Goal: Task Accomplishment & Management: Use online tool/utility

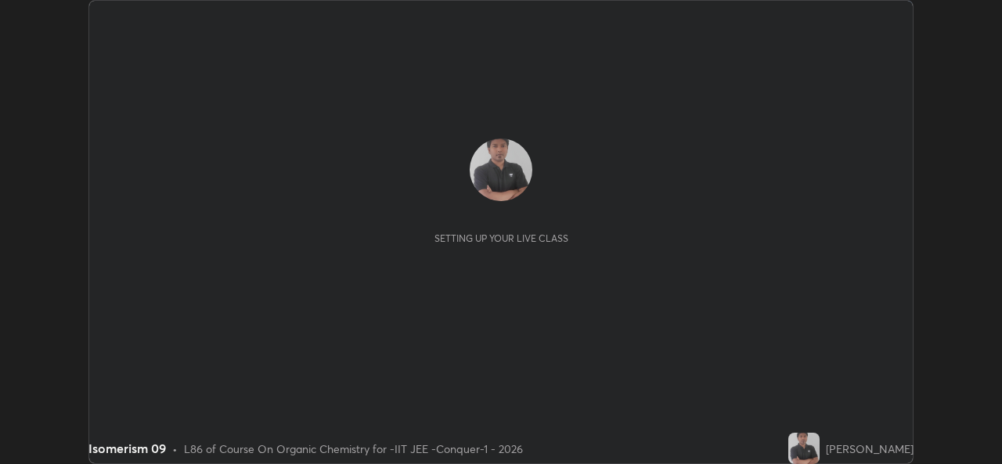
scroll to position [464, 1001]
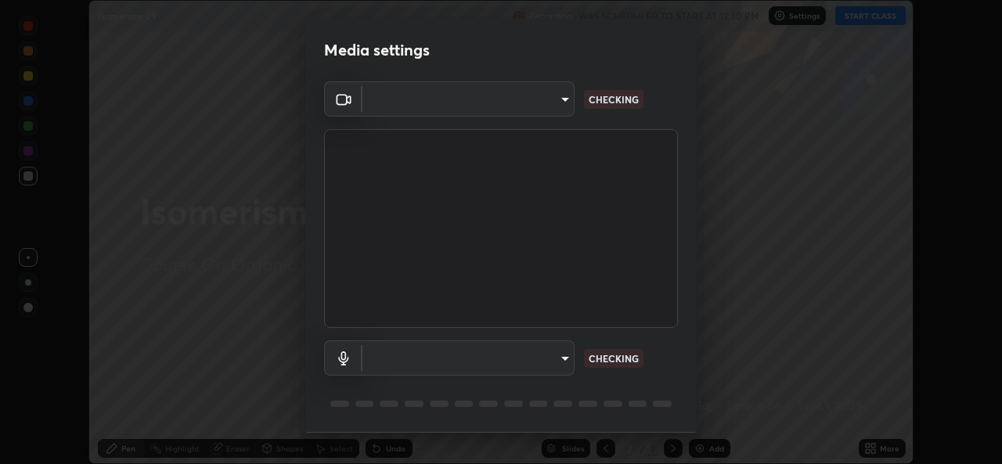
type input "162a4bef6d5de59660943d10e2777e2613c591b7fe343c7323db06c6e3c7e835"
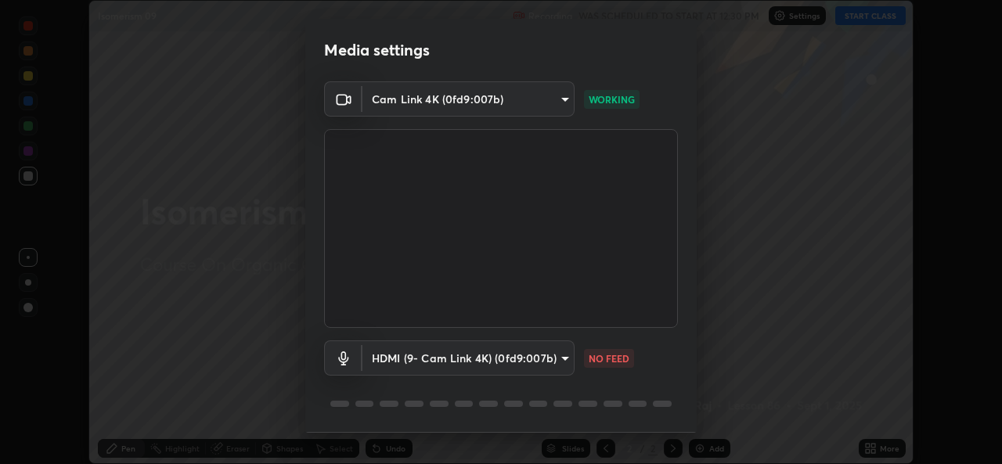
click at [542, 356] on body "Erase all Isomerism 09 Recording WAS SCHEDULED TO START AT 12:30 PM Settings ST…" at bounding box center [501, 232] width 1002 height 464
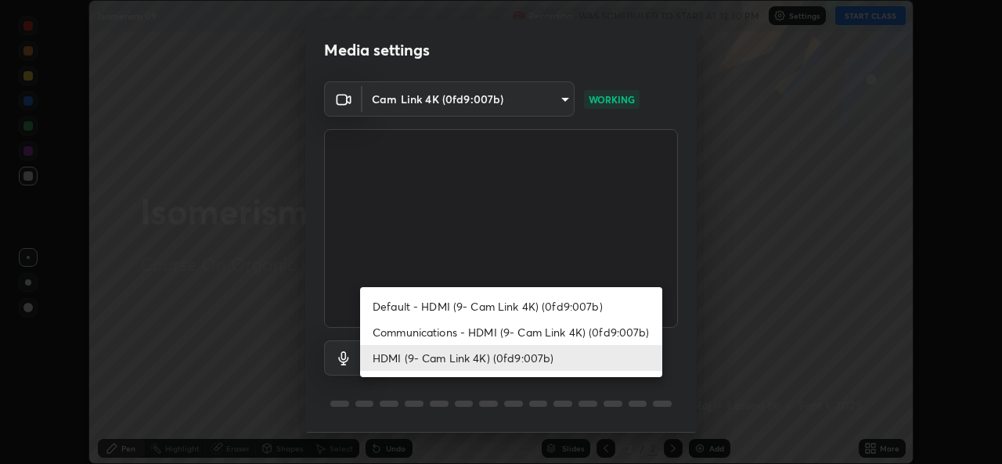
click at [492, 333] on li "Communications - HDMI (9- Cam Link 4K) (0fd9:007b)" at bounding box center [511, 332] width 302 height 26
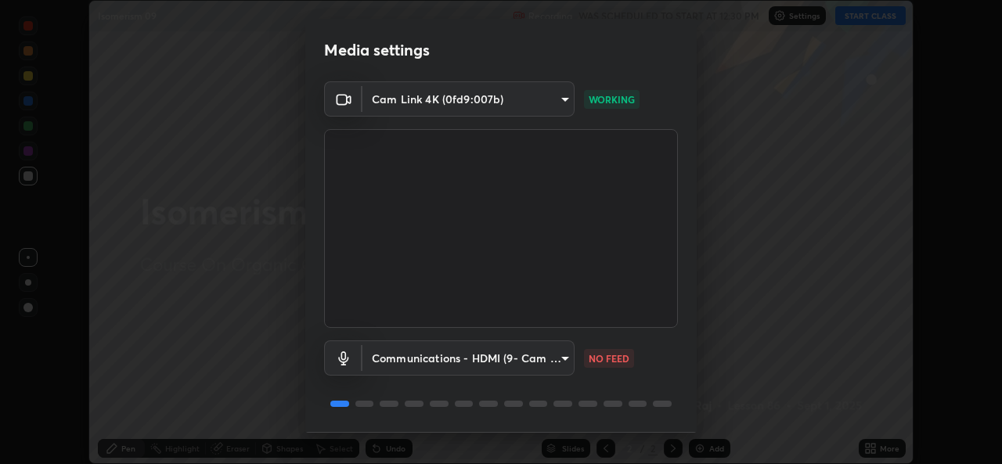
click at [483, 362] on body "Erase all Isomerism 09 Recording WAS SCHEDULED TO START AT 12:30 PM Settings ST…" at bounding box center [501, 232] width 1002 height 464
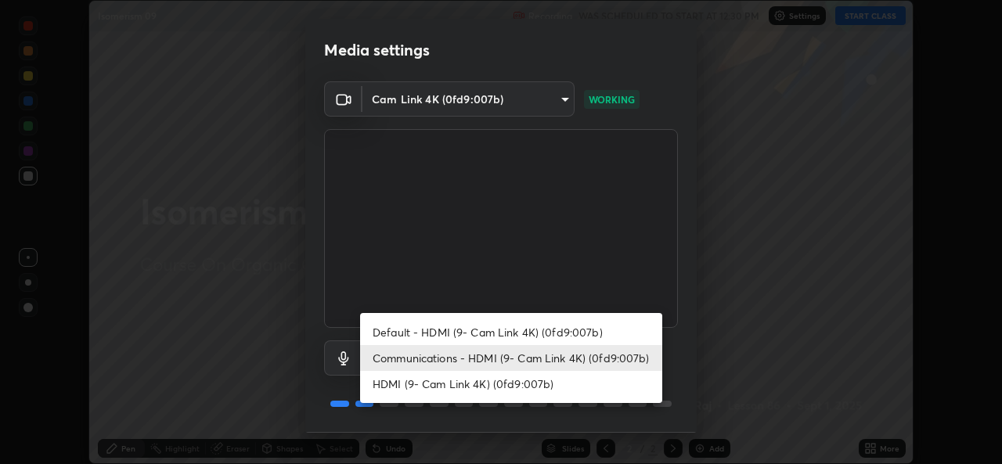
click at [449, 387] on li "HDMI (9- Cam Link 4K) (0fd9:007b)" at bounding box center [511, 384] width 302 height 26
type input "1d4febaa8ec43250a5abd803b4b9017d31c20cfa2482e27e93703920a67056a4"
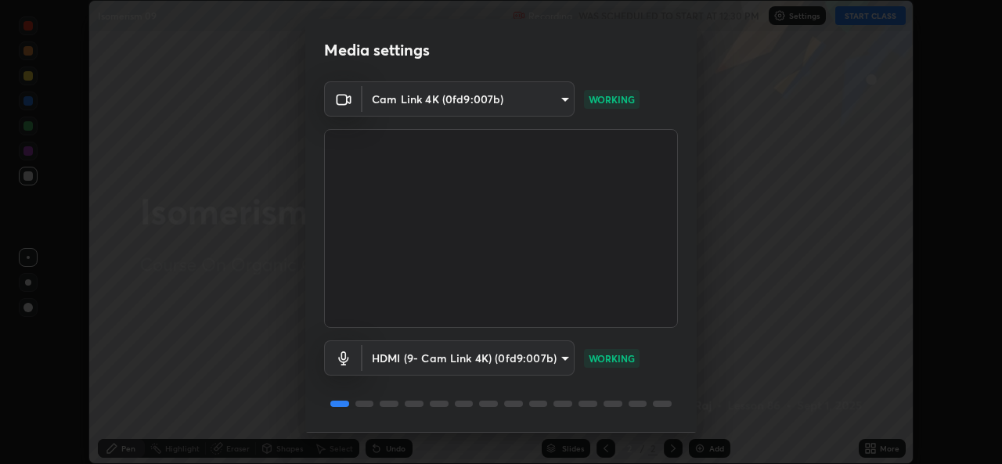
scroll to position [49, 0]
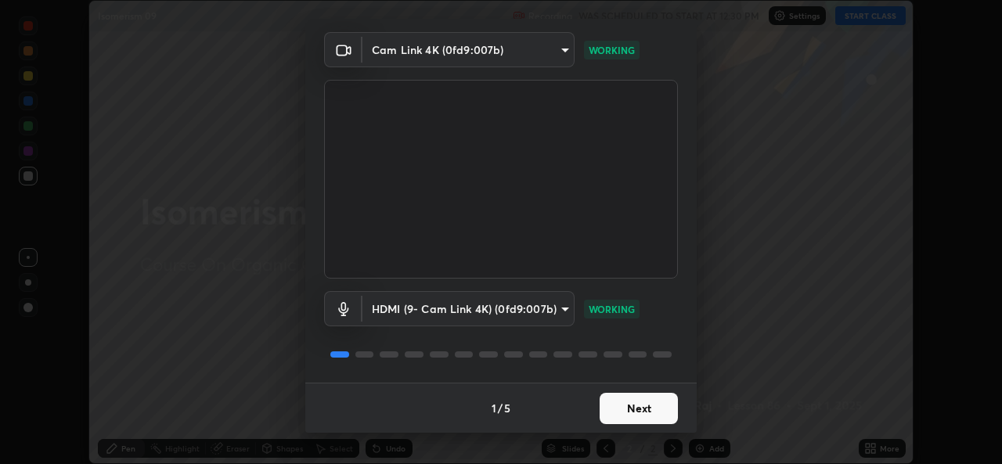
click at [640, 409] on button "Next" at bounding box center [639, 408] width 78 height 31
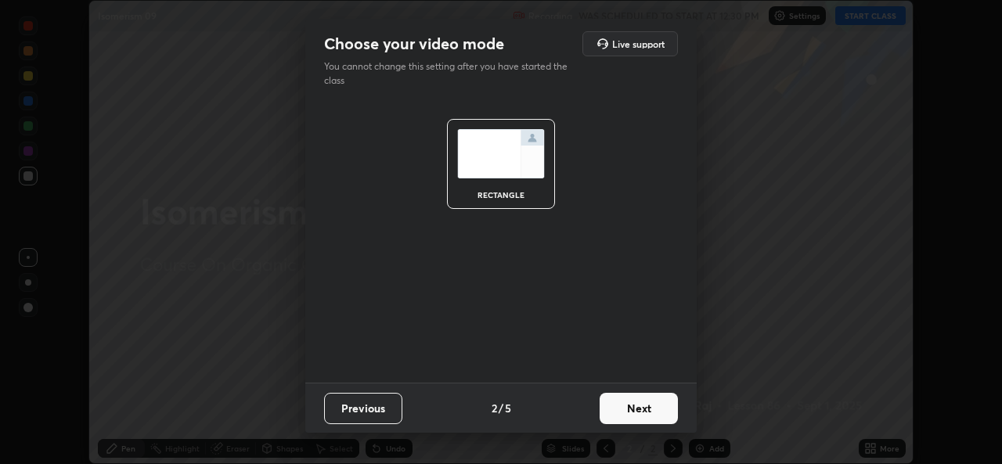
click at [628, 410] on button "Next" at bounding box center [639, 408] width 78 height 31
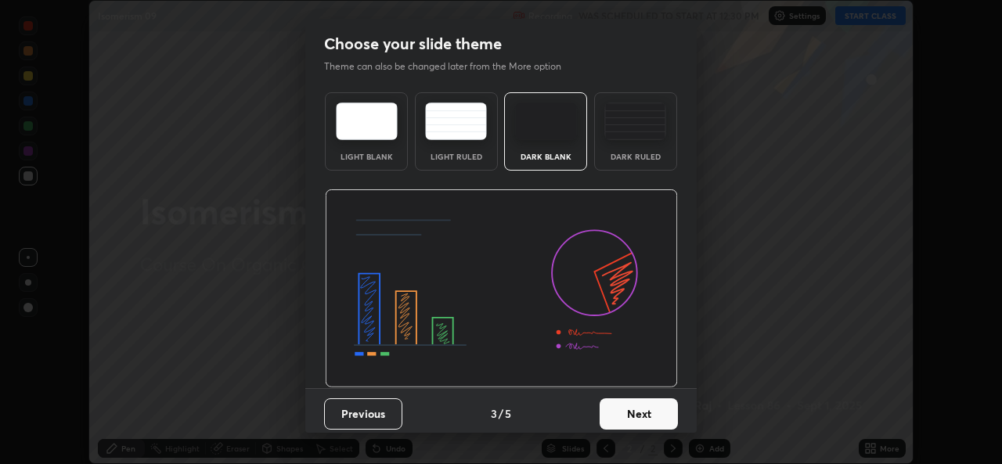
scroll to position [5, 0]
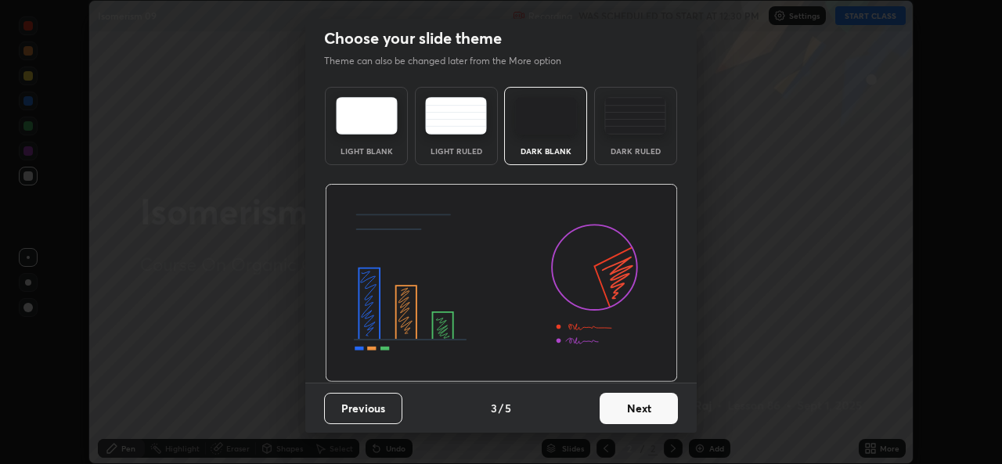
click at [626, 405] on button "Next" at bounding box center [639, 408] width 78 height 31
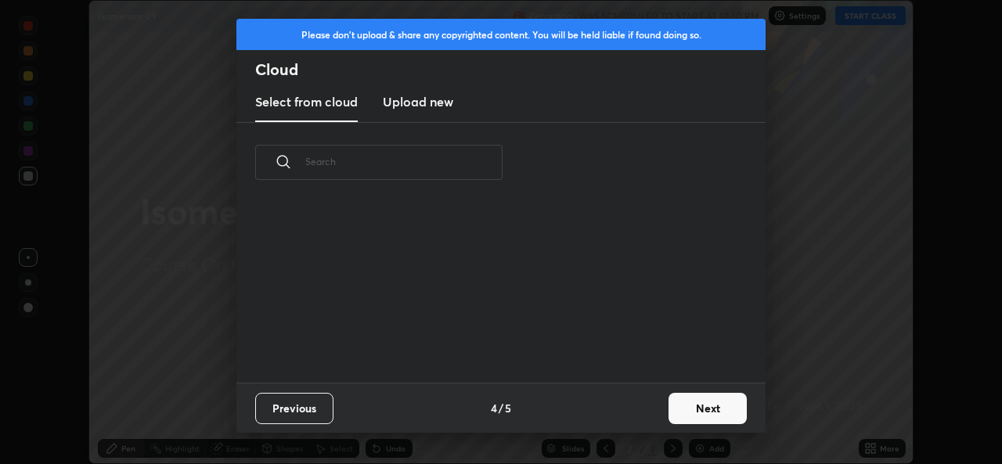
scroll to position [5, 9]
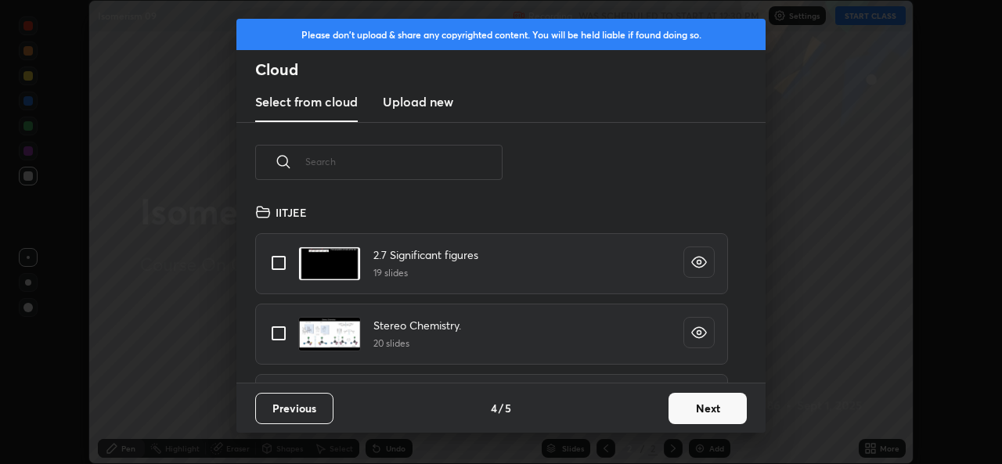
click at [440, 109] on h3 "Upload new" at bounding box center [418, 101] width 70 height 19
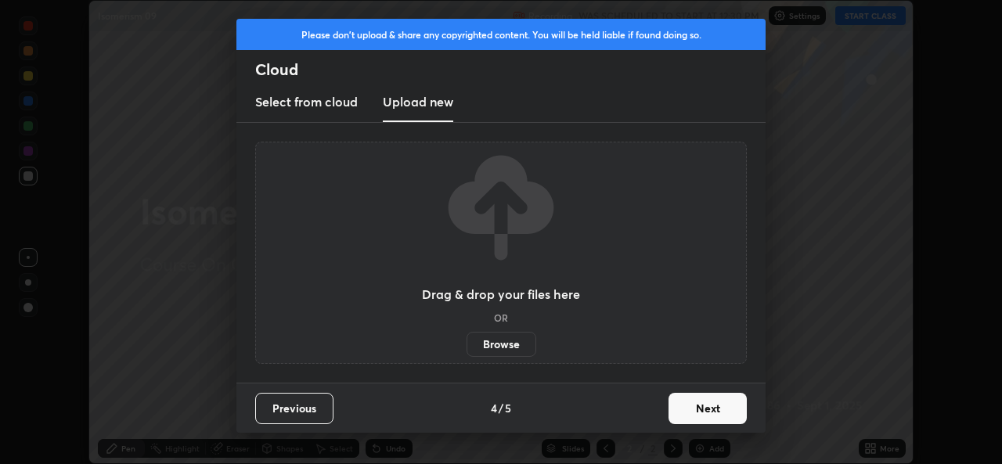
click at [506, 344] on label "Browse" at bounding box center [502, 344] width 70 height 25
click at [467, 344] on input "Browse" at bounding box center [467, 344] width 0 height 25
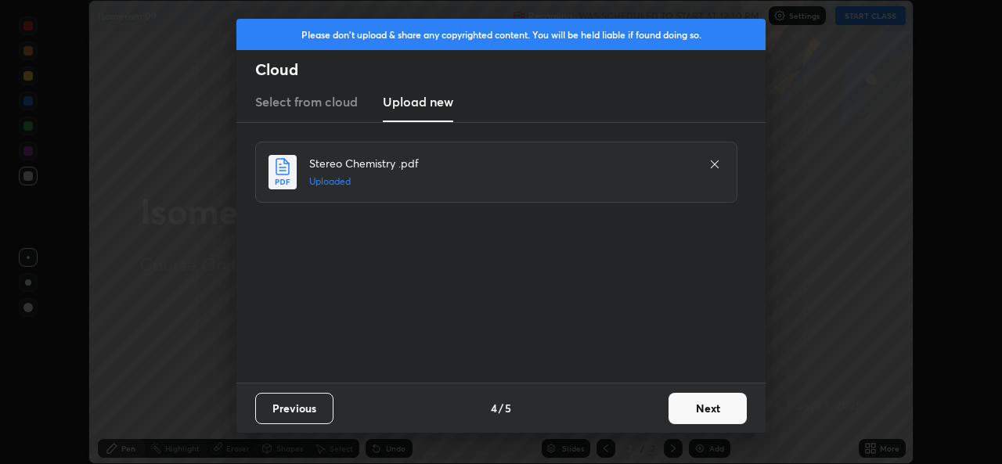
click at [701, 411] on button "Next" at bounding box center [708, 408] width 78 height 31
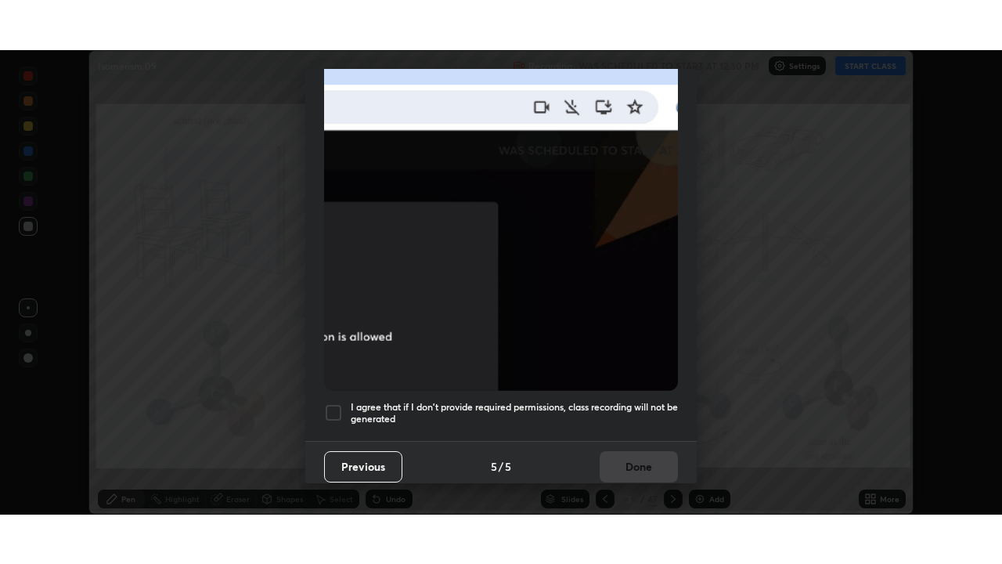
scroll to position [369, 0]
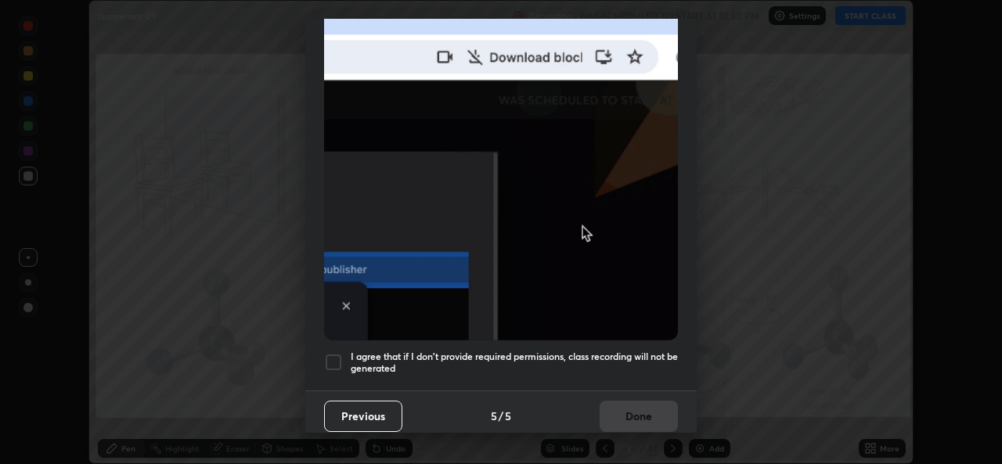
click at [608, 355] on h5 "I agree that if I don't provide required permissions, class recording will not …" at bounding box center [514, 363] width 327 height 24
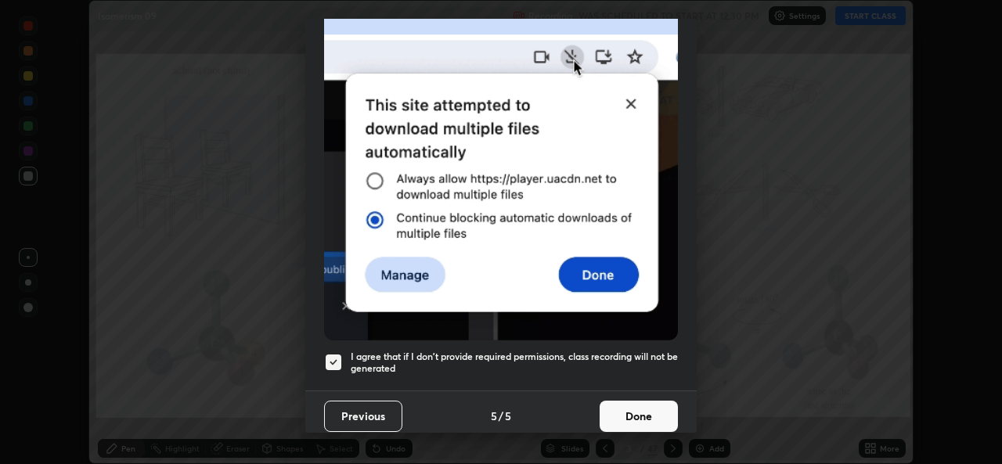
click at [622, 417] on button "Done" at bounding box center [639, 416] width 78 height 31
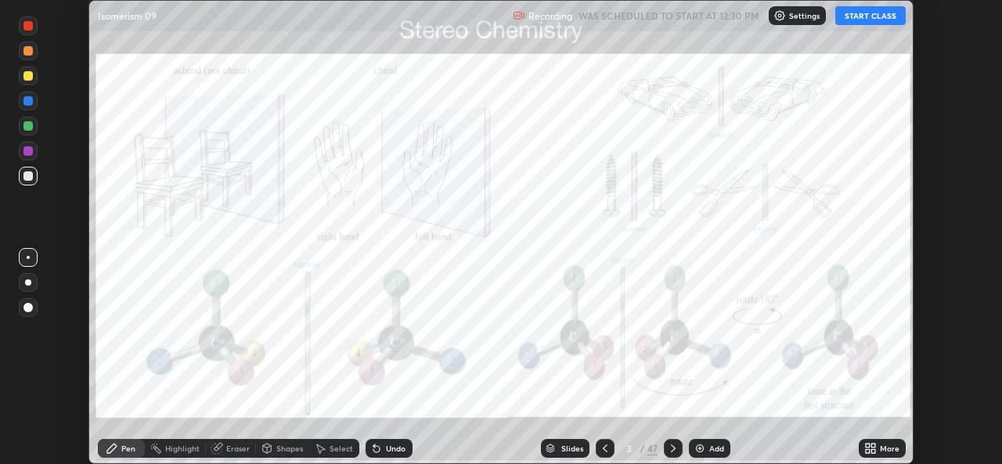
click at [871, 448] on icon at bounding box center [873, 446] width 4 height 4
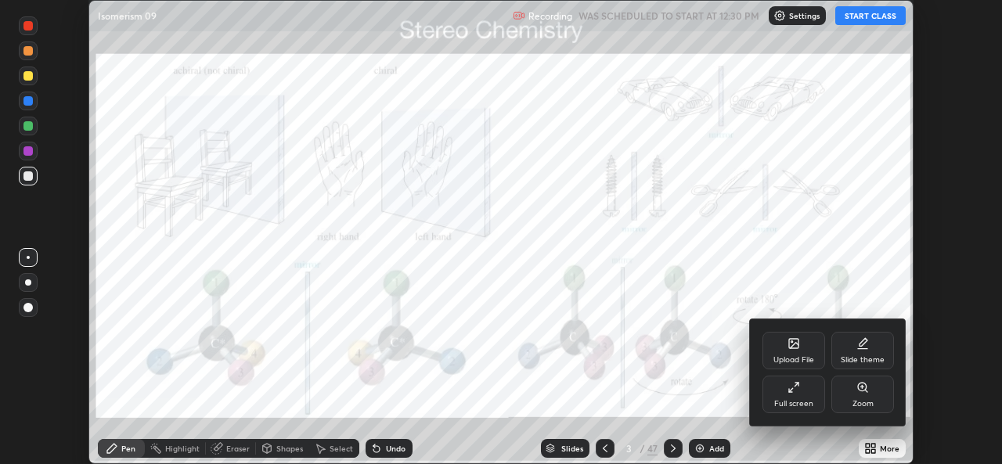
click at [805, 385] on div "Full screen" at bounding box center [793, 395] width 63 height 38
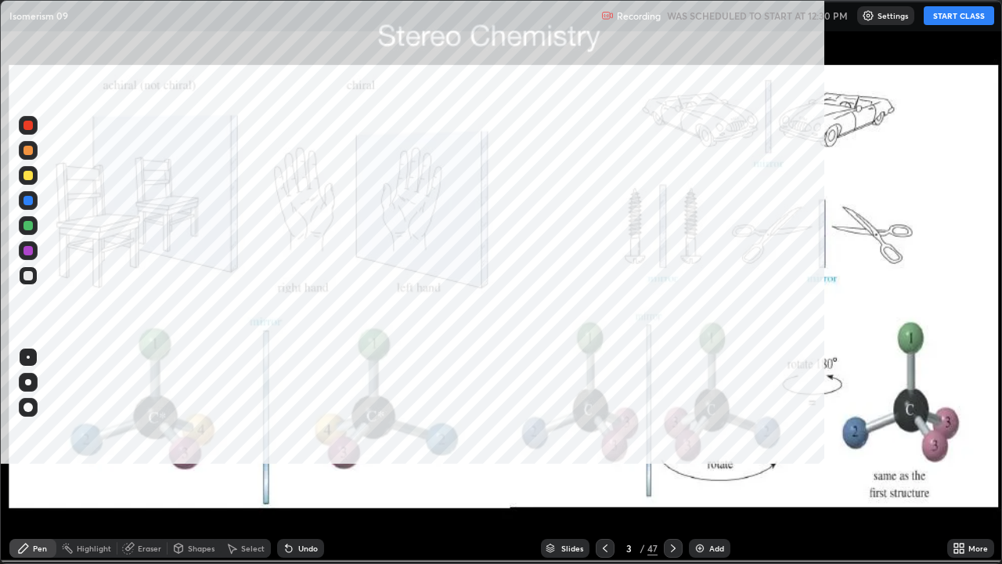
scroll to position [564, 1002]
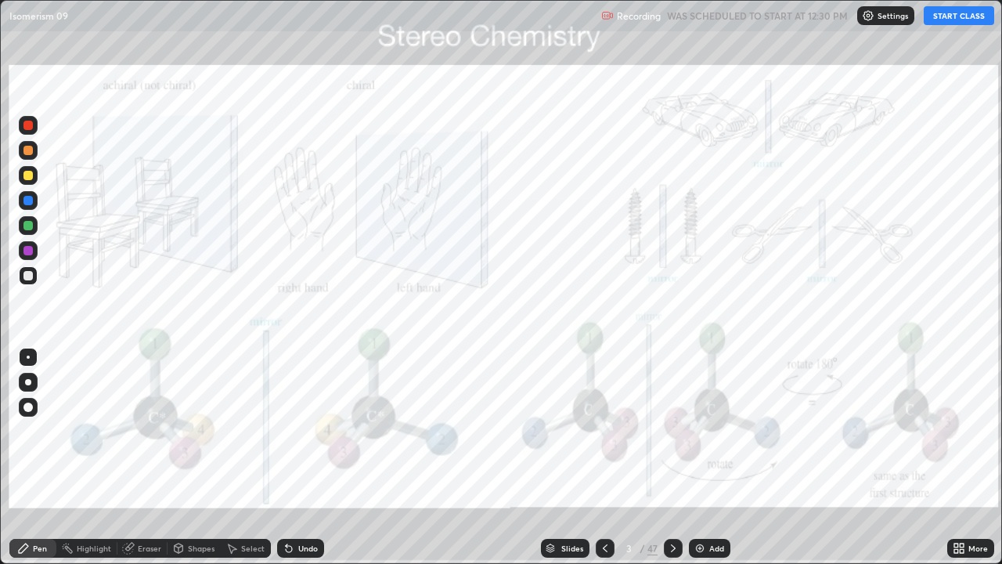
click at [649, 463] on div "47" at bounding box center [652, 548] width 10 height 14
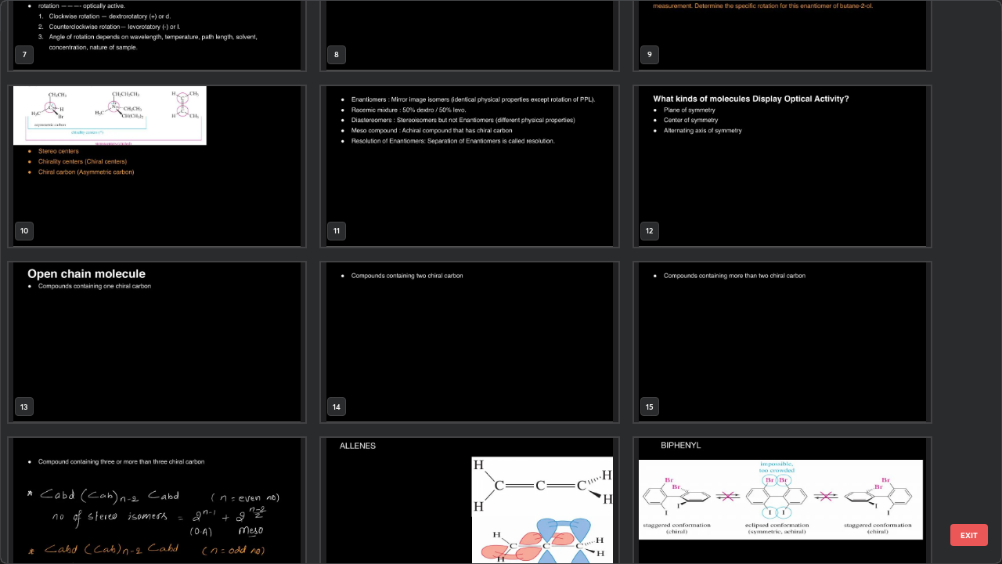
scroll to position [450, 0]
click at [238, 377] on img "grid" at bounding box center [157, 342] width 297 height 160
click at [240, 377] on img "grid" at bounding box center [157, 342] width 297 height 160
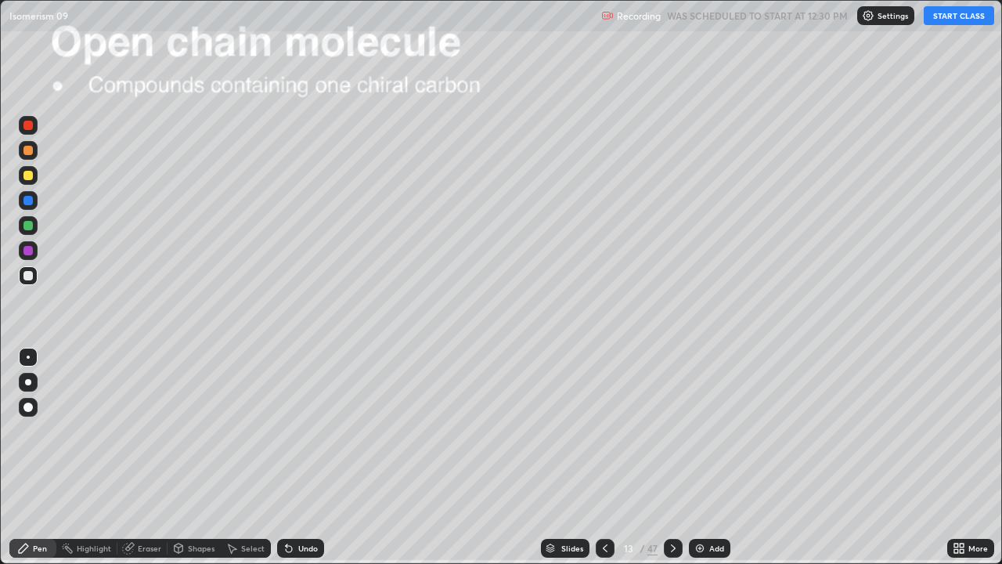
click at [961, 17] on button "START CLASS" at bounding box center [959, 15] width 70 height 19
click at [672, 463] on icon at bounding box center [673, 548] width 13 height 13
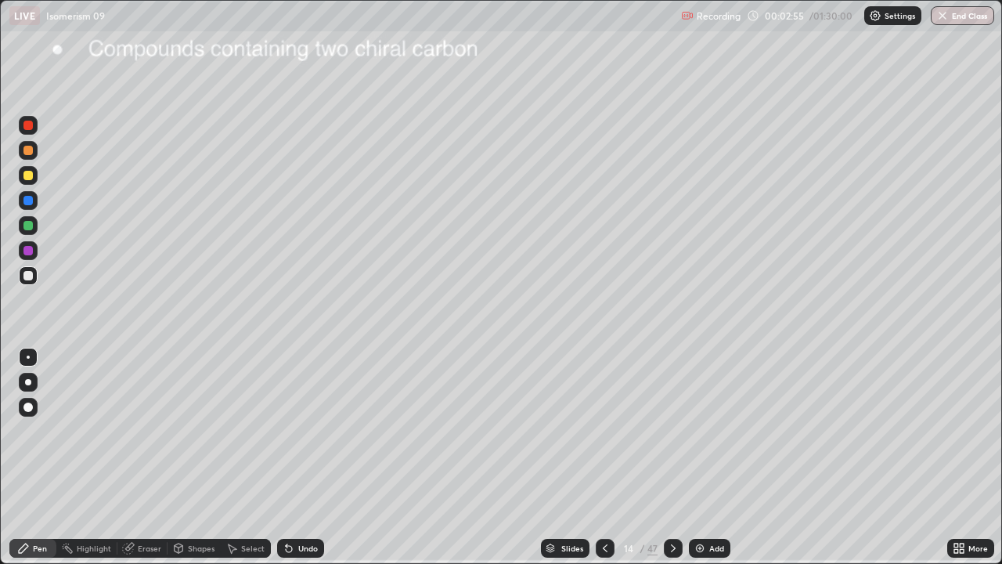
click at [29, 276] on div at bounding box center [27, 275] width 9 height 9
click at [41, 463] on div "Pen" at bounding box center [32, 548] width 47 height 19
click at [34, 277] on div at bounding box center [28, 275] width 19 height 19
click at [27, 279] on div at bounding box center [27, 275] width 9 height 9
click at [30, 176] on div at bounding box center [27, 175] width 9 height 9
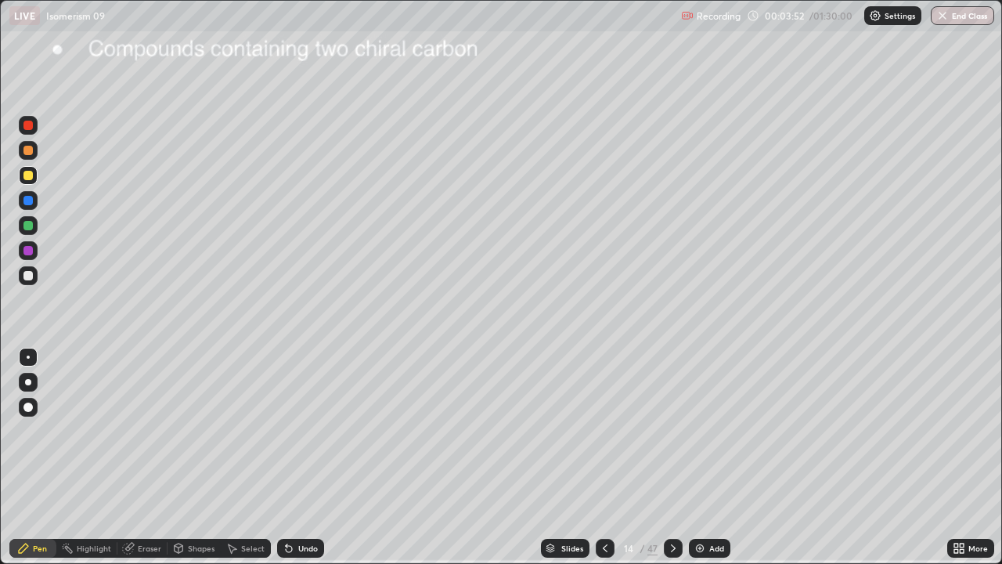
click at [294, 463] on div "Undo" at bounding box center [300, 548] width 47 height 19
click at [298, 463] on div "Undo" at bounding box center [308, 548] width 20 height 8
click at [27, 276] on div at bounding box center [27, 275] width 9 height 9
click at [144, 463] on div "Eraser" at bounding box center [149, 548] width 23 height 8
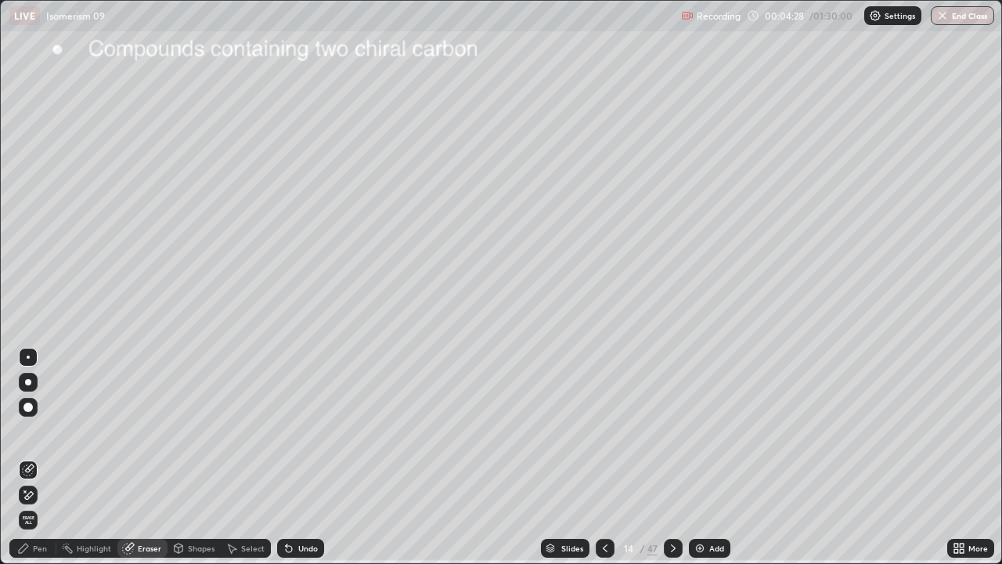
click at [41, 463] on div "Pen" at bounding box center [40, 548] width 14 height 8
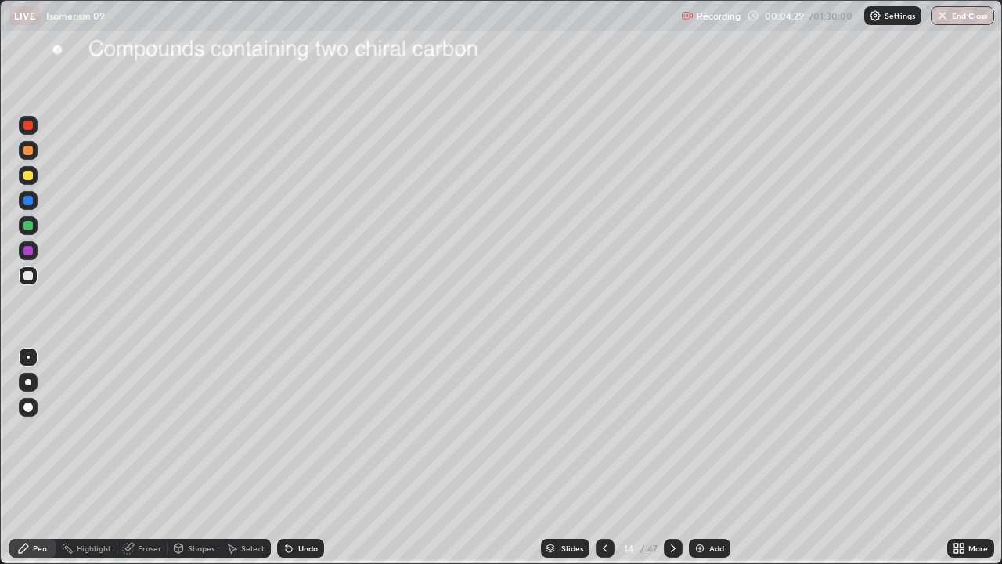
click at [30, 178] on div at bounding box center [27, 175] width 9 height 9
click at [30, 277] on div at bounding box center [27, 275] width 9 height 9
click at [298, 463] on div "Undo" at bounding box center [308, 548] width 20 height 8
click at [290, 463] on icon at bounding box center [289, 548] width 13 height 13
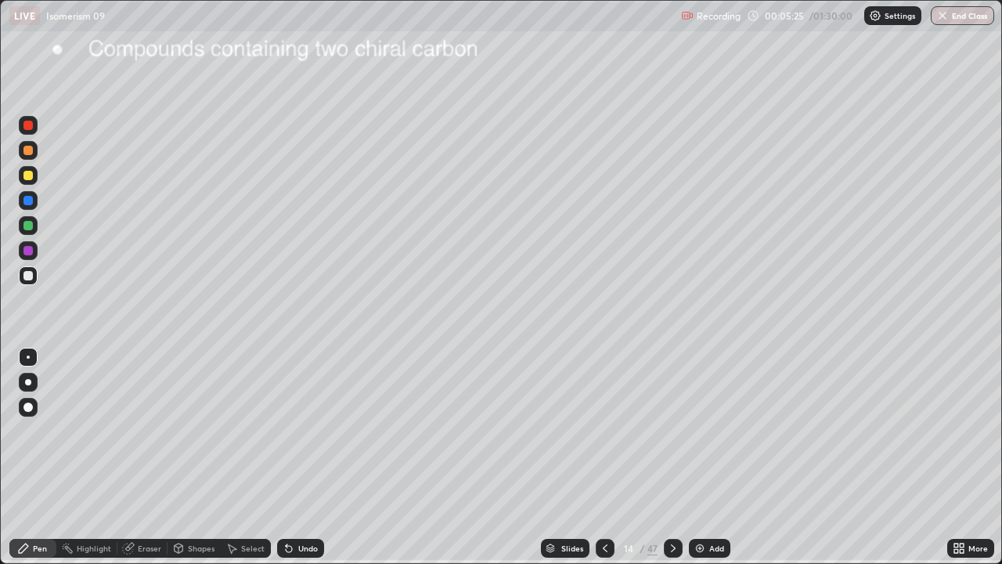
click at [26, 176] on div at bounding box center [27, 175] width 9 height 9
click at [293, 463] on icon at bounding box center [289, 548] width 13 height 13
click at [28, 176] on div at bounding box center [27, 175] width 9 height 9
click at [291, 463] on icon at bounding box center [289, 548] width 13 height 13
click at [34, 280] on div at bounding box center [28, 275] width 19 height 19
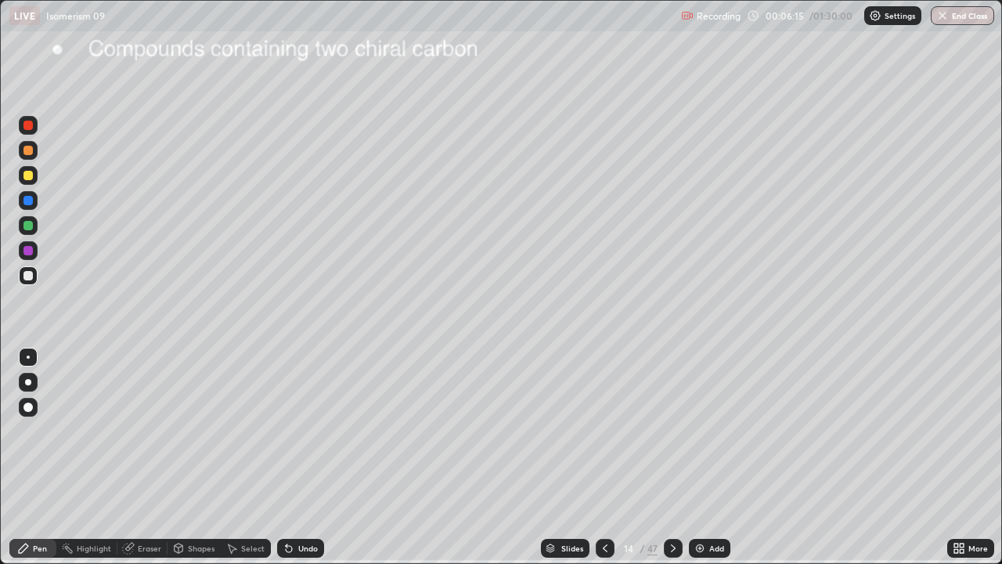
click at [32, 175] on div at bounding box center [27, 175] width 9 height 9
click at [25, 276] on div at bounding box center [27, 275] width 9 height 9
click at [34, 179] on div at bounding box center [28, 175] width 19 height 19
click at [28, 223] on div at bounding box center [27, 225] width 9 height 9
click at [152, 463] on div "Eraser" at bounding box center [149, 548] width 23 height 8
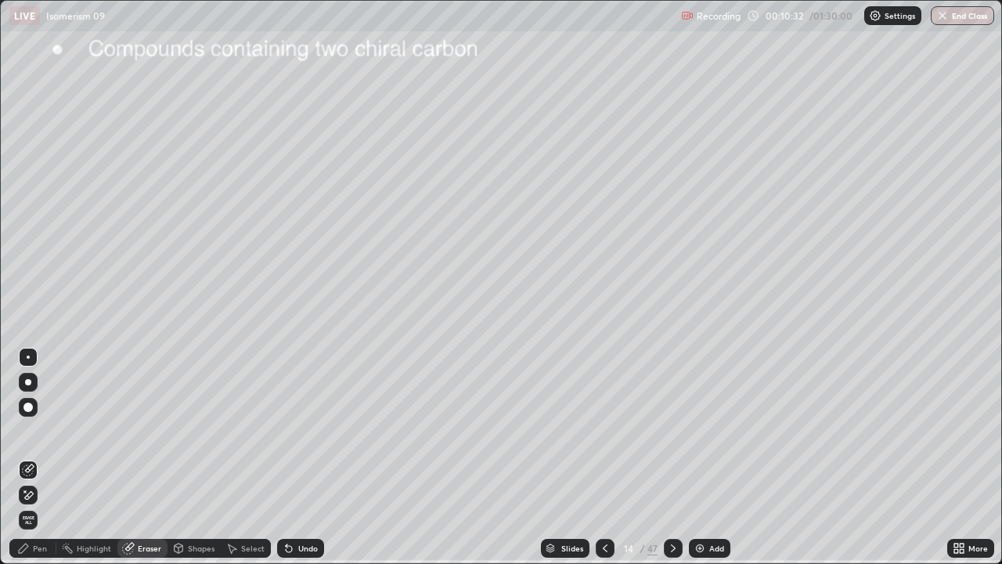
click at [41, 463] on div "Pen" at bounding box center [40, 548] width 14 height 8
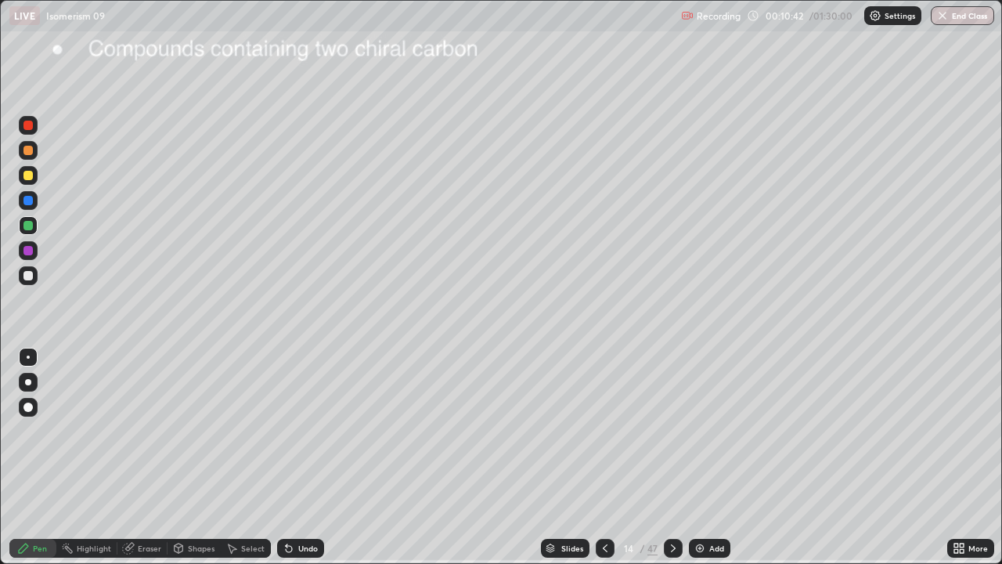
click at [31, 176] on div at bounding box center [27, 175] width 9 height 9
click at [294, 463] on div "Undo" at bounding box center [300, 548] width 47 height 19
click at [96, 463] on div "Highlight" at bounding box center [94, 548] width 34 height 8
click at [37, 463] on div "Pen" at bounding box center [40, 548] width 14 height 8
click at [98, 463] on div "Highlight" at bounding box center [94, 548] width 34 height 8
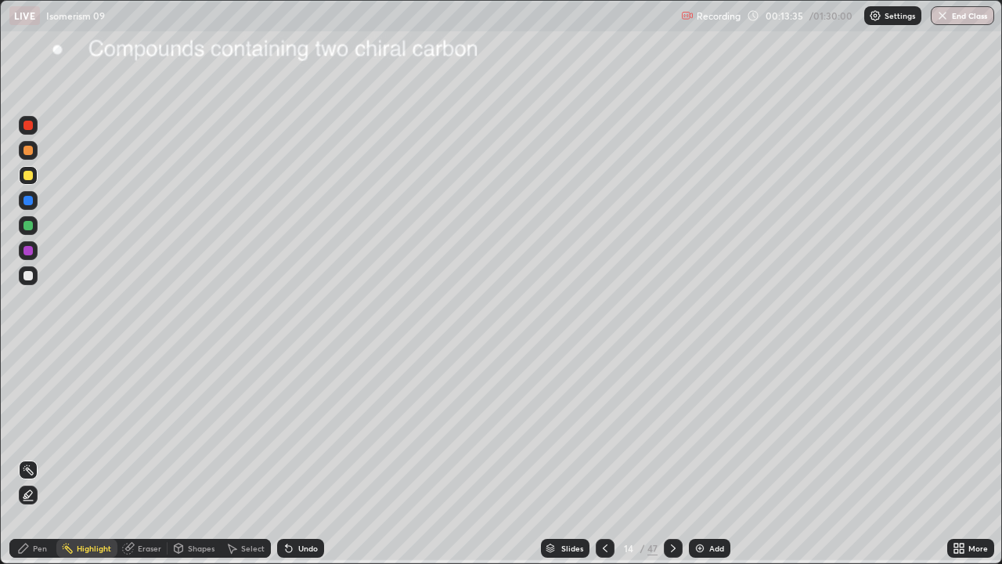
click at [28, 277] on div at bounding box center [27, 275] width 9 height 9
click at [38, 463] on div "Pen" at bounding box center [32, 548] width 47 height 19
click at [101, 463] on div "Highlight" at bounding box center [86, 548] width 61 height 19
click at [33, 463] on div "Pen" at bounding box center [40, 548] width 14 height 8
click at [672, 463] on icon at bounding box center [673, 548] width 13 height 13
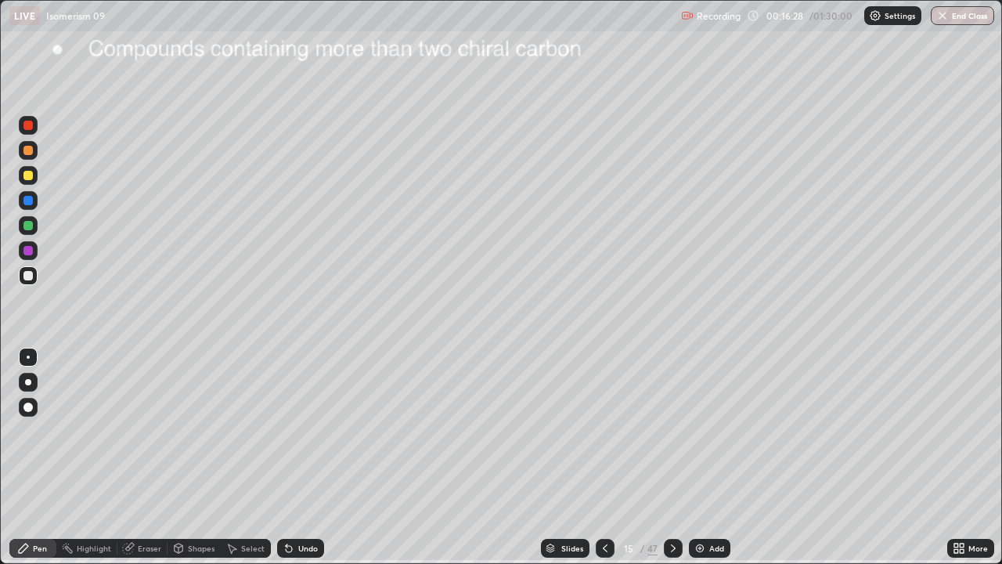
click at [600, 463] on div at bounding box center [605, 548] width 19 height 19
click at [701, 463] on img at bounding box center [700, 548] width 13 height 13
click at [601, 463] on icon at bounding box center [605, 548] width 13 height 13
click at [94, 463] on div "Highlight" at bounding box center [94, 548] width 34 height 8
click at [37, 463] on div "Pen" at bounding box center [40, 548] width 14 height 8
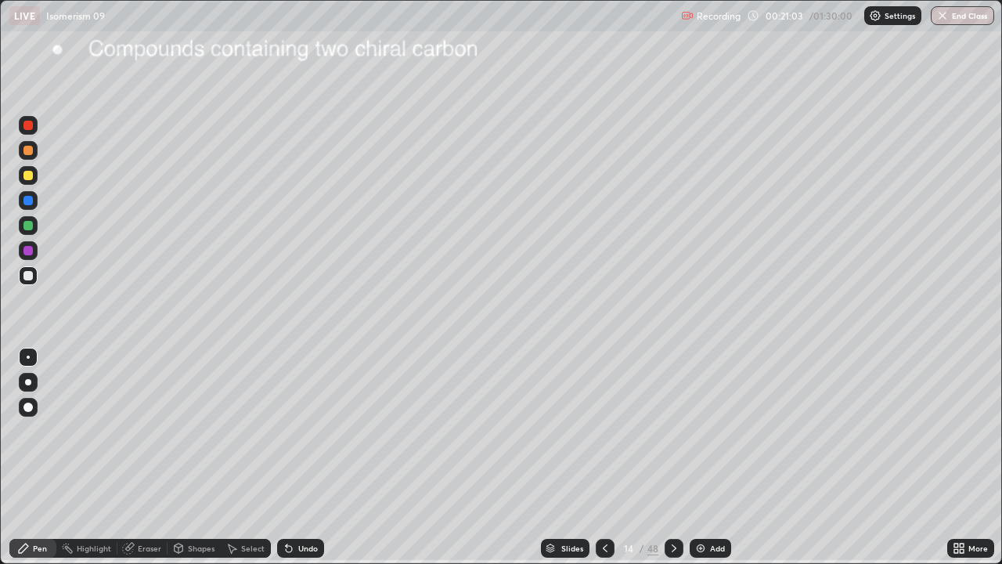
click at [27, 276] on div at bounding box center [27, 275] width 9 height 9
click at [672, 463] on icon at bounding box center [674, 548] width 13 height 13
click at [604, 463] on icon at bounding box center [605, 548] width 5 height 8
click at [705, 463] on img at bounding box center [700, 548] width 13 height 13
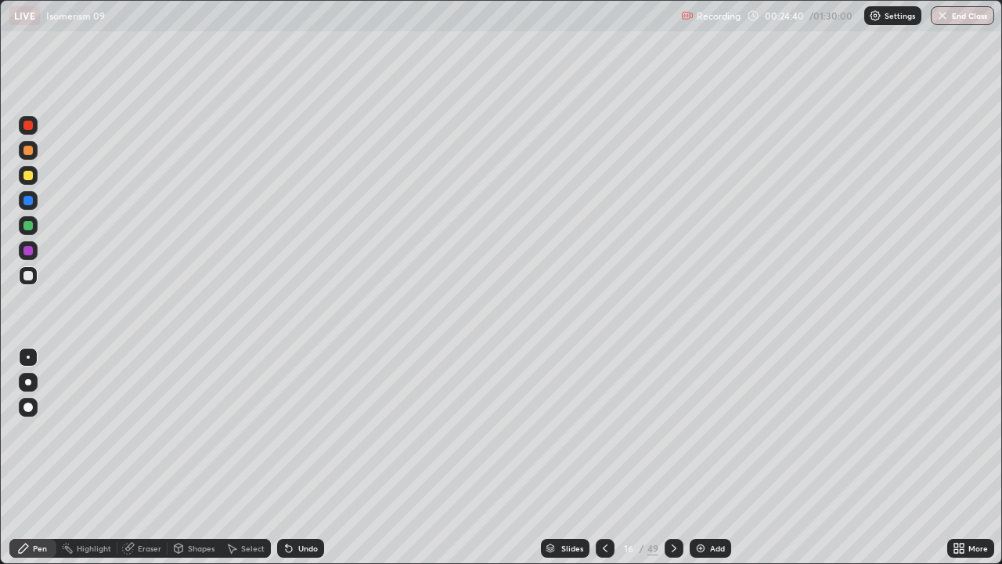
click at [31, 174] on div at bounding box center [27, 175] width 9 height 9
click at [27, 276] on div at bounding box center [27, 275] width 9 height 9
click at [34, 274] on div at bounding box center [28, 275] width 19 height 19
click at [305, 463] on div "Undo" at bounding box center [308, 548] width 20 height 8
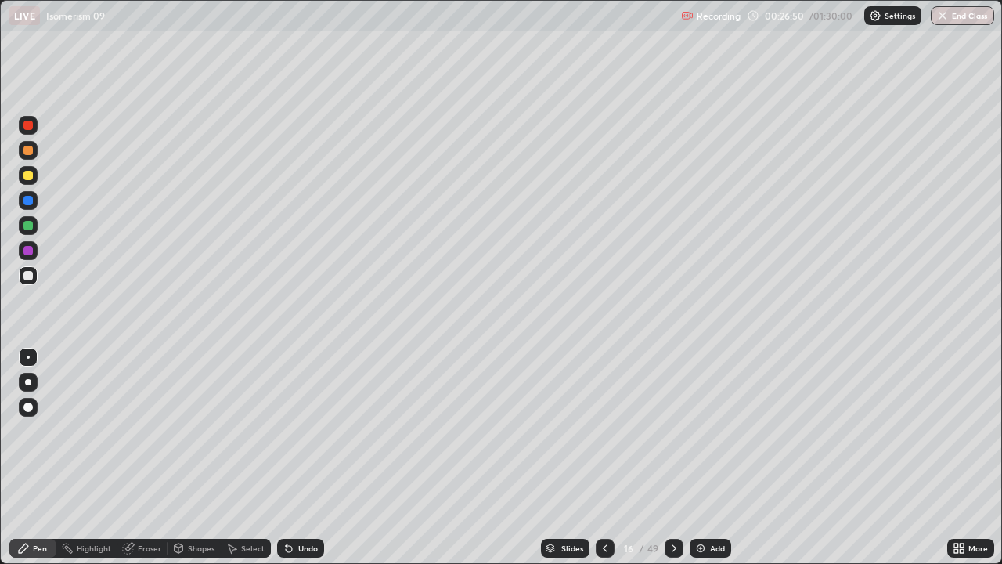
click at [606, 463] on icon at bounding box center [605, 548] width 13 height 13
click at [604, 463] on icon at bounding box center [605, 548] width 13 height 13
click at [672, 463] on icon at bounding box center [674, 548] width 13 height 13
click at [701, 463] on img at bounding box center [700, 548] width 13 height 13
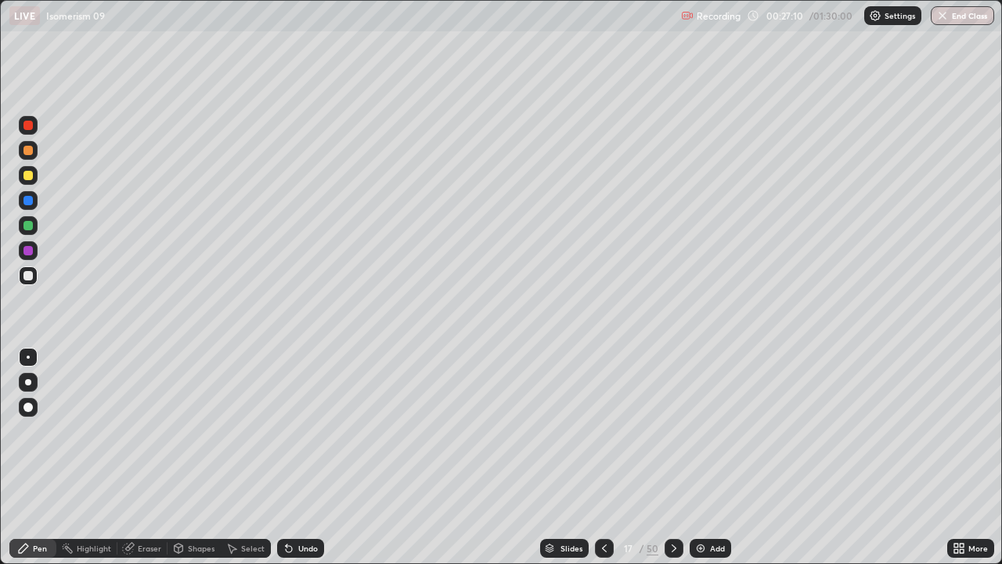
click at [34, 280] on div at bounding box center [28, 275] width 19 height 19
click at [287, 463] on icon at bounding box center [289, 549] width 6 height 6
click at [292, 463] on icon at bounding box center [289, 548] width 13 height 13
click at [287, 463] on icon at bounding box center [289, 549] width 6 height 6
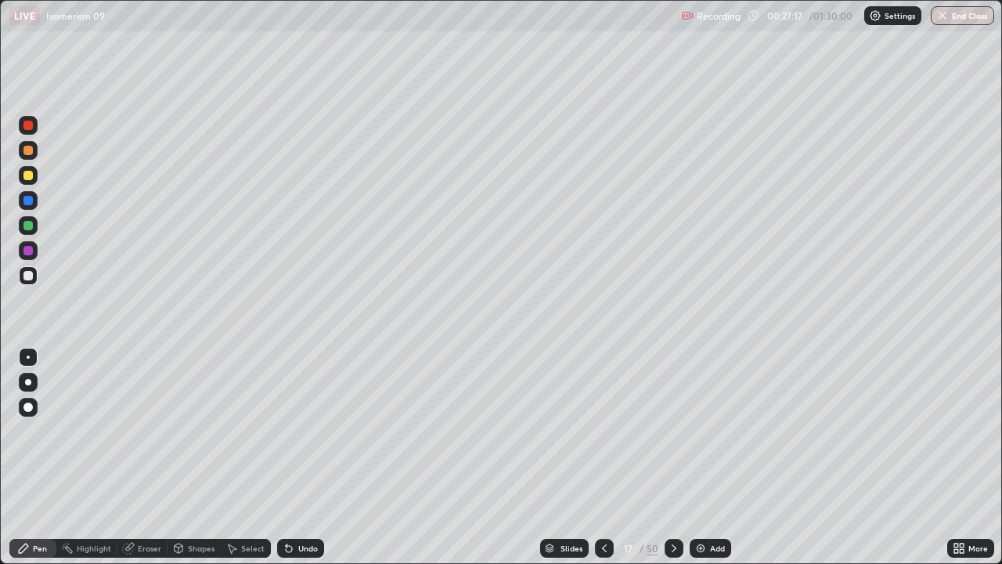
click at [287, 463] on icon at bounding box center [289, 549] width 6 height 6
click at [27, 177] on div at bounding box center [27, 175] width 9 height 9
click at [29, 278] on div at bounding box center [27, 275] width 9 height 9
click at [292, 463] on icon at bounding box center [289, 548] width 13 height 13
click at [34, 206] on div at bounding box center [28, 200] width 19 height 19
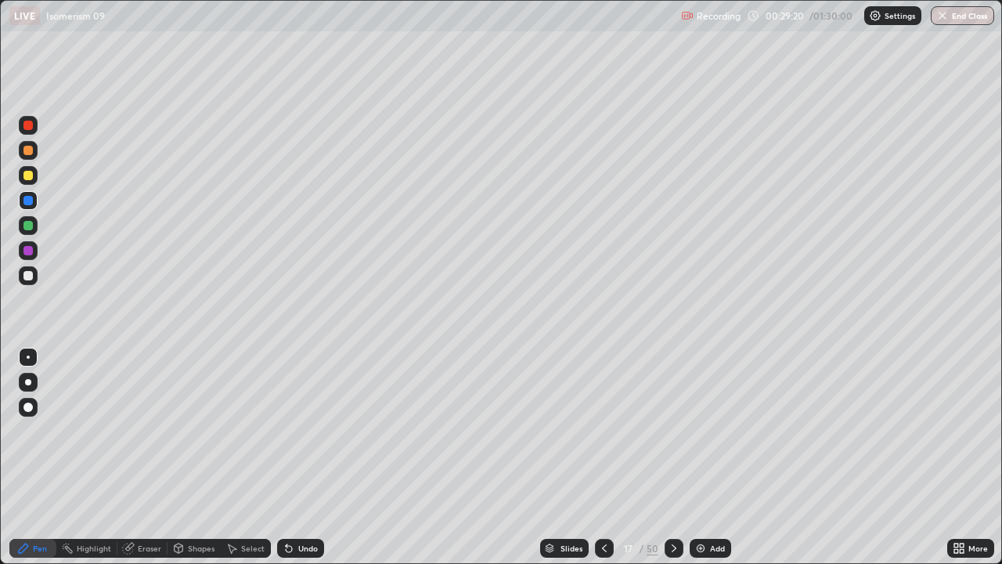
click at [32, 276] on div at bounding box center [27, 275] width 9 height 9
click at [34, 182] on div at bounding box center [28, 175] width 19 height 19
click at [34, 278] on div at bounding box center [28, 275] width 19 height 19
click at [32, 224] on div at bounding box center [27, 225] width 9 height 9
click at [27, 172] on div at bounding box center [27, 175] width 9 height 9
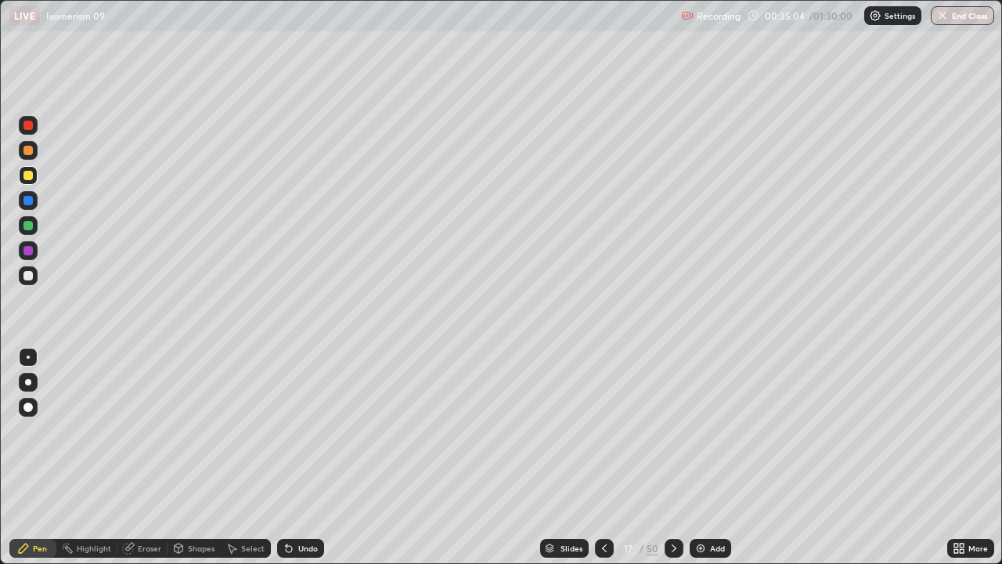
click at [298, 463] on div "Undo" at bounding box center [308, 548] width 20 height 8
click at [106, 463] on div "Highlight" at bounding box center [86, 548] width 61 height 19
click at [38, 463] on div "Pen" at bounding box center [40, 548] width 14 height 8
click at [102, 463] on div "Highlight" at bounding box center [94, 548] width 34 height 8
click at [43, 463] on div "Pen" at bounding box center [32, 548] width 47 height 19
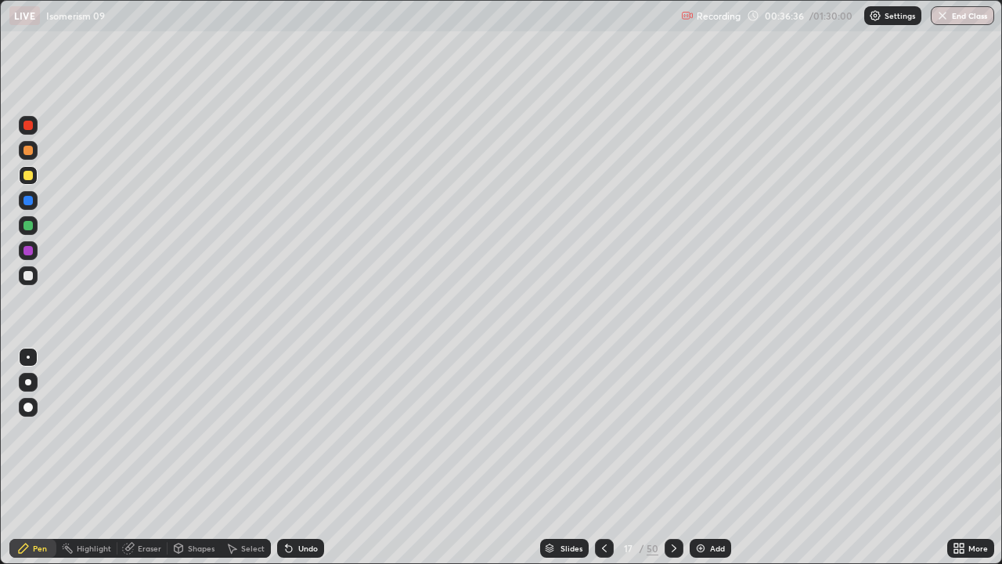
click at [600, 463] on icon at bounding box center [604, 548] width 13 height 13
click at [672, 463] on icon at bounding box center [674, 548] width 13 height 13
click at [99, 463] on div "Highlight" at bounding box center [94, 548] width 34 height 8
click at [35, 463] on div "Pen" at bounding box center [40, 548] width 14 height 8
click at [21, 281] on div at bounding box center [28, 275] width 19 height 19
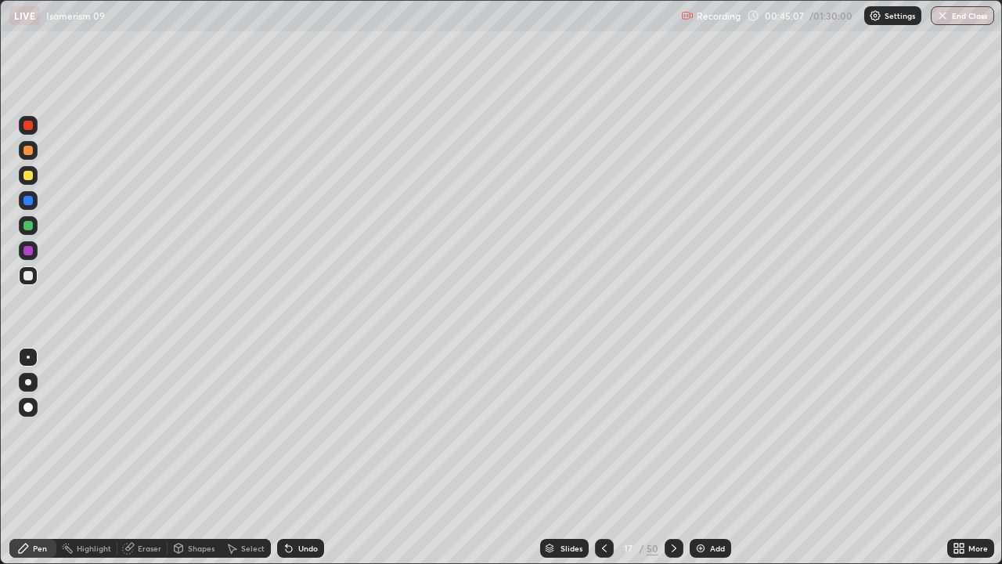
click at [27, 281] on div at bounding box center [28, 275] width 19 height 19
click at [670, 463] on icon at bounding box center [674, 548] width 13 height 13
click at [601, 463] on icon at bounding box center [604, 548] width 13 height 13
click at [703, 463] on img at bounding box center [700, 548] width 13 height 13
click at [31, 276] on div at bounding box center [27, 275] width 9 height 9
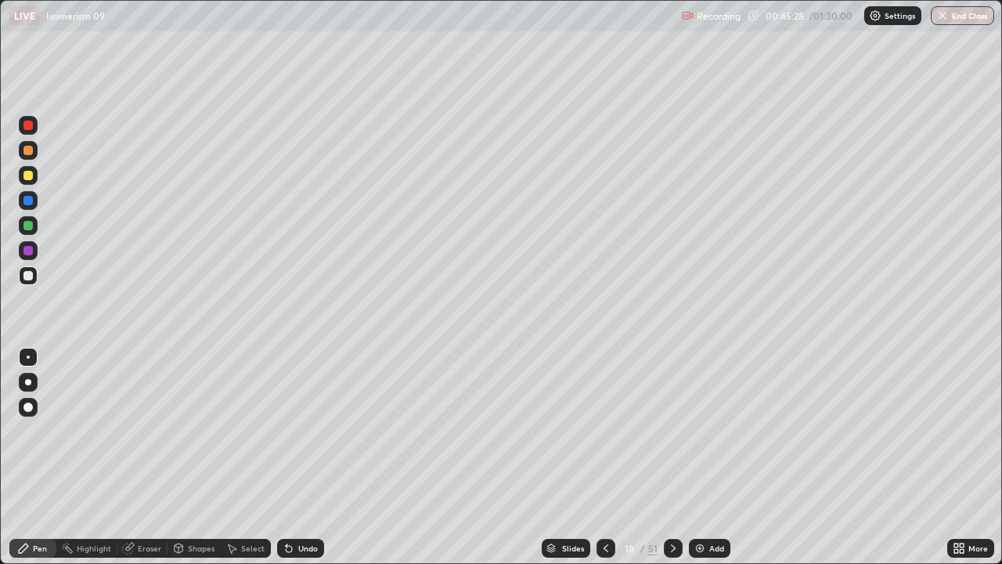
click at [294, 463] on div "Undo" at bounding box center [300, 548] width 47 height 19
click at [291, 463] on icon at bounding box center [289, 548] width 13 height 13
click at [293, 463] on icon at bounding box center [289, 548] width 13 height 13
click at [28, 227] on div at bounding box center [27, 225] width 9 height 9
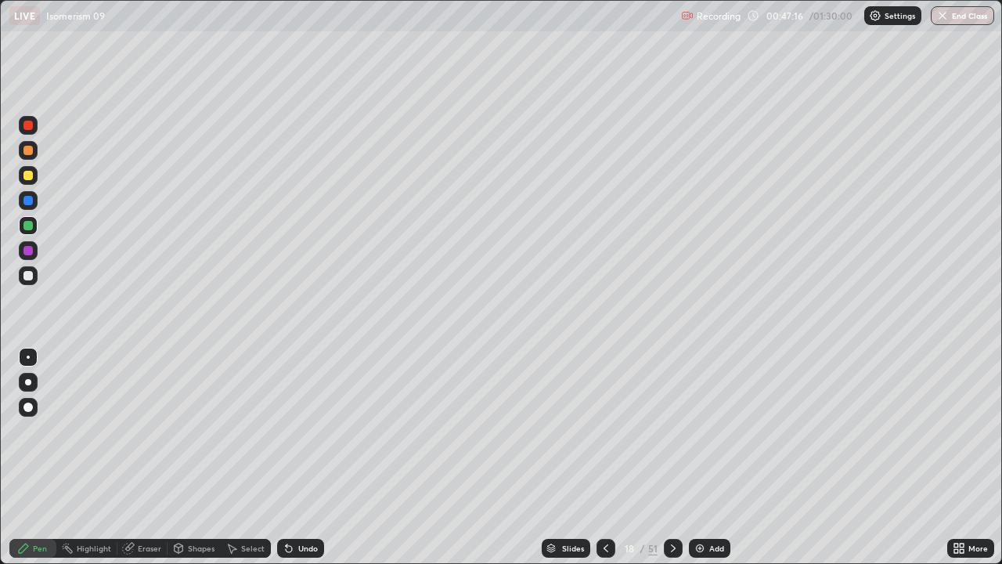
click at [302, 463] on div "Undo" at bounding box center [300, 548] width 47 height 19
click at [29, 276] on div at bounding box center [27, 275] width 9 height 9
click at [31, 228] on div at bounding box center [27, 225] width 9 height 9
click at [29, 175] on div at bounding box center [27, 175] width 9 height 9
click at [699, 463] on div "Add" at bounding box center [709, 548] width 41 height 19
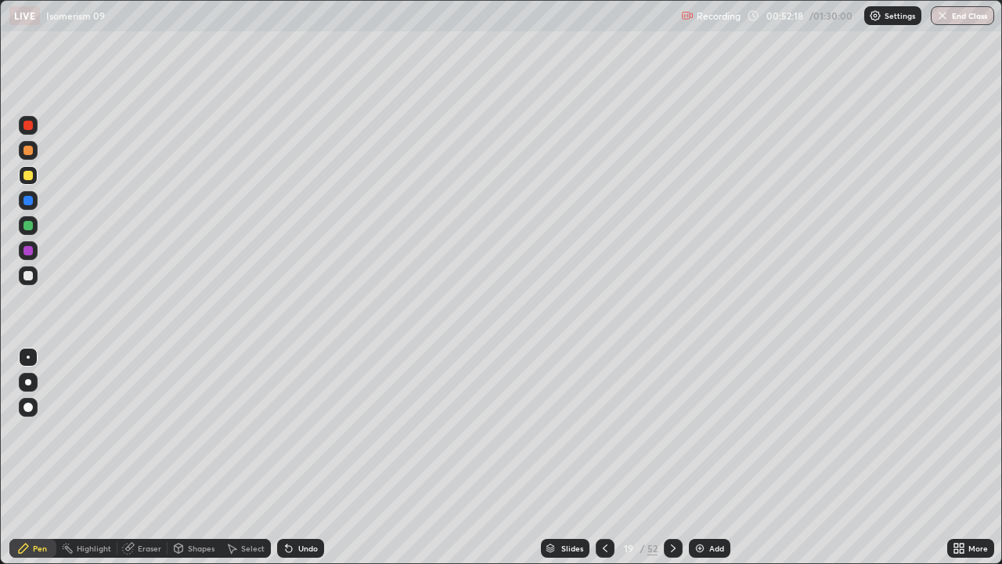
click at [87, 463] on div "Highlight" at bounding box center [94, 548] width 34 height 8
click at [45, 463] on div "Pen" at bounding box center [40, 548] width 14 height 8
click at [672, 463] on icon at bounding box center [673, 548] width 13 height 13
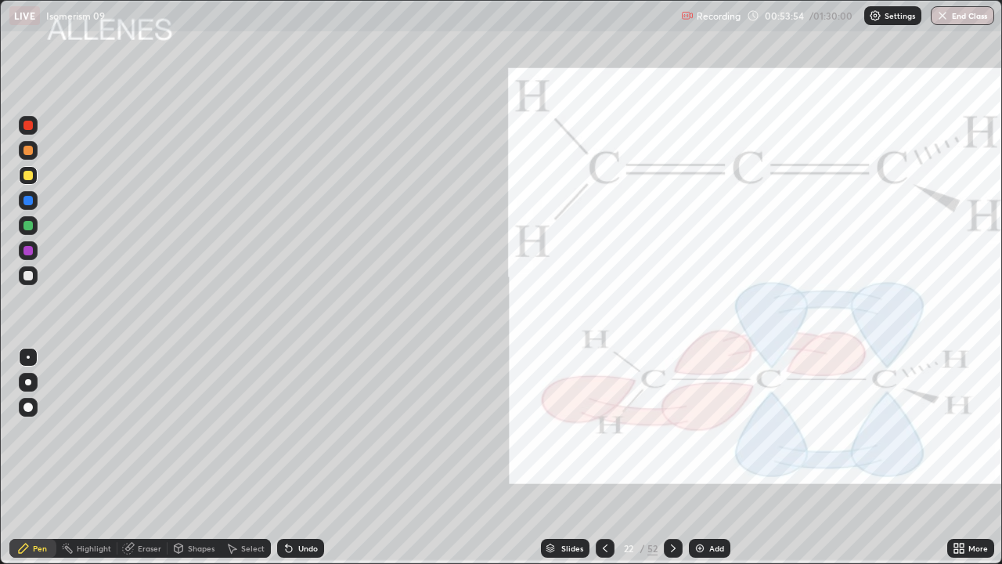
click at [601, 463] on icon at bounding box center [605, 548] width 13 height 13
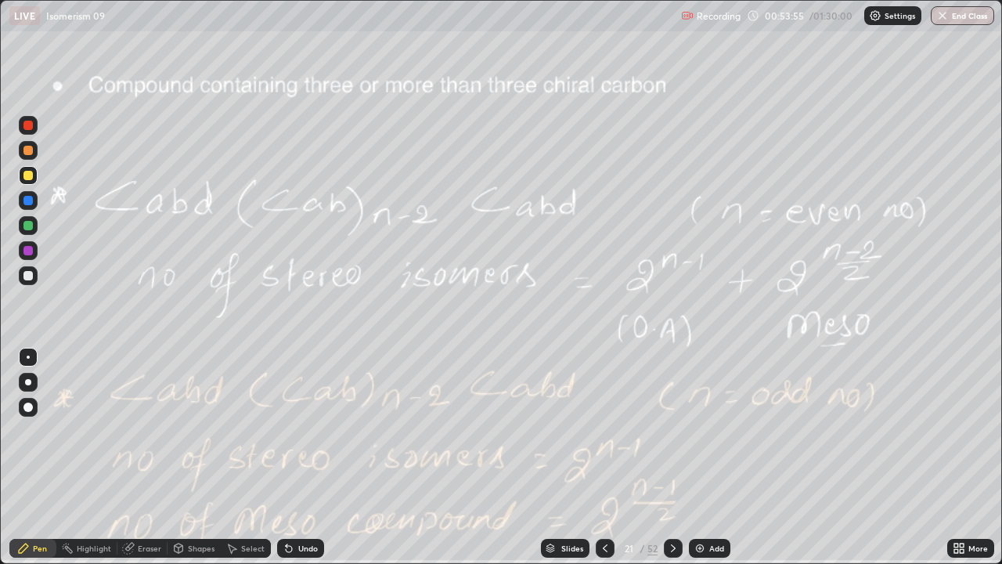
click at [598, 463] on div at bounding box center [605, 548] width 19 height 19
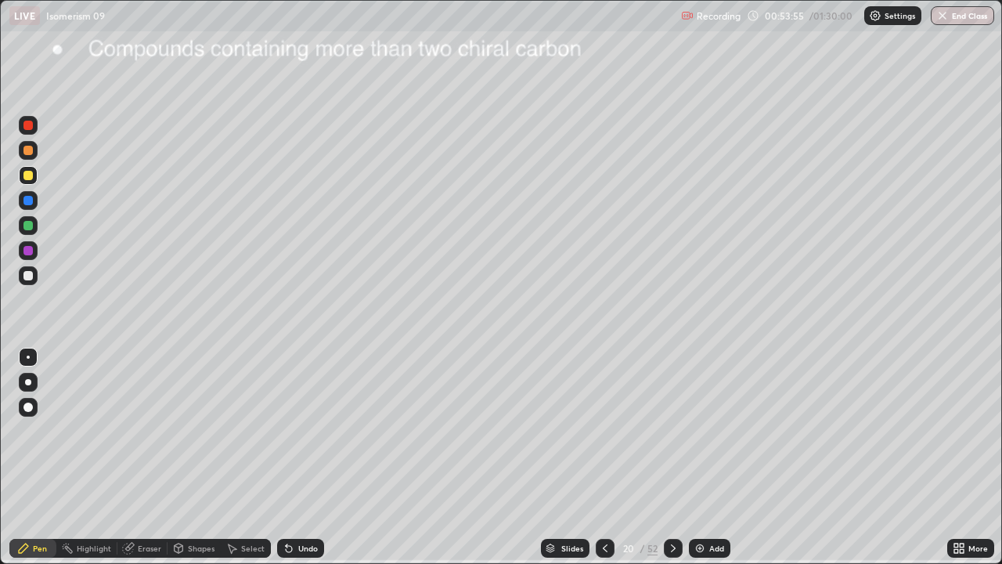
click at [598, 463] on div at bounding box center [605, 548] width 19 height 19
click at [605, 463] on icon at bounding box center [605, 548] width 13 height 13
click at [604, 463] on icon at bounding box center [605, 548] width 5 height 8
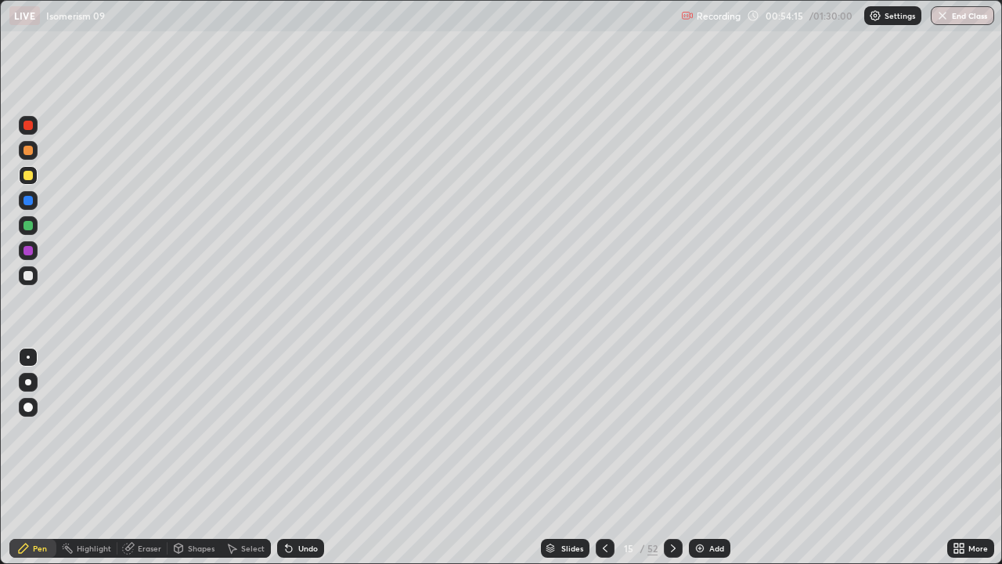
click at [606, 463] on icon at bounding box center [605, 548] width 13 height 13
click at [607, 463] on icon at bounding box center [605, 548] width 13 height 13
click at [609, 463] on icon at bounding box center [605, 548] width 13 height 13
click at [672, 463] on icon at bounding box center [673, 548] width 13 height 13
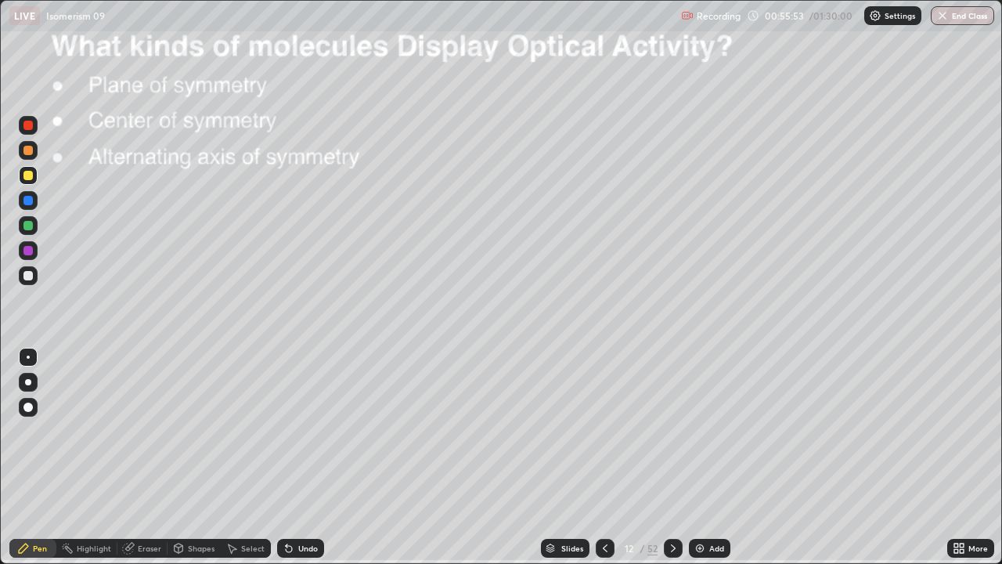
click at [671, 463] on icon at bounding box center [673, 548] width 13 height 13
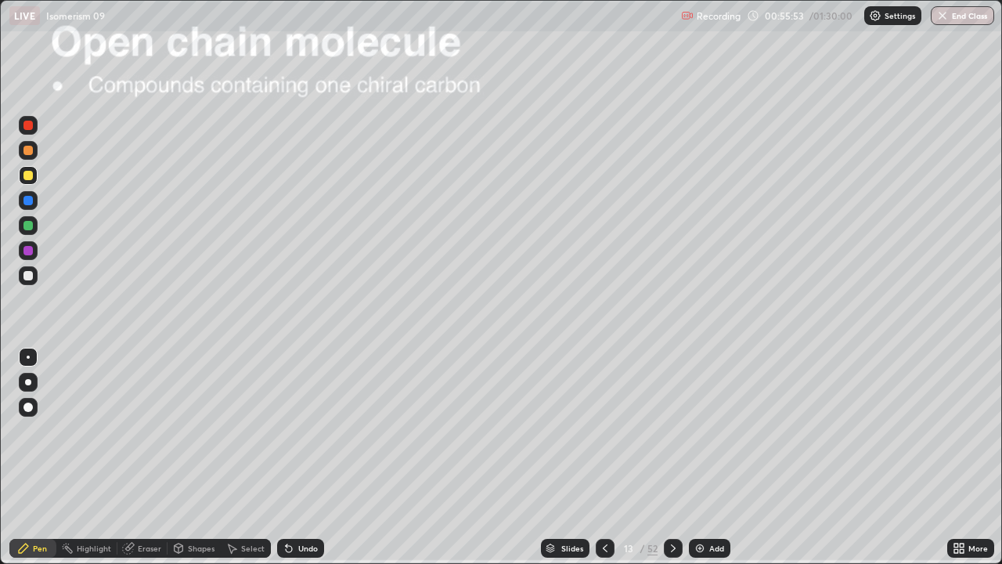
click at [670, 463] on div at bounding box center [673, 547] width 19 height 31
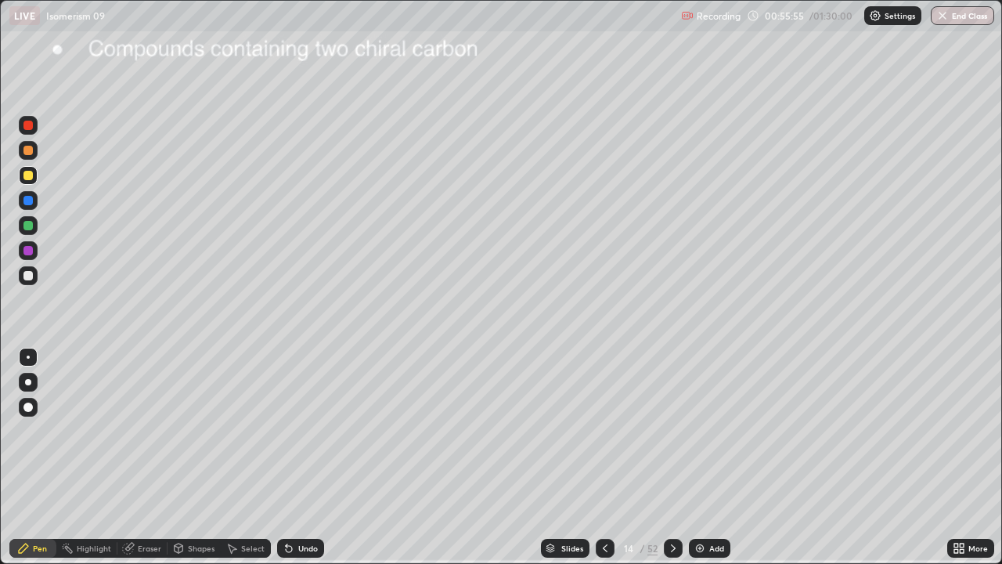
click at [672, 463] on icon at bounding box center [673, 548] width 13 height 13
click at [672, 463] on div at bounding box center [673, 547] width 19 height 31
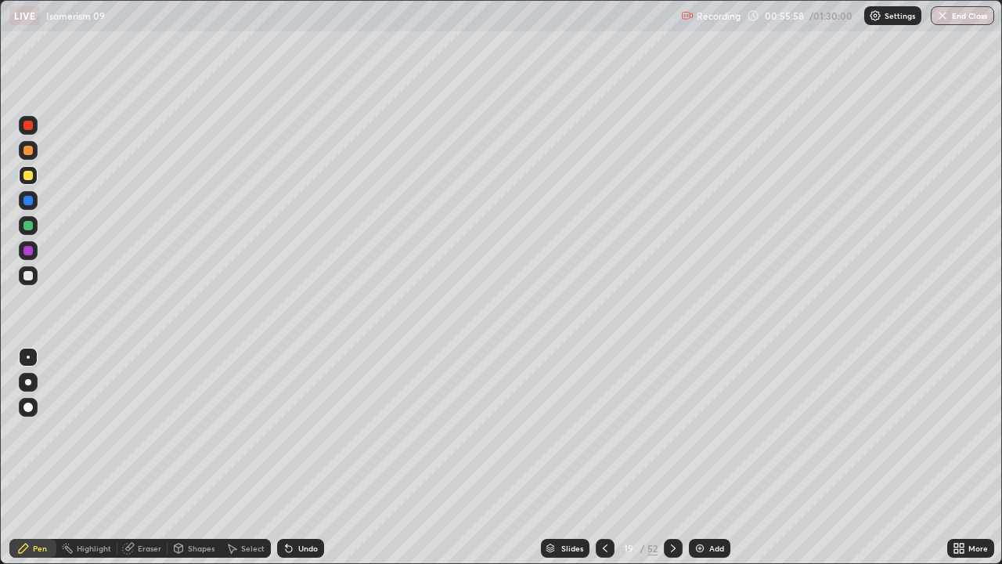
click at [672, 463] on div at bounding box center [673, 547] width 19 height 31
click at [674, 463] on div at bounding box center [673, 547] width 19 height 31
click at [672, 463] on icon at bounding box center [673, 548] width 13 height 13
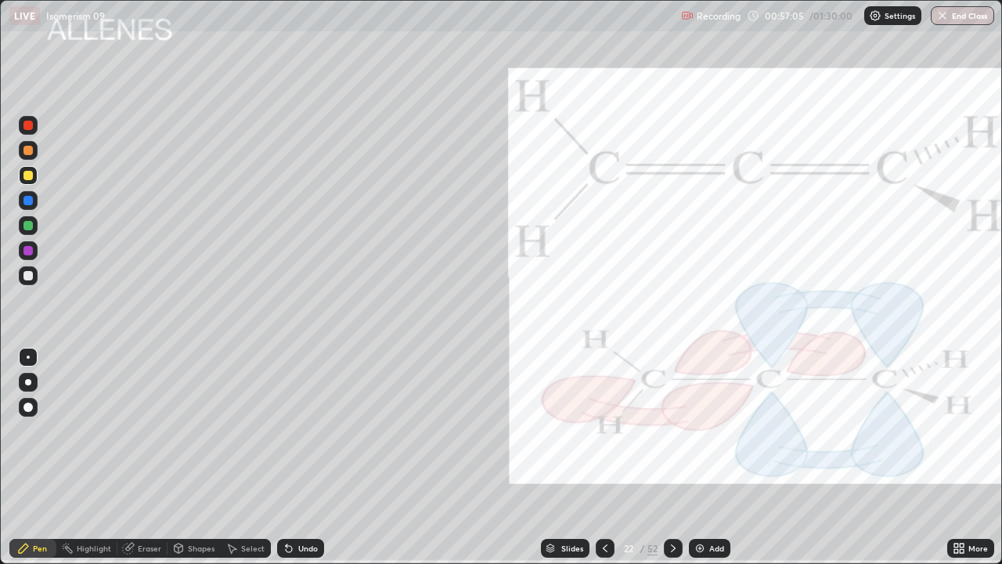
click at [28, 176] on div at bounding box center [27, 175] width 9 height 9
click at [310, 463] on div "Undo" at bounding box center [308, 548] width 20 height 8
click at [307, 463] on div "Undo" at bounding box center [308, 548] width 20 height 8
click at [305, 463] on div "Undo" at bounding box center [308, 548] width 20 height 8
click at [88, 463] on div "Highlight" at bounding box center [94, 548] width 34 height 8
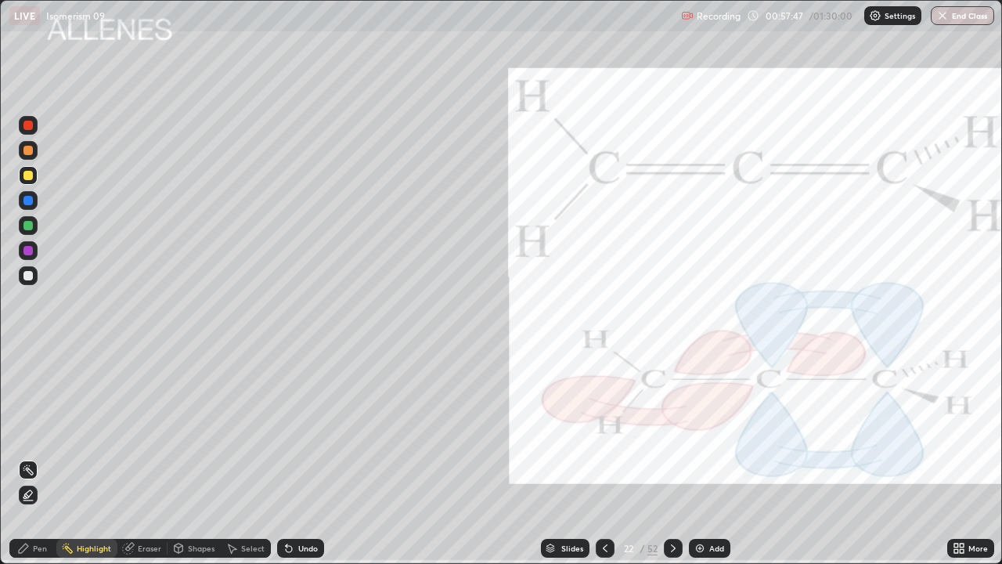
click at [35, 463] on div "Pen" at bounding box center [40, 548] width 14 height 8
click at [303, 463] on div "Undo" at bounding box center [308, 548] width 20 height 8
click at [299, 463] on div "Undo" at bounding box center [308, 548] width 20 height 8
click at [298, 463] on div "Undo" at bounding box center [308, 548] width 20 height 8
click at [294, 463] on div "Undo" at bounding box center [300, 548] width 47 height 19
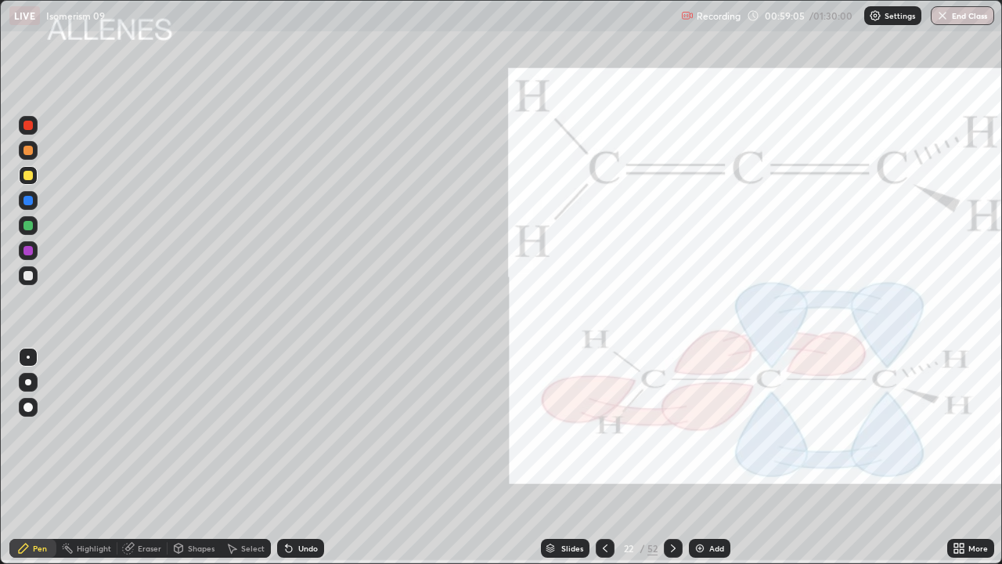
click at [291, 463] on icon at bounding box center [289, 548] width 13 height 13
click at [287, 463] on icon at bounding box center [289, 549] width 6 height 6
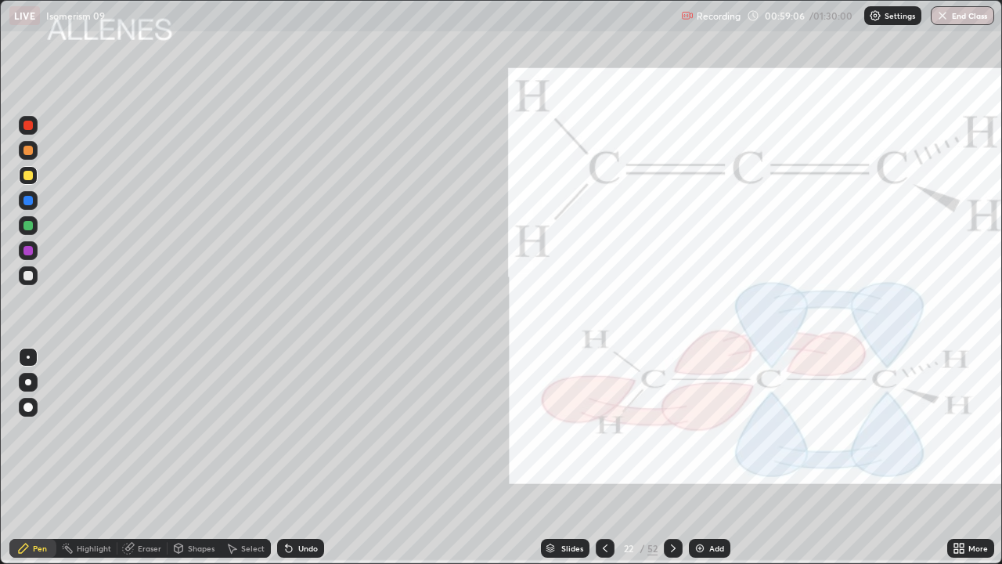
click at [290, 463] on icon at bounding box center [289, 548] width 13 height 13
click at [291, 463] on icon at bounding box center [289, 548] width 13 height 13
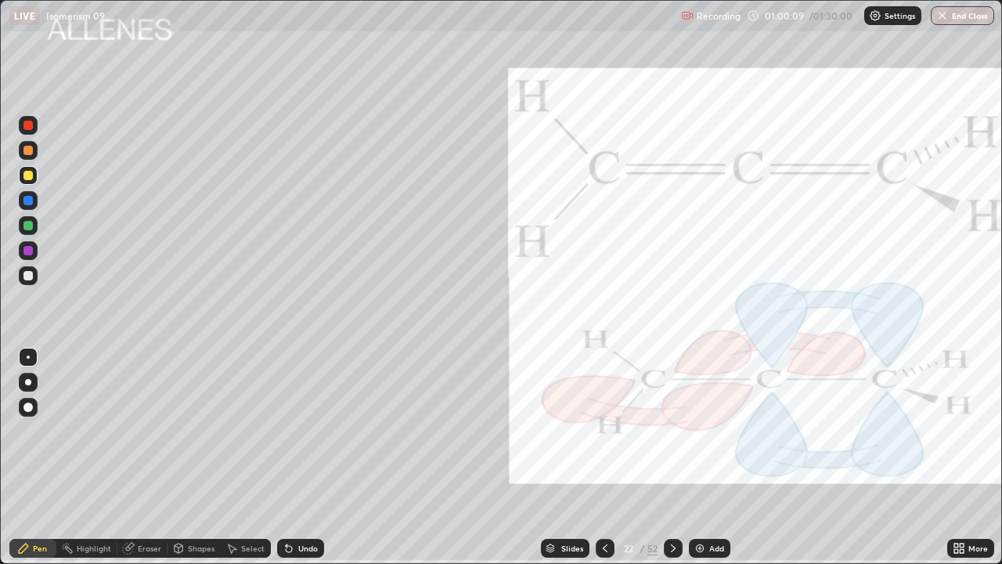
click at [135, 463] on div "Eraser" at bounding box center [142, 548] width 50 height 19
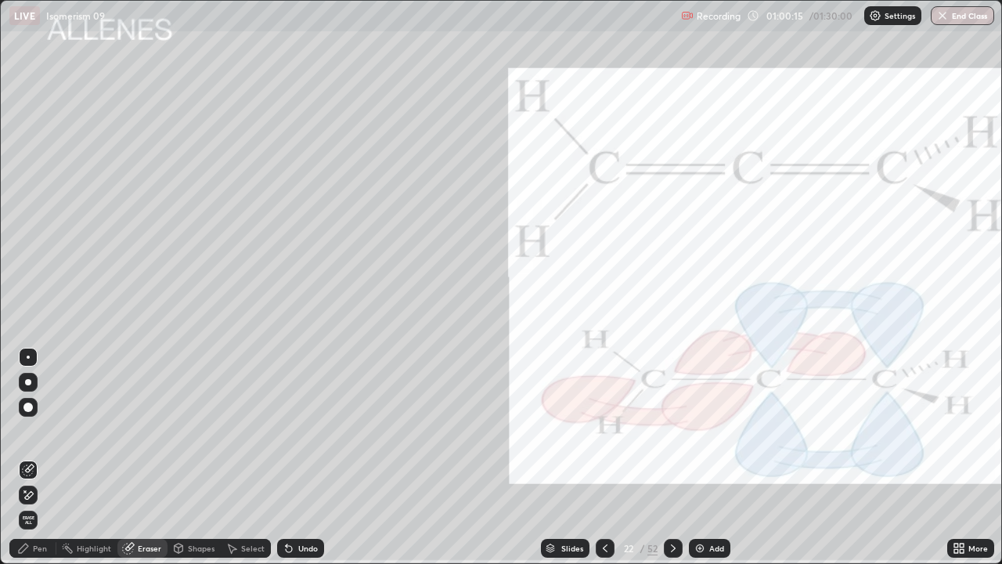
click at [35, 463] on div "Pen" at bounding box center [32, 548] width 47 height 19
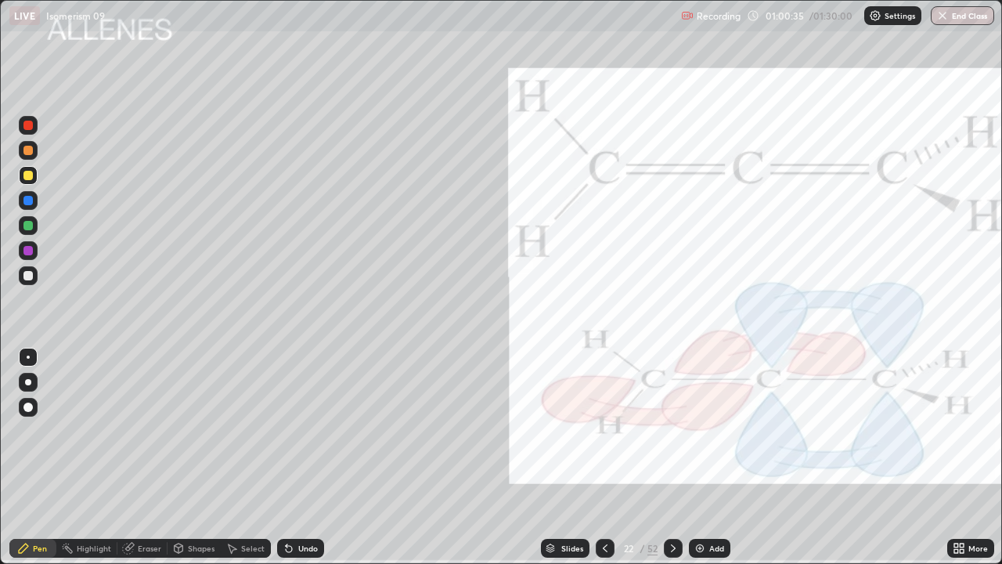
click at [85, 463] on div "Highlight" at bounding box center [86, 548] width 61 height 19
click at [28, 279] on div at bounding box center [27, 275] width 9 height 9
click at [304, 463] on div "Undo" at bounding box center [308, 548] width 20 height 8
click at [38, 463] on div "Pen" at bounding box center [40, 548] width 14 height 8
click at [298, 463] on div "Undo" at bounding box center [308, 548] width 20 height 8
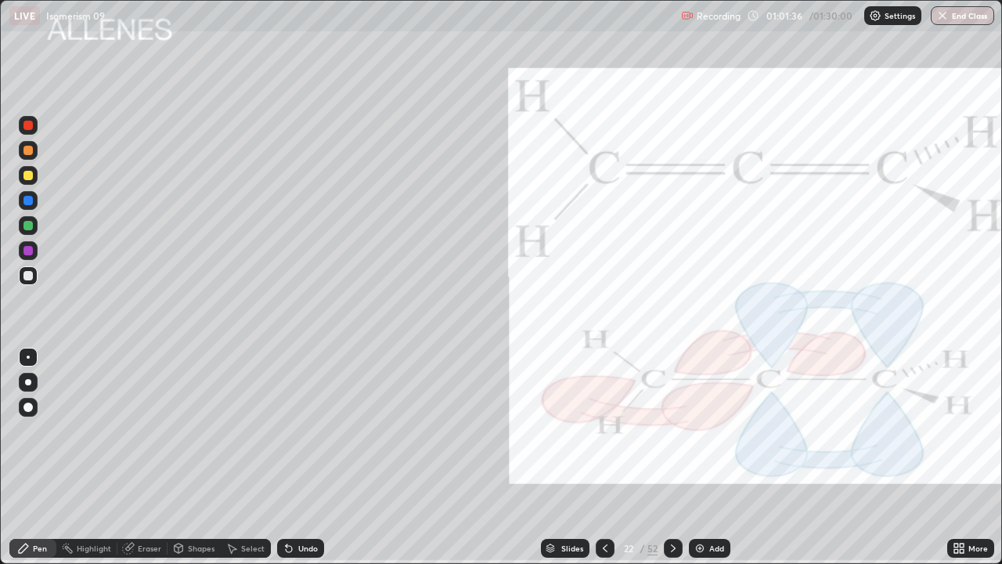
click at [298, 463] on div "Undo" at bounding box center [308, 548] width 20 height 8
click at [102, 463] on div "Highlight" at bounding box center [94, 548] width 34 height 8
click at [700, 463] on div "Add" at bounding box center [709, 548] width 41 height 19
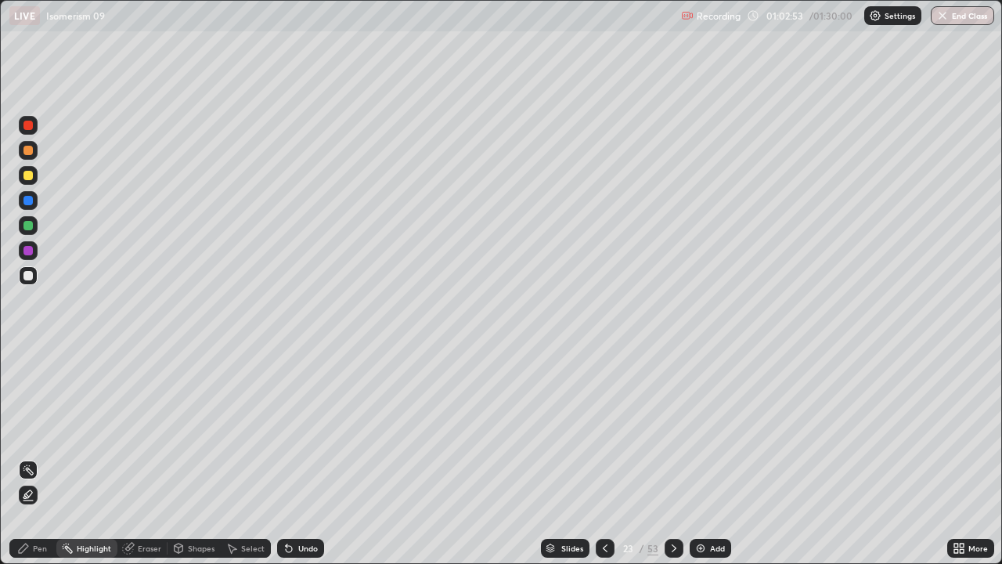
click at [35, 463] on div "Pen" at bounding box center [40, 548] width 14 height 8
click at [96, 463] on div "Highlight" at bounding box center [94, 548] width 34 height 8
click at [143, 463] on div "Eraser" at bounding box center [142, 548] width 50 height 19
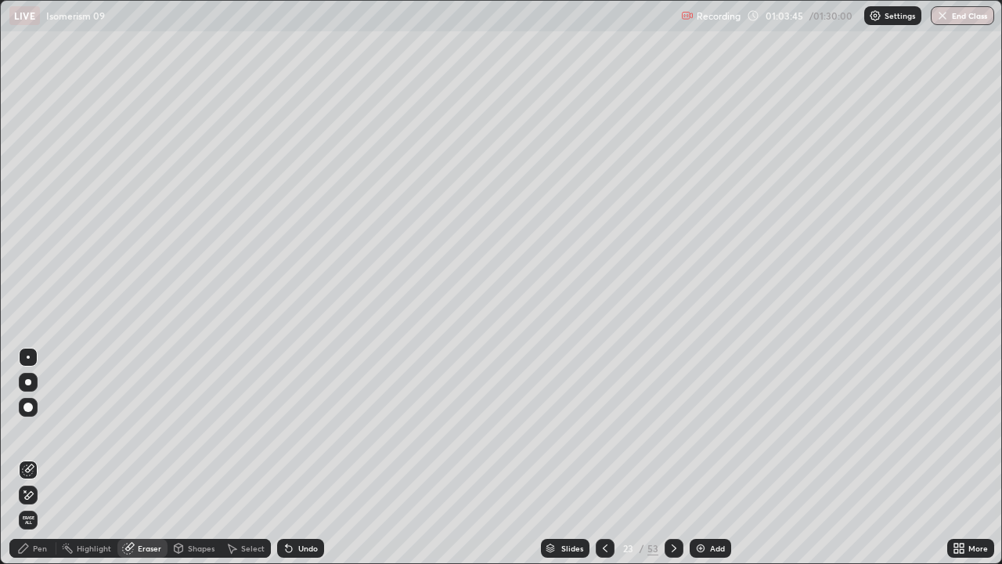
click at [40, 463] on div "Pen" at bounding box center [40, 548] width 14 height 8
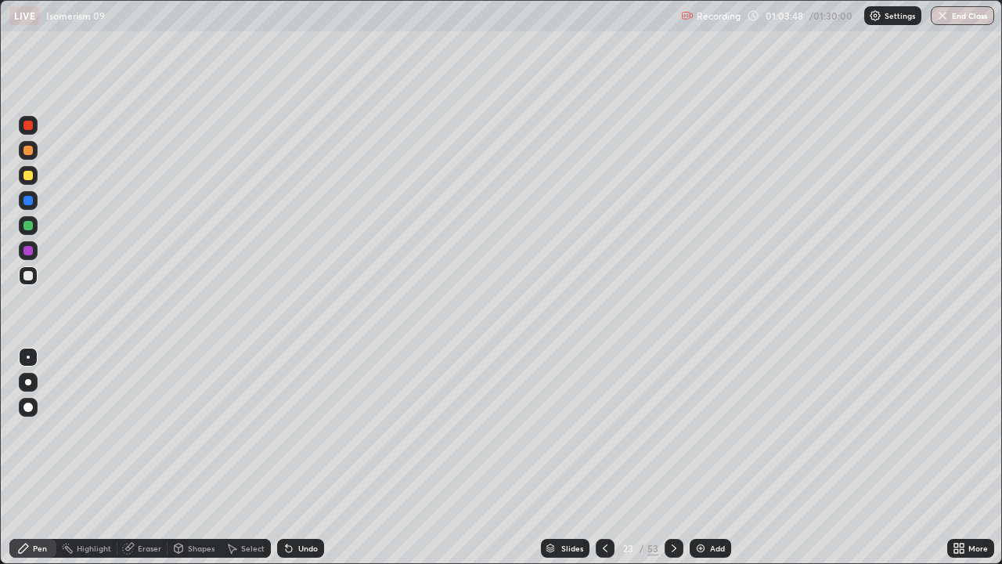
click at [88, 463] on div "Highlight" at bounding box center [86, 548] width 61 height 19
click at [41, 463] on div "Pen" at bounding box center [40, 548] width 14 height 8
click at [290, 463] on icon at bounding box center [289, 548] width 13 height 13
click at [292, 463] on icon at bounding box center [289, 548] width 13 height 13
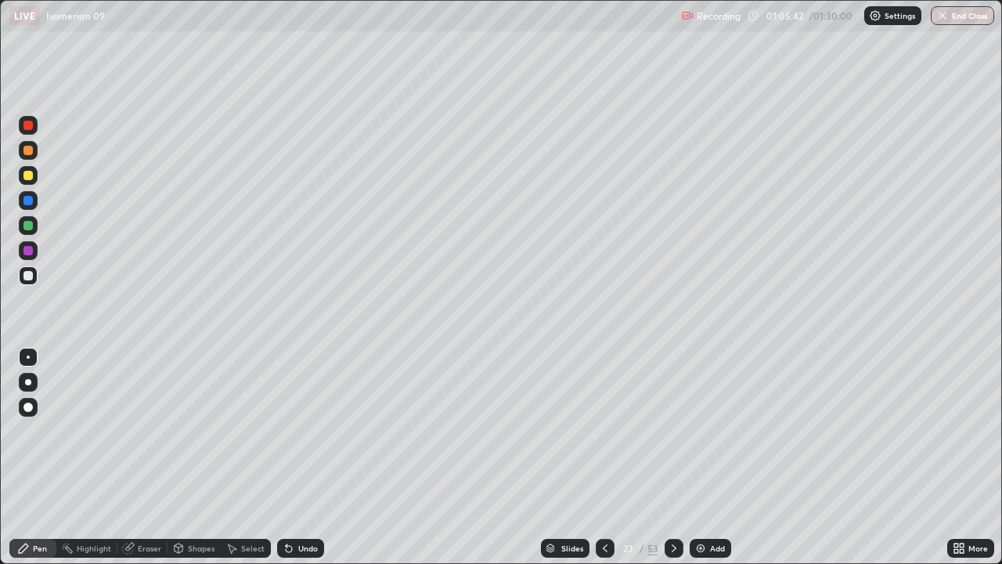
click at [292, 463] on icon at bounding box center [289, 548] width 13 height 13
click at [298, 463] on div "Undo" at bounding box center [308, 548] width 20 height 8
click at [292, 463] on icon at bounding box center [289, 548] width 13 height 13
click at [294, 463] on div "Undo" at bounding box center [300, 548] width 47 height 19
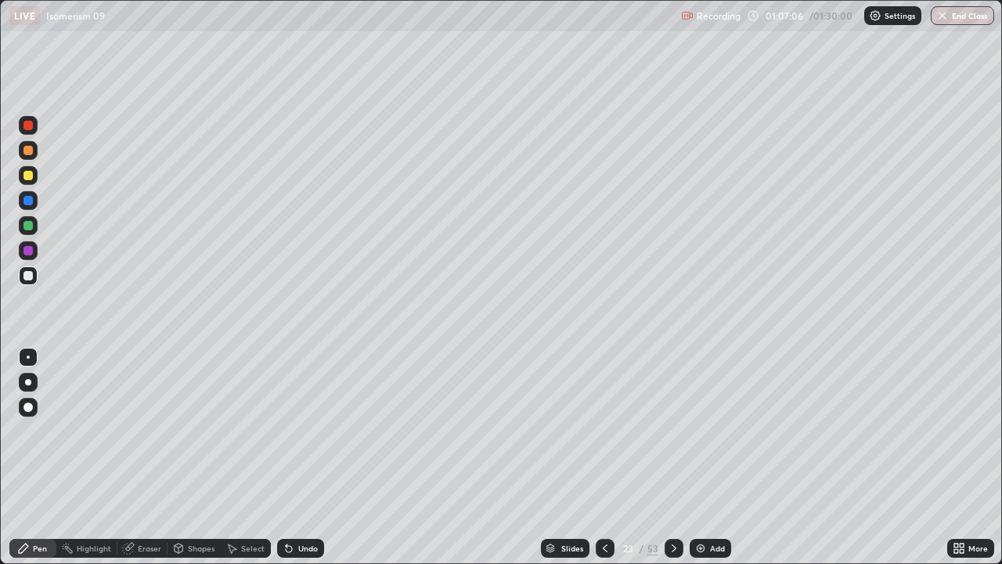
click at [294, 463] on div "Undo" at bounding box center [300, 548] width 47 height 19
click at [158, 463] on div "Eraser" at bounding box center [149, 548] width 23 height 8
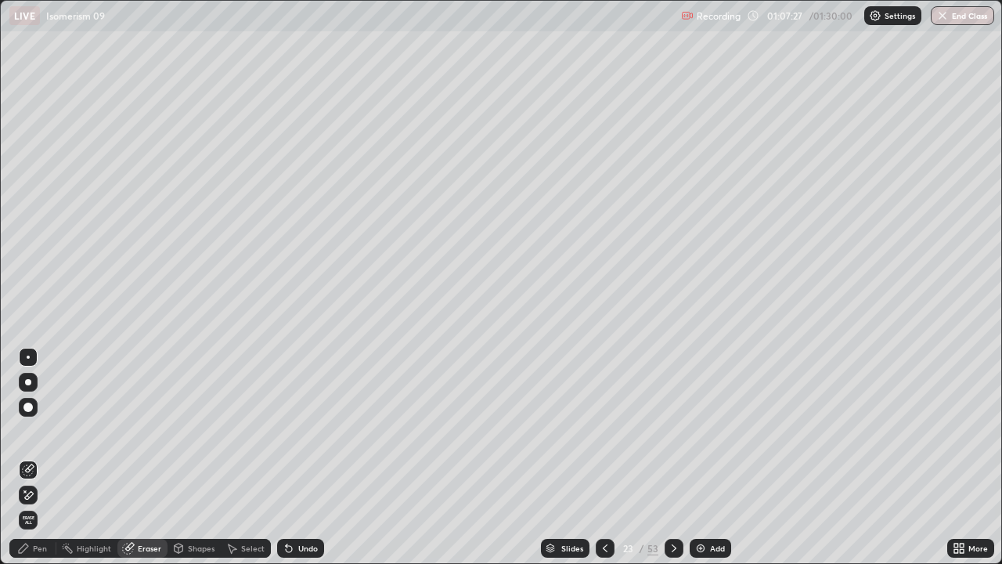
click at [44, 463] on div "Pen" at bounding box center [32, 548] width 47 height 19
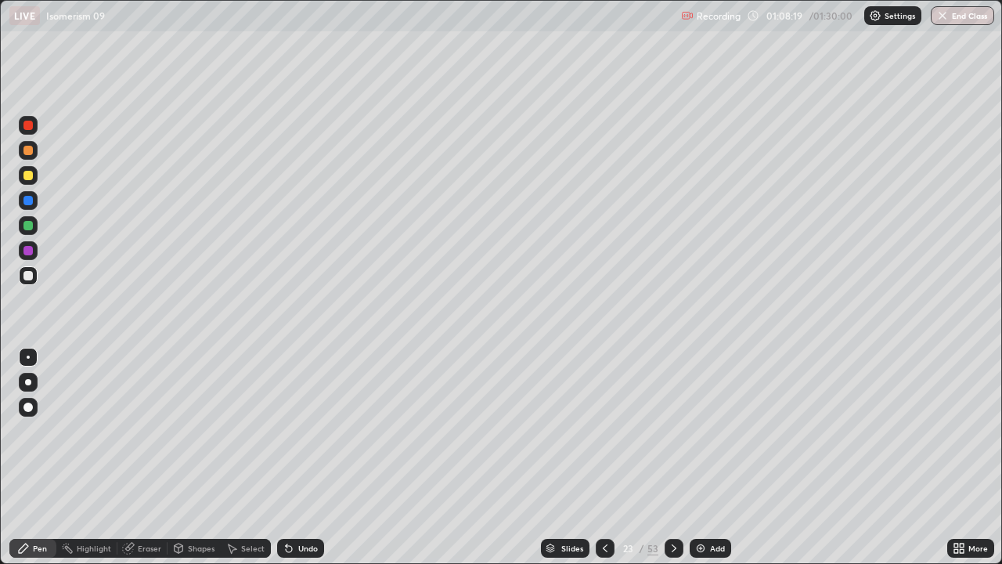
click at [292, 463] on icon at bounding box center [289, 548] width 13 height 13
click at [294, 463] on div "Undo" at bounding box center [300, 548] width 47 height 19
click at [292, 463] on icon at bounding box center [289, 548] width 13 height 13
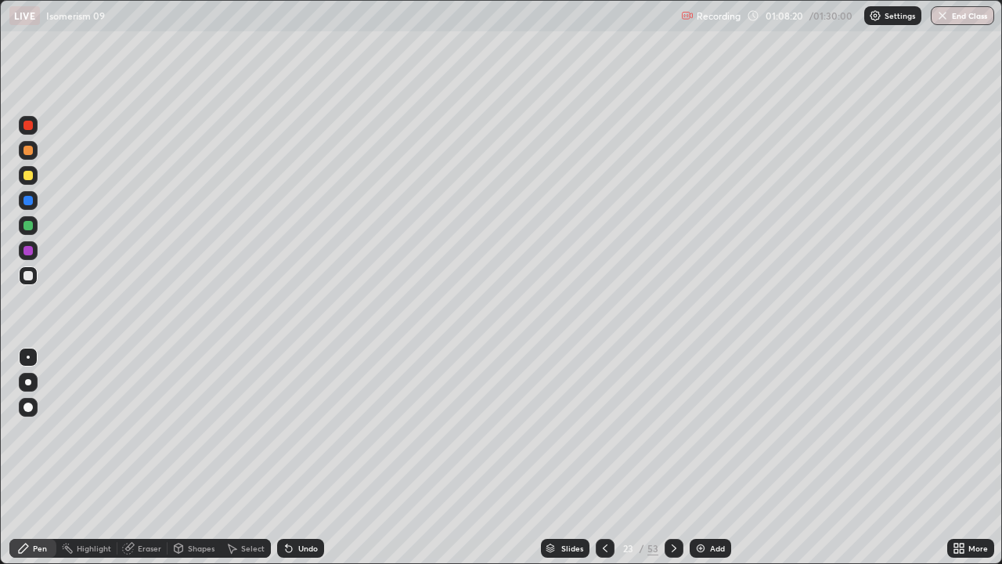
click at [292, 463] on icon at bounding box center [289, 548] width 13 height 13
click at [294, 463] on div "Undo" at bounding box center [300, 548] width 47 height 19
click at [295, 463] on div "Undo" at bounding box center [300, 548] width 47 height 19
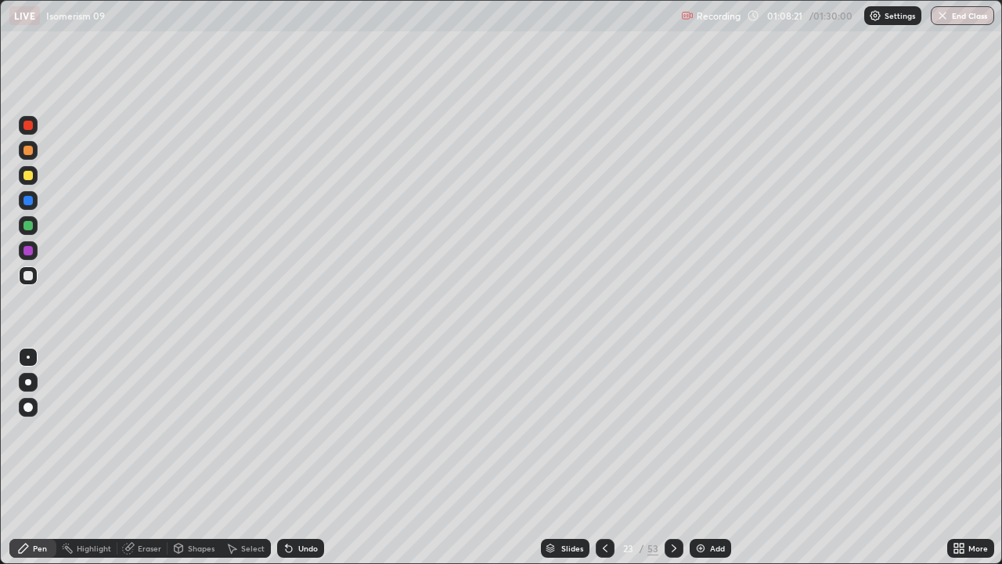
click at [295, 463] on div "Undo" at bounding box center [300, 548] width 47 height 19
click at [298, 463] on div "Undo" at bounding box center [308, 548] width 20 height 8
click at [295, 463] on div "Undo" at bounding box center [300, 548] width 47 height 19
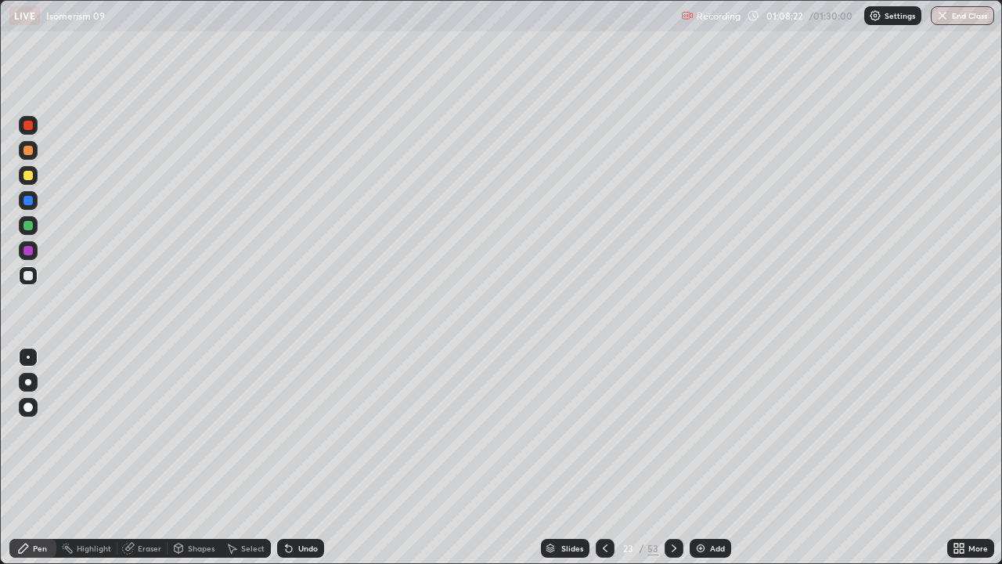
click at [294, 463] on div "Undo" at bounding box center [300, 548] width 47 height 19
click at [699, 463] on img at bounding box center [700, 548] width 13 height 13
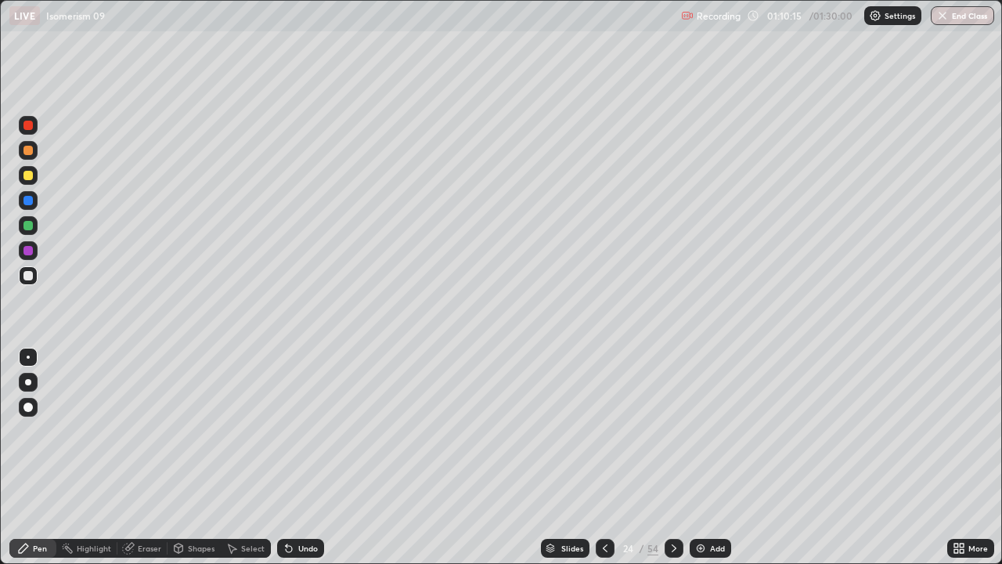
click at [293, 463] on icon at bounding box center [289, 548] width 13 height 13
click at [295, 463] on div "Undo" at bounding box center [300, 548] width 47 height 19
click at [293, 463] on div "Undo" at bounding box center [300, 548] width 47 height 19
click at [294, 463] on div "Undo" at bounding box center [300, 548] width 47 height 19
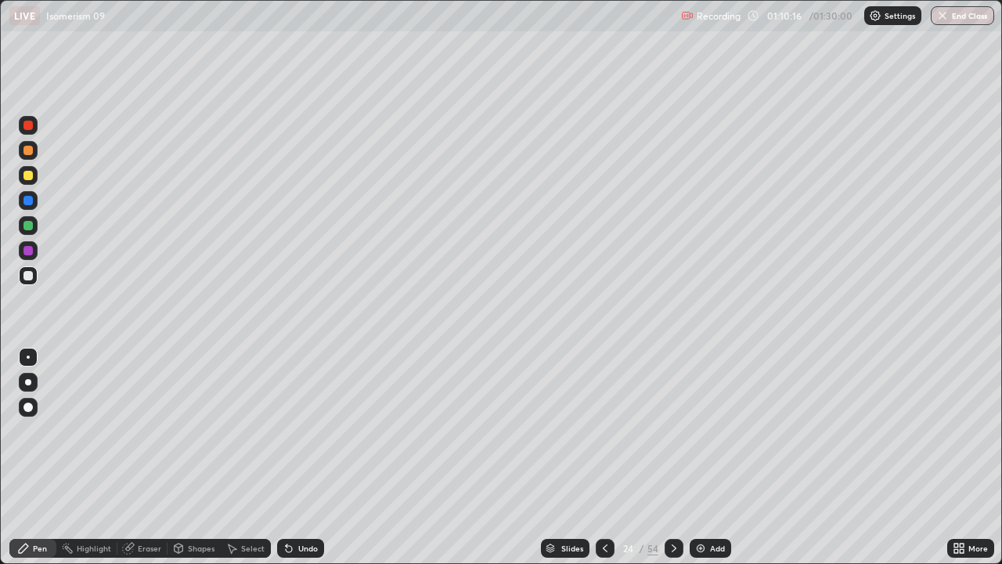
click at [294, 463] on div "Undo" at bounding box center [300, 548] width 47 height 19
click at [293, 463] on div "Undo" at bounding box center [300, 548] width 47 height 19
click at [294, 463] on div "Undo" at bounding box center [300, 548] width 47 height 19
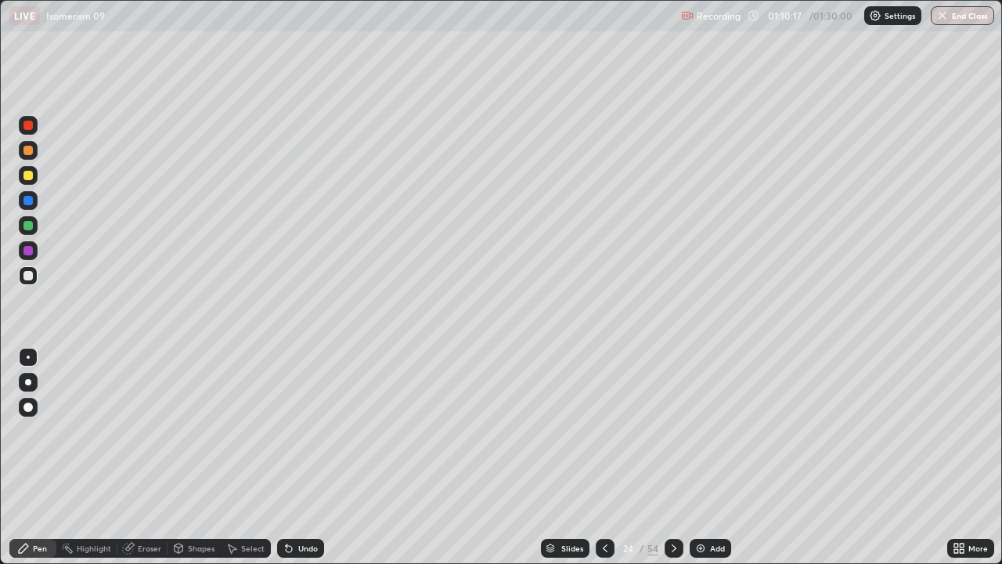
click at [294, 463] on div "Undo" at bounding box center [300, 548] width 47 height 19
click at [295, 463] on div "Undo" at bounding box center [300, 548] width 47 height 19
click at [294, 463] on div "Undo" at bounding box center [300, 548] width 47 height 19
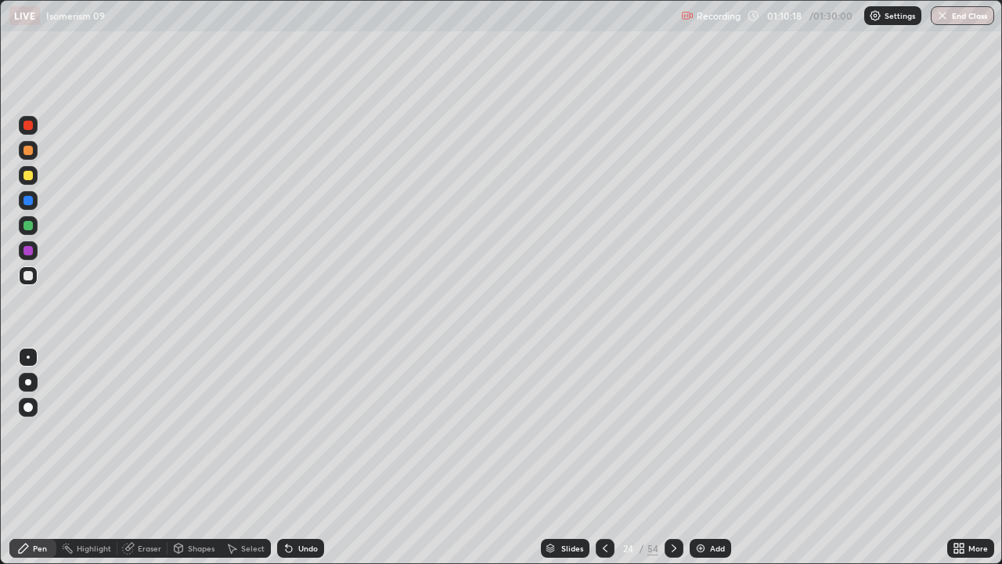
click at [298, 463] on div "Undo" at bounding box center [308, 548] width 20 height 8
click at [297, 463] on div "Undo" at bounding box center [300, 548] width 47 height 19
click at [298, 463] on div "Undo" at bounding box center [300, 548] width 47 height 19
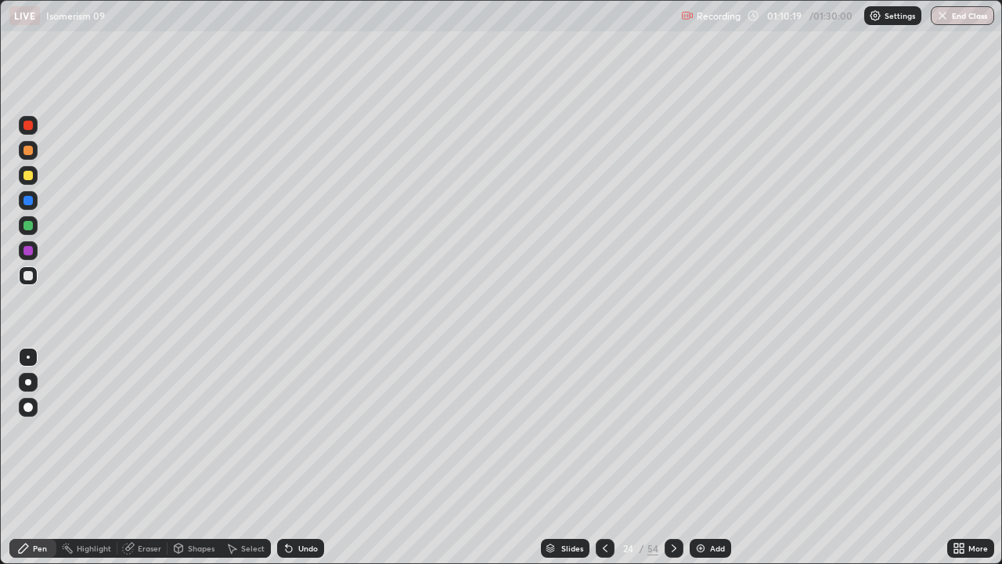
click at [298, 463] on div "Undo" at bounding box center [300, 548] width 47 height 19
click at [301, 463] on div "Undo" at bounding box center [308, 548] width 20 height 8
click at [673, 463] on icon at bounding box center [674, 548] width 13 height 13
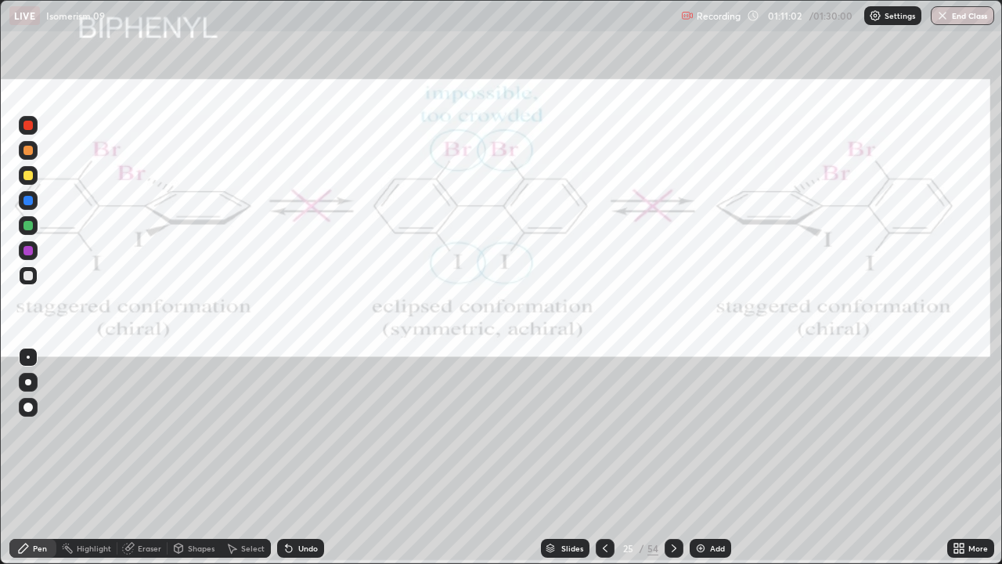
click at [602, 463] on icon at bounding box center [605, 548] width 13 height 13
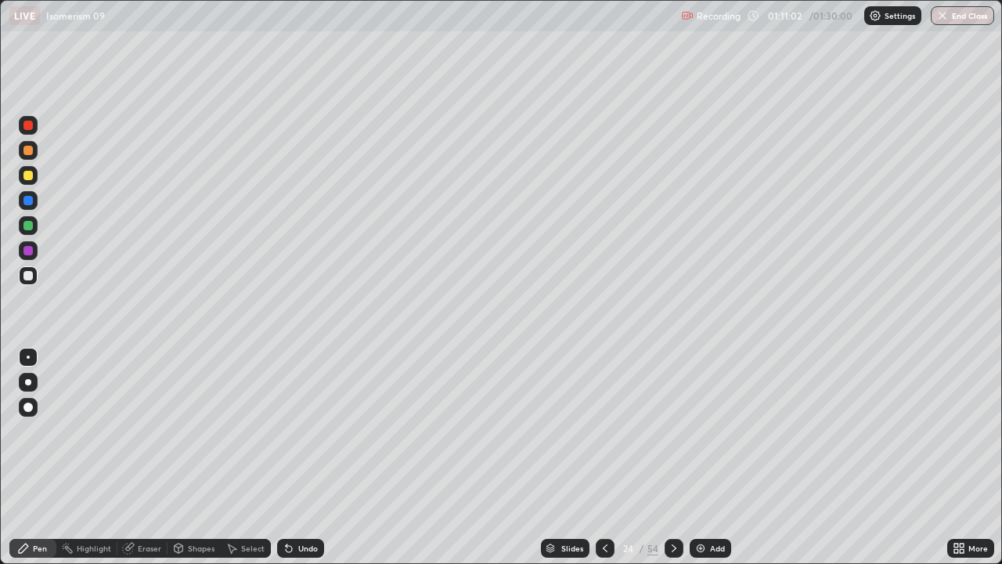
click at [602, 463] on icon at bounding box center [605, 548] width 13 height 13
click at [596, 463] on div at bounding box center [605, 548] width 19 height 19
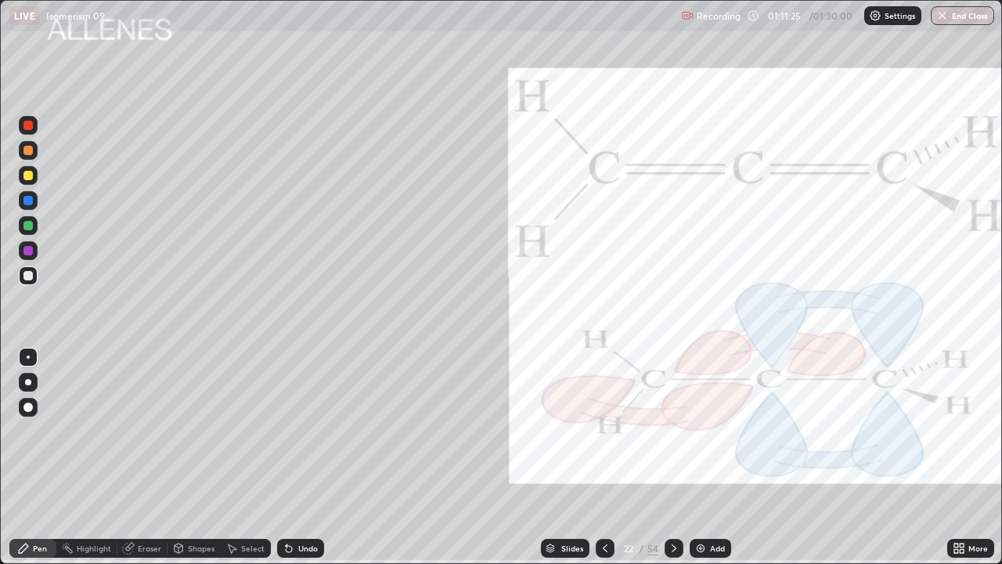
click at [672, 463] on icon at bounding box center [674, 548] width 13 height 13
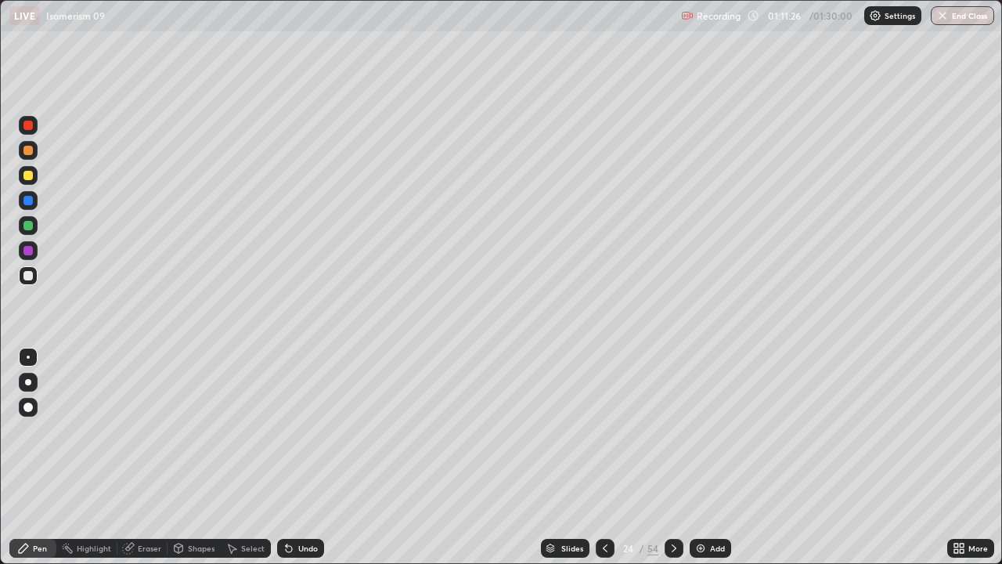
click at [672, 463] on icon at bounding box center [674, 548] width 13 height 13
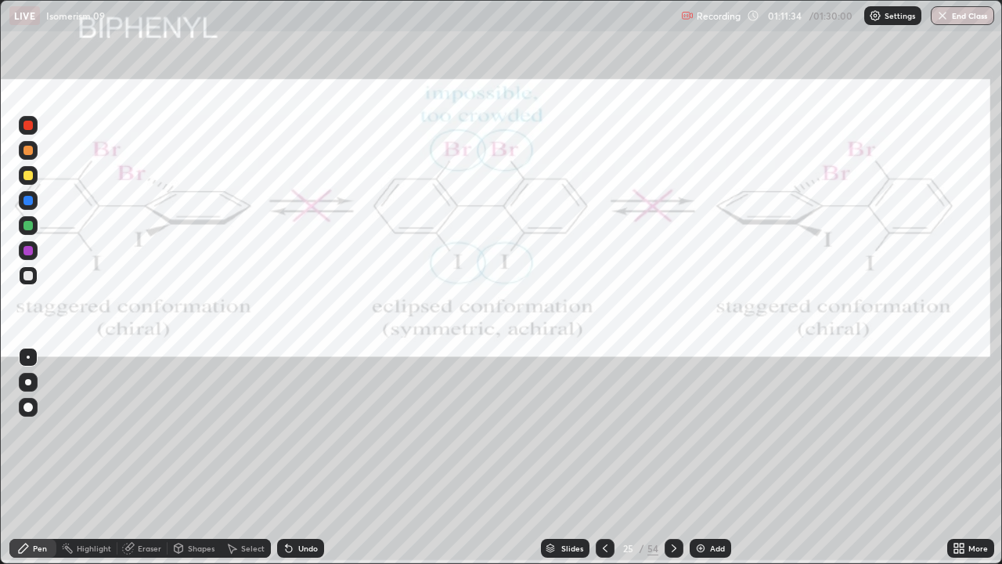
click at [670, 463] on icon at bounding box center [674, 548] width 13 height 13
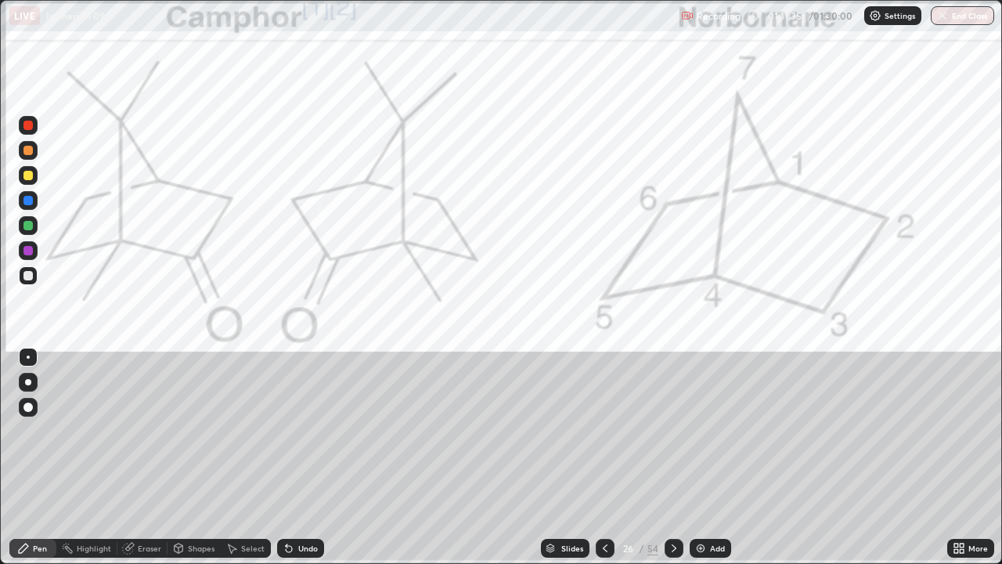
click at [604, 463] on icon at bounding box center [605, 548] width 13 height 13
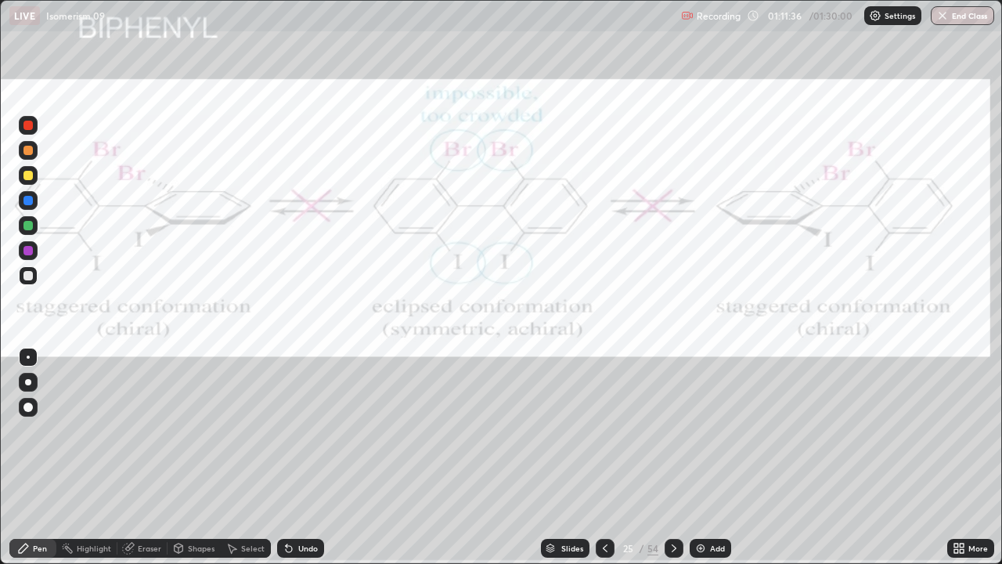
click at [701, 463] on img at bounding box center [700, 548] width 13 height 13
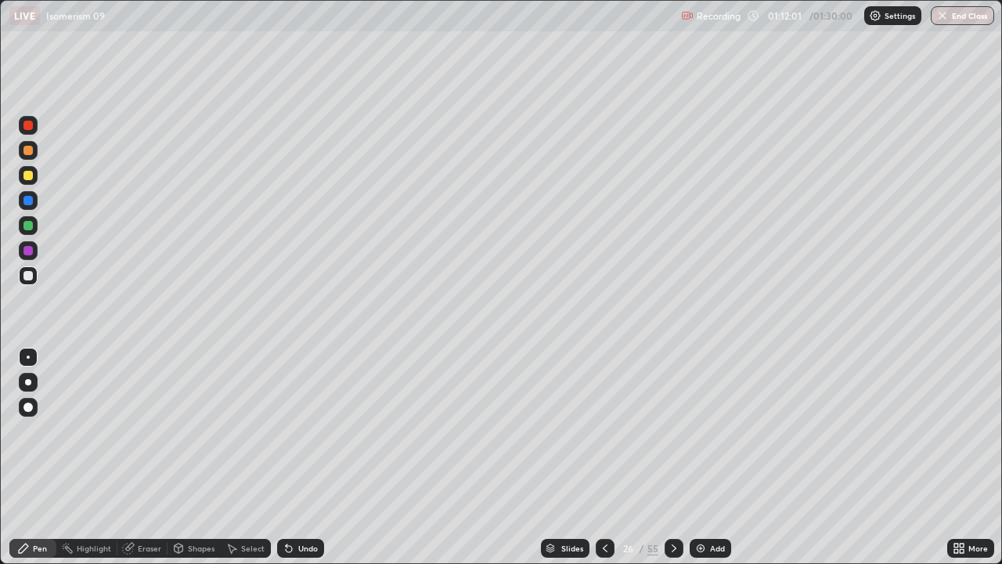
click at [27, 277] on div at bounding box center [27, 275] width 9 height 9
click at [97, 463] on div "Highlight" at bounding box center [94, 548] width 34 height 8
click at [38, 463] on div "Pen" at bounding box center [40, 548] width 14 height 8
click at [301, 463] on div "Undo" at bounding box center [308, 548] width 20 height 8
click at [32, 175] on div at bounding box center [27, 175] width 9 height 9
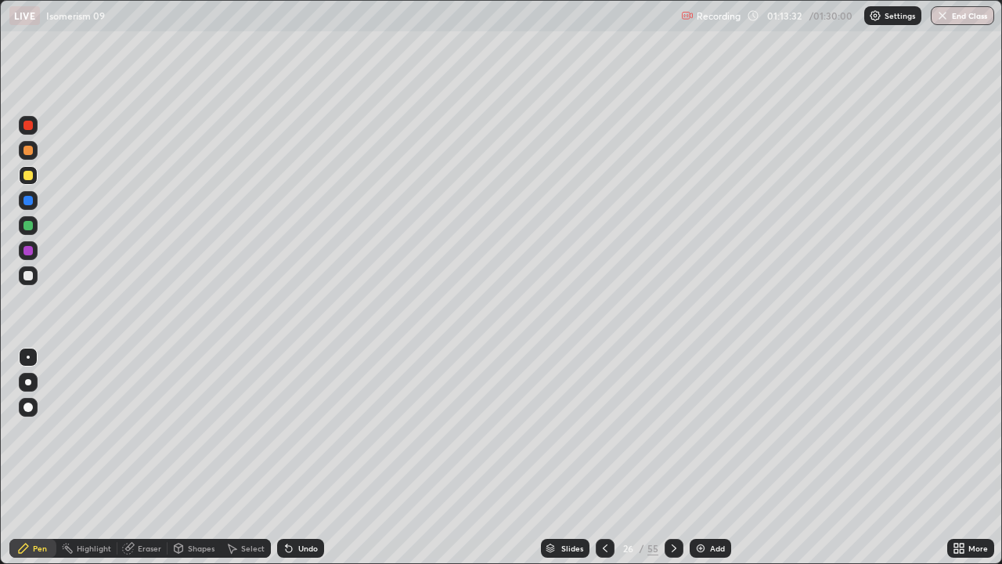
click at [35, 276] on div at bounding box center [28, 275] width 19 height 19
click at [299, 463] on div "Undo" at bounding box center [300, 548] width 47 height 19
click at [307, 463] on div "Undo" at bounding box center [308, 548] width 20 height 8
click at [298, 463] on div "Undo" at bounding box center [308, 548] width 20 height 8
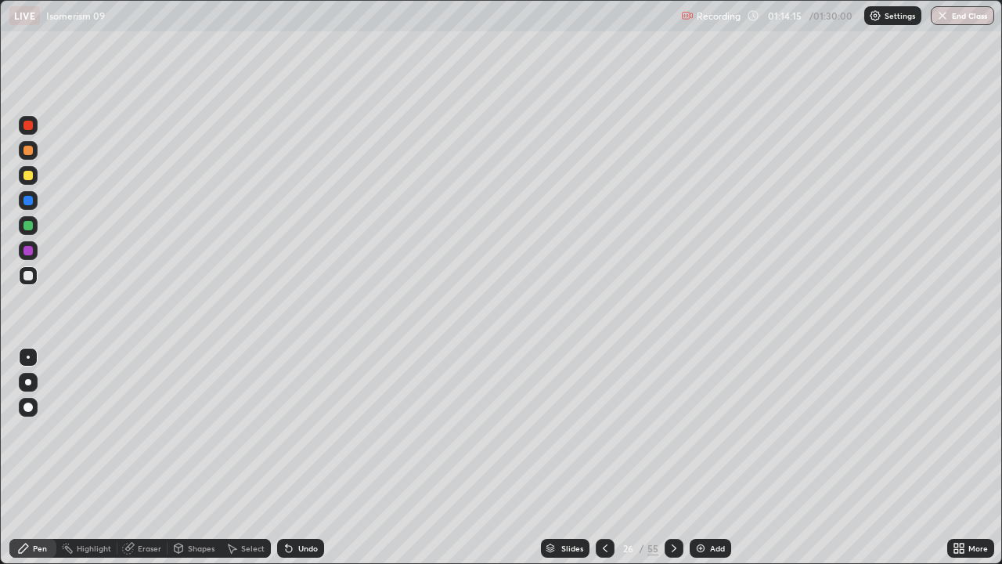
click at [29, 174] on div at bounding box center [27, 175] width 9 height 9
click at [29, 222] on div at bounding box center [27, 225] width 9 height 9
click at [611, 463] on div at bounding box center [605, 548] width 19 height 19
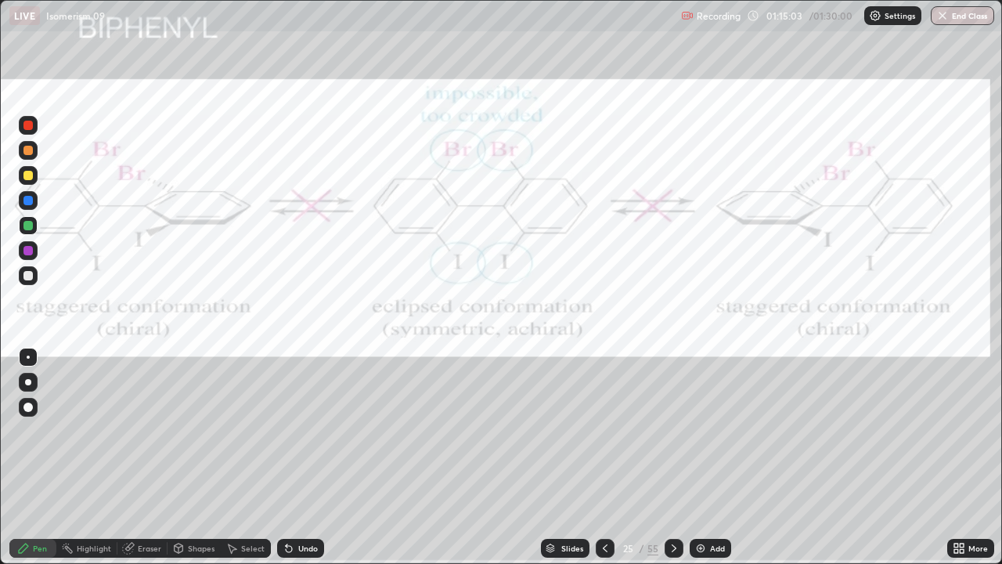
click at [672, 463] on icon at bounding box center [674, 548] width 13 height 13
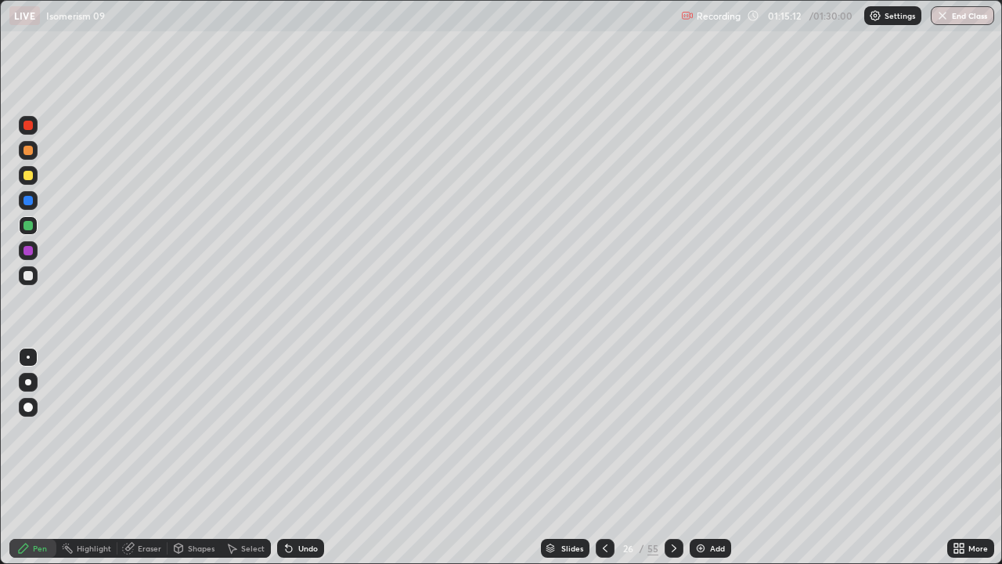
click at [603, 463] on icon at bounding box center [605, 548] width 13 height 13
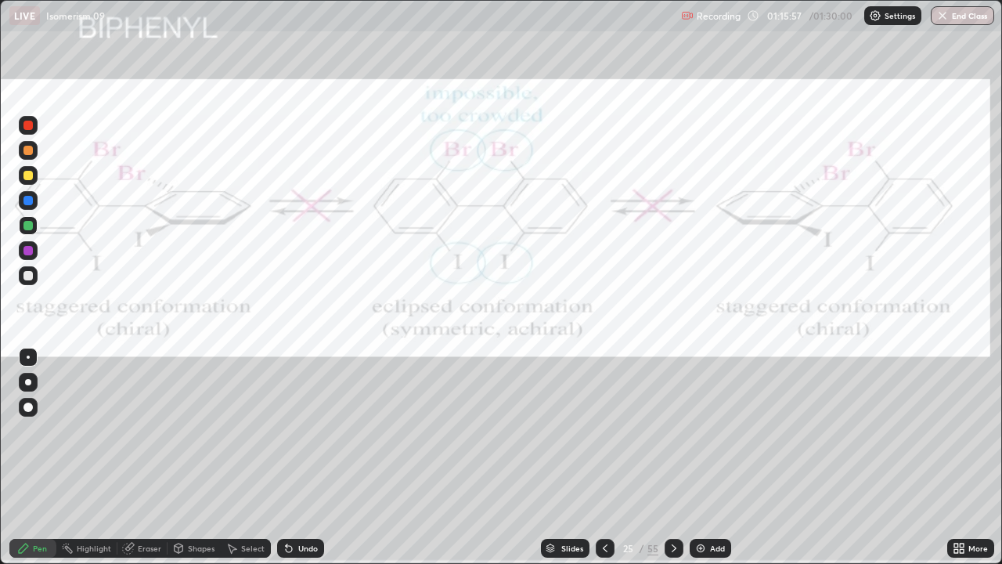
click at [672, 463] on icon at bounding box center [674, 548] width 13 height 13
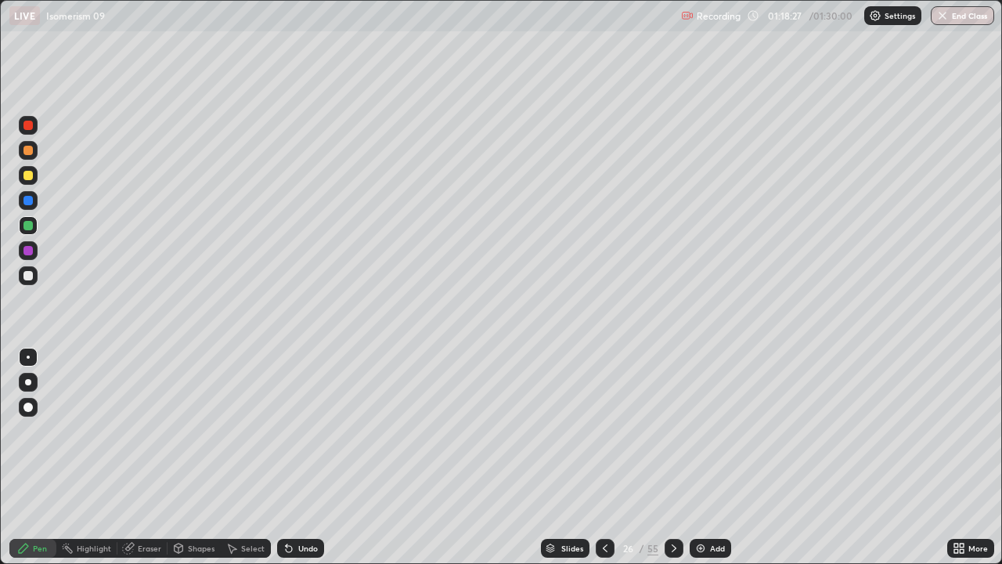
click at [603, 463] on icon at bounding box center [605, 548] width 13 height 13
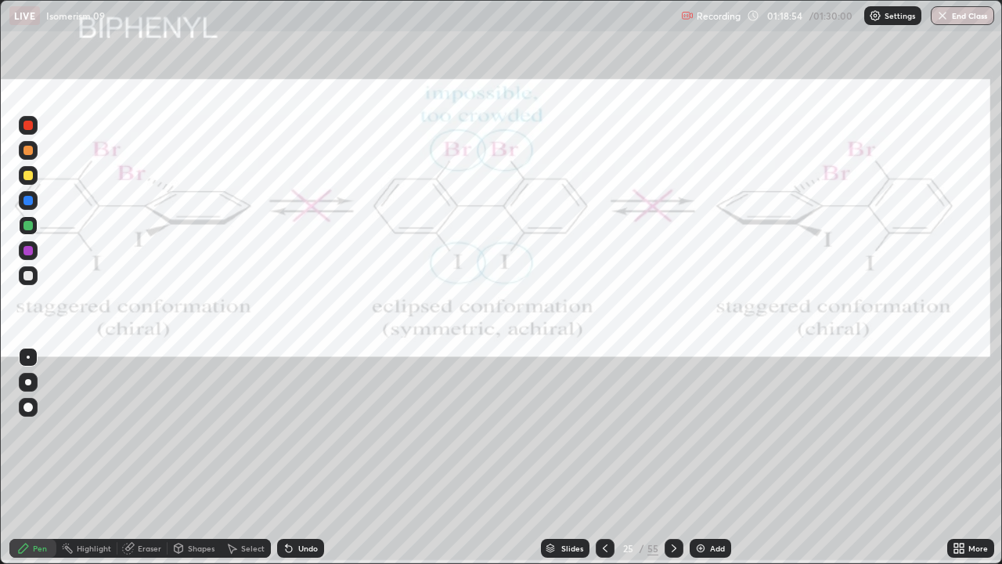
click at [288, 463] on icon at bounding box center [289, 549] width 6 height 6
click at [289, 463] on icon at bounding box center [289, 549] width 6 height 6
click at [288, 463] on icon at bounding box center [289, 548] width 13 height 13
click at [288, 463] on icon at bounding box center [289, 549] width 6 height 6
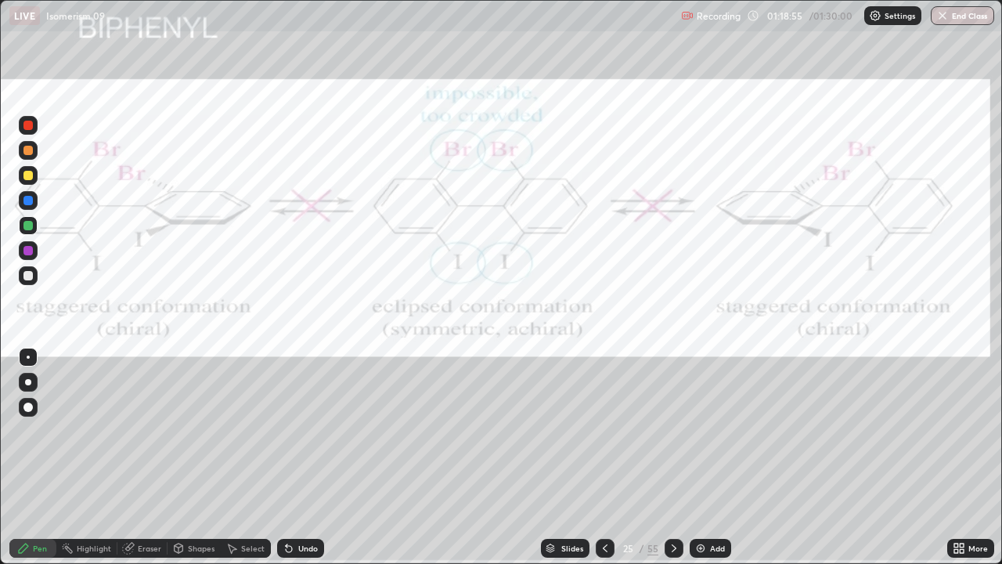
click at [288, 463] on icon at bounding box center [289, 549] width 6 height 6
click at [88, 463] on div "Highlight" at bounding box center [94, 548] width 34 height 8
click at [604, 463] on icon at bounding box center [605, 548] width 13 height 13
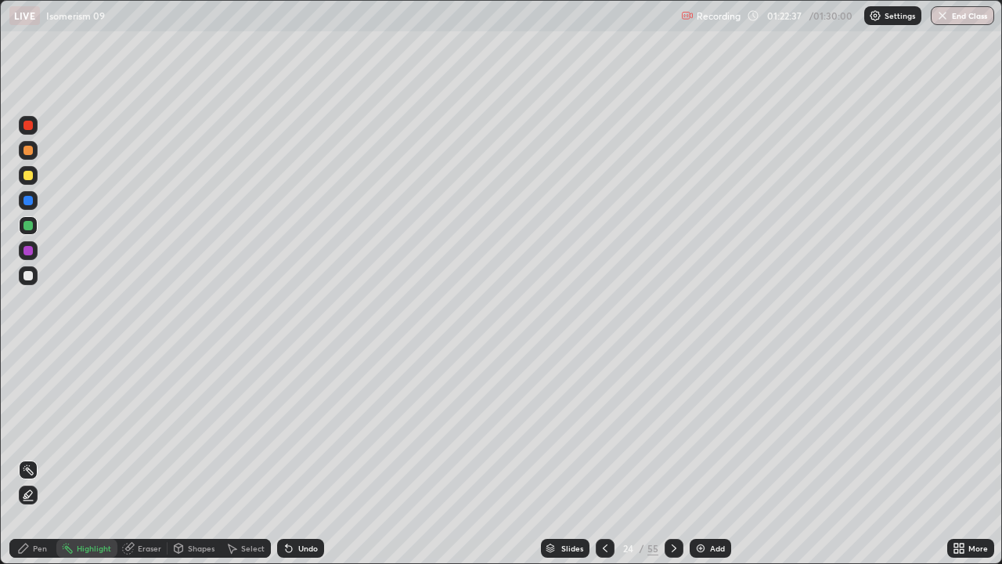
click at [673, 463] on icon at bounding box center [674, 548] width 5 height 8
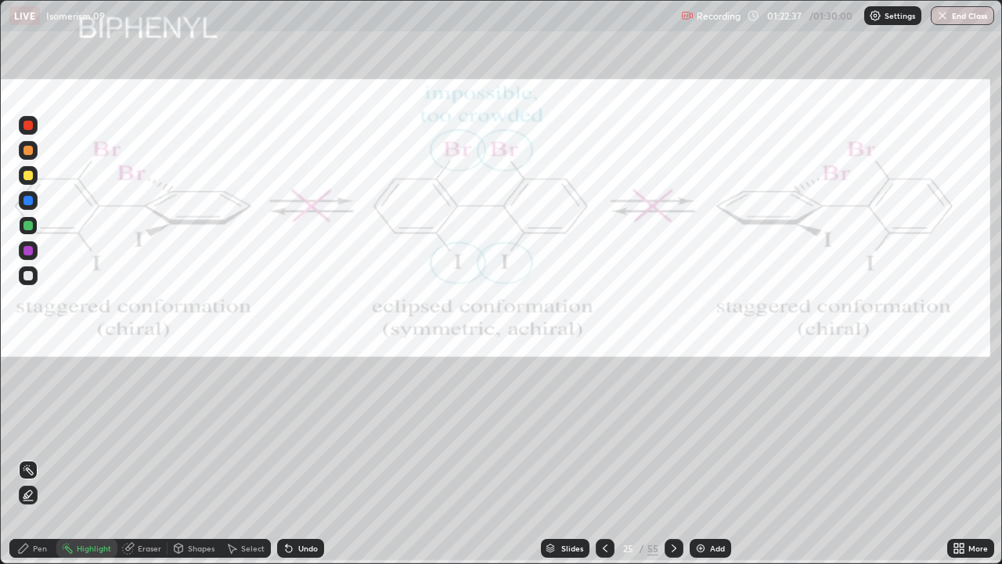
click at [673, 463] on icon at bounding box center [674, 548] width 5 height 8
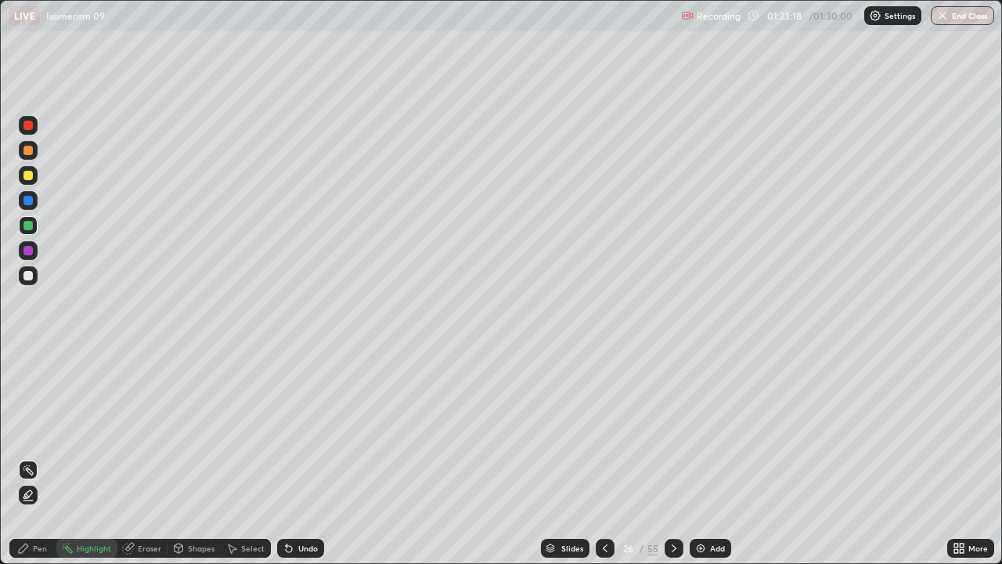
click at [671, 463] on icon at bounding box center [674, 548] width 13 height 13
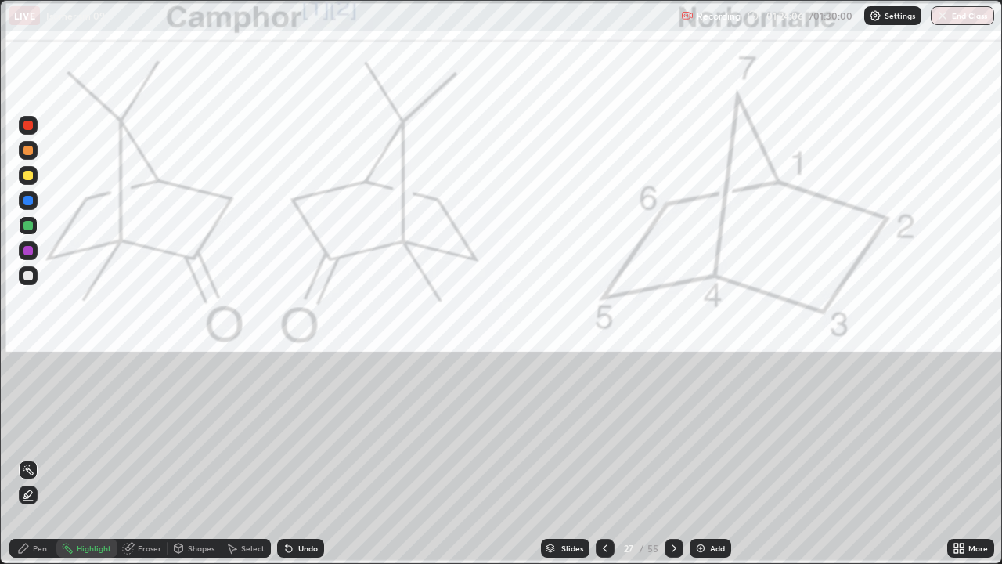
click at [39, 463] on div "Pen" at bounding box center [40, 548] width 14 height 8
click at [34, 200] on div at bounding box center [28, 200] width 19 height 19
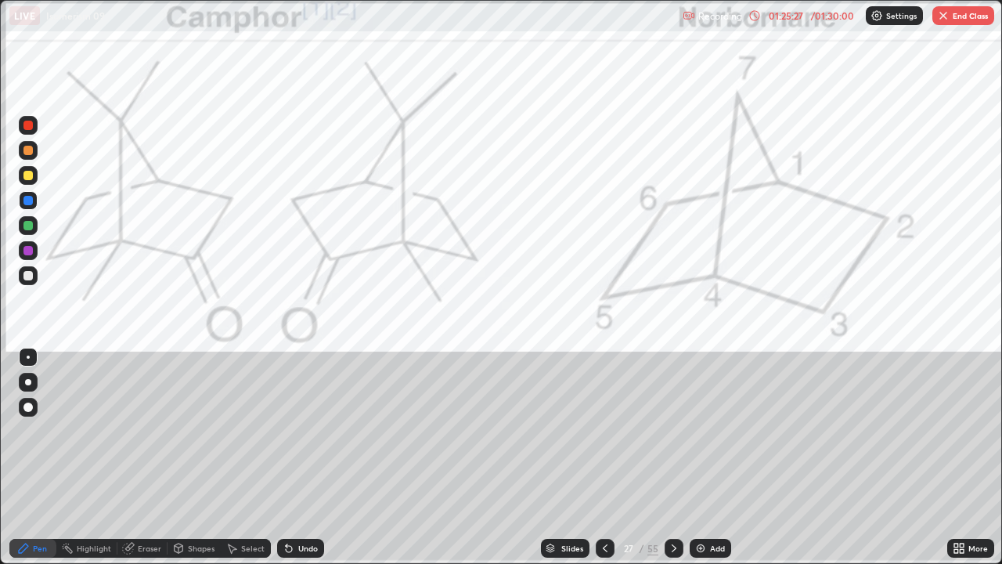
click at [159, 463] on div "Eraser" at bounding box center [149, 548] width 23 height 8
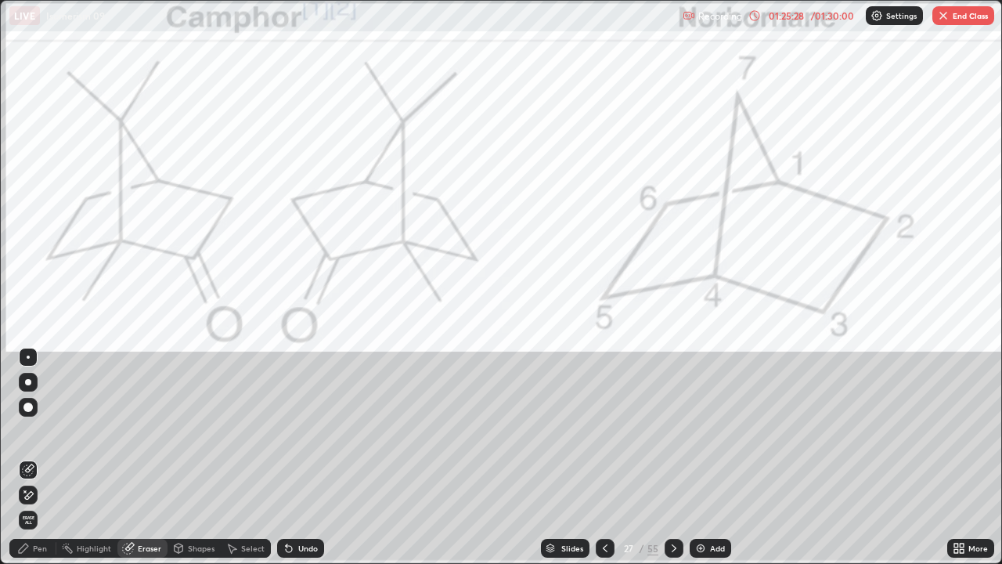
click at [31, 463] on icon at bounding box center [28, 494] width 13 height 13
click at [34, 463] on div "Pen" at bounding box center [40, 548] width 14 height 8
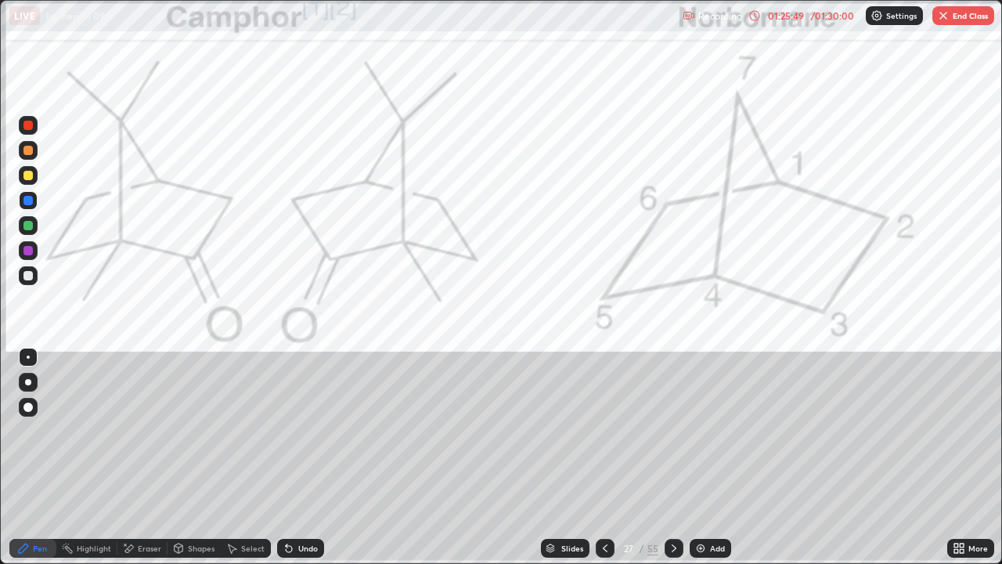
click at [294, 463] on div "Undo" at bounding box center [300, 548] width 47 height 19
click at [293, 463] on div "Undo" at bounding box center [300, 548] width 47 height 19
click at [294, 463] on div "Undo" at bounding box center [300, 548] width 47 height 19
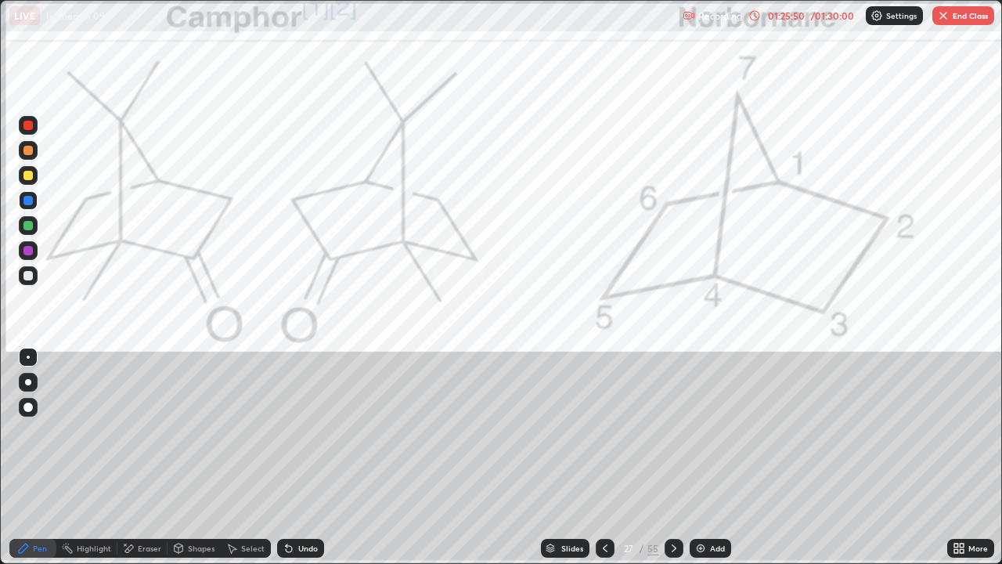
click at [298, 463] on div "Undo" at bounding box center [308, 548] width 20 height 8
click at [300, 463] on div "Undo" at bounding box center [308, 548] width 20 height 8
click at [302, 463] on div "Undo" at bounding box center [308, 548] width 20 height 8
click at [305, 463] on div "Undo" at bounding box center [308, 548] width 20 height 8
click at [287, 463] on icon at bounding box center [289, 549] width 6 height 6
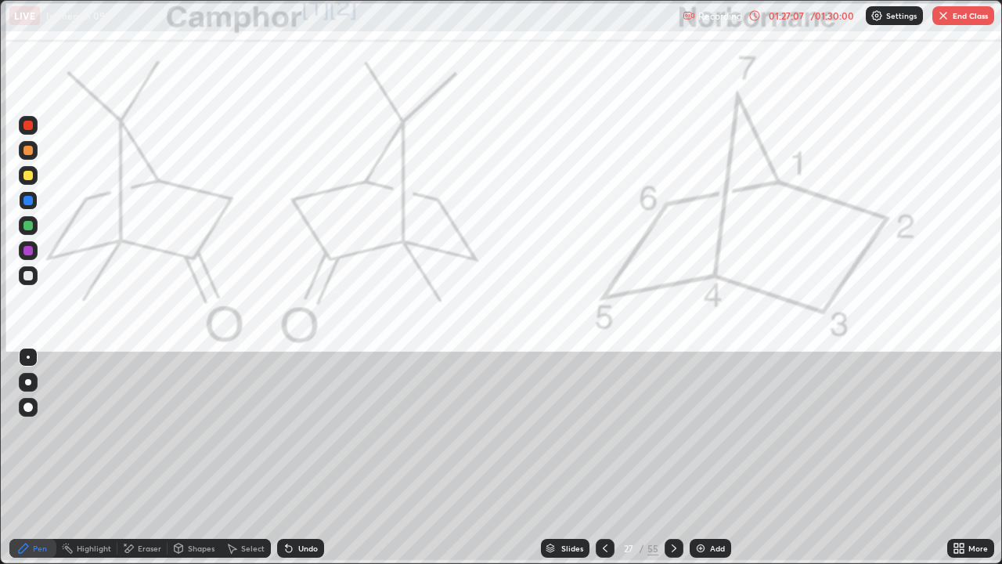
click at [151, 463] on div "Eraser" at bounding box center [149, 548] width 23 height 8
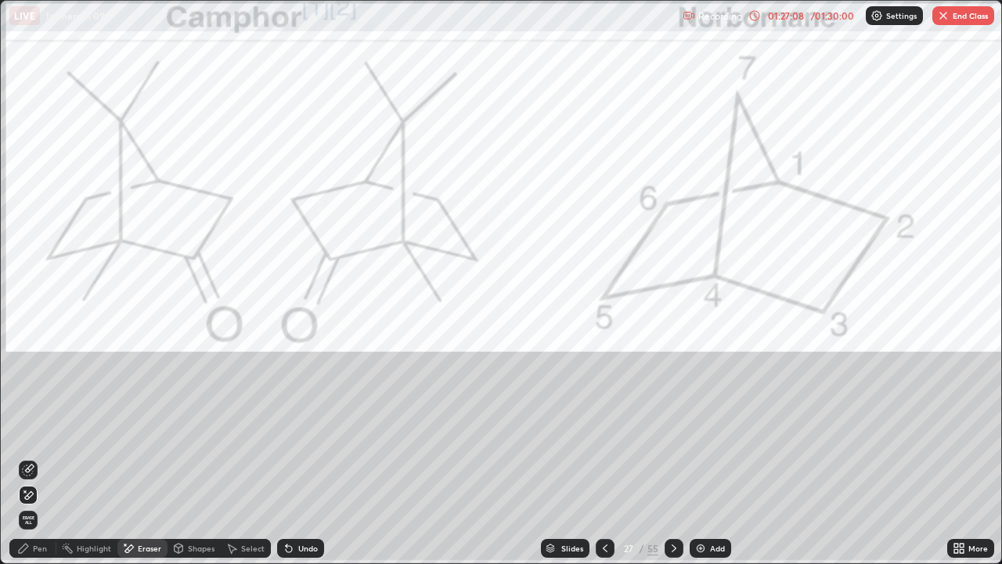
click at [31, 463] on span "Erase all" at bounding box center [28, 519] width 17 height 9
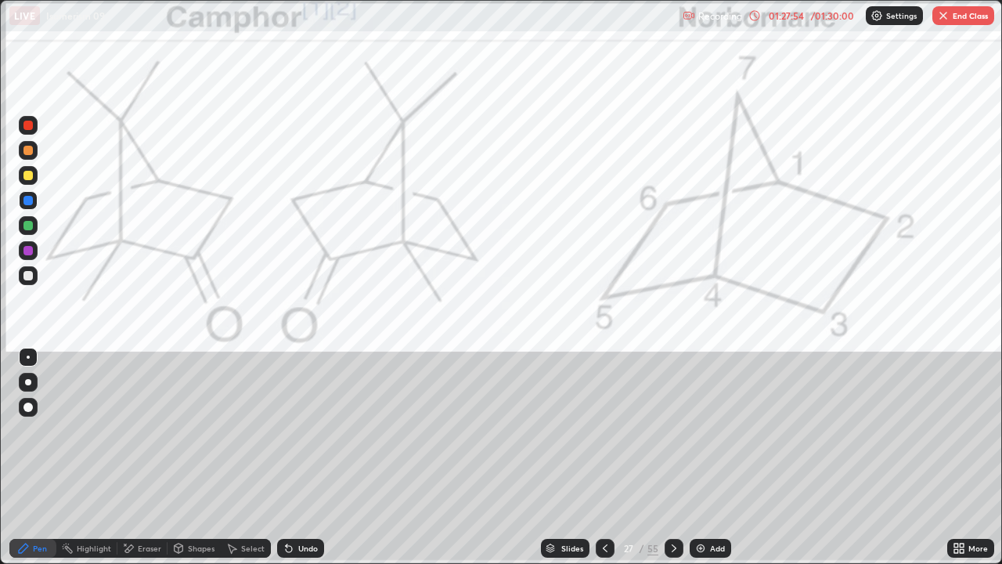
click at [674, 463] on icon at bounding box center [674, 548] width 13 height 13
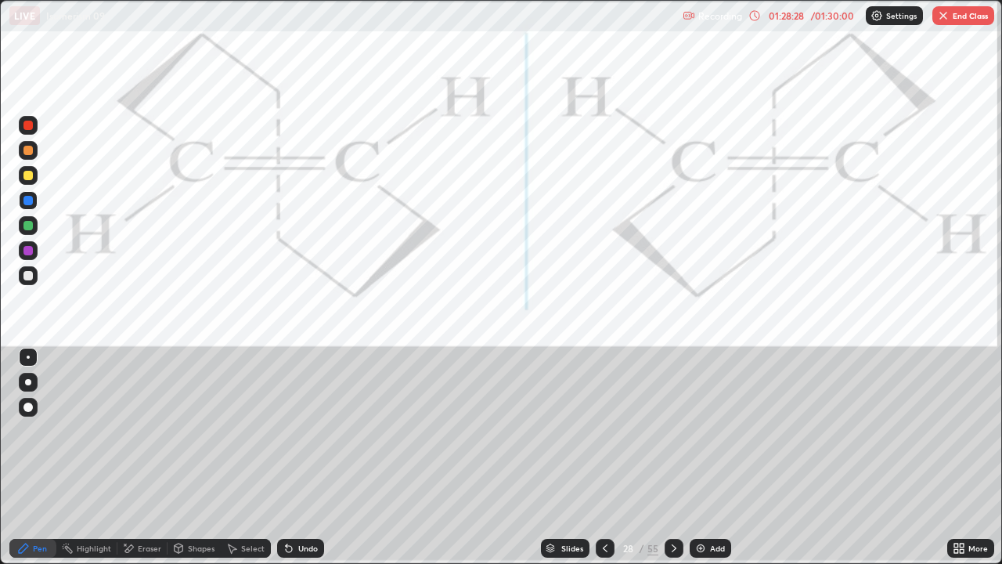
click at [32, 276] on div at bounding box center [27, 275] width 9 height 9
click at [294, 463] on div "Undo" at bounding box center [300, 548] width 47 height 19
click at [308, 463] on div "Undo" at bounding box center [308, 548] width 20 height 8
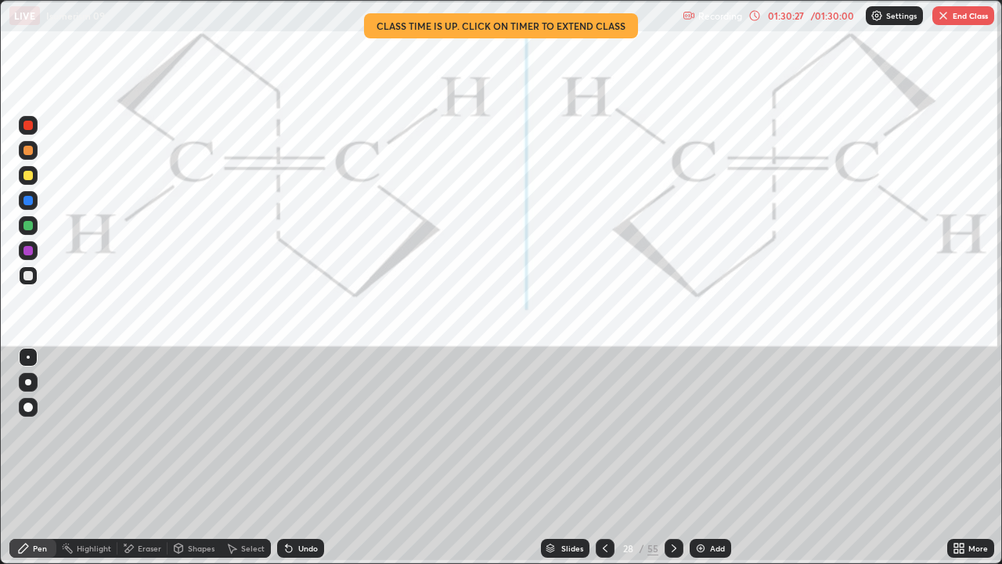
click at [40, 463] on div "Pen" at bounding box center [40, 548] width 14 height 8
click at [290, 463] on div "Undo" at bounding box center [300, 548] width 47 height 19
click at [287, 463] on icon at bounding box center [289, 549] width 6 height 6
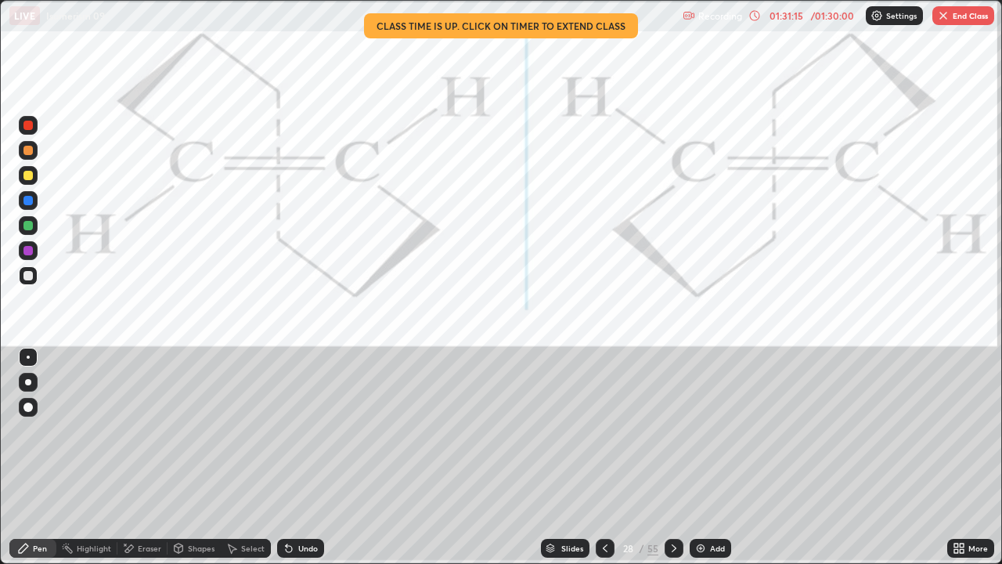
click at [290, 463] on icon at bounding box center [289, 549] width 6 height 6
click at [289, 463] on icon at bounding box center [289, 548] width 13 height 13
click at [286, 463] on icon at bounding box center [287, 545] width 2 height 2
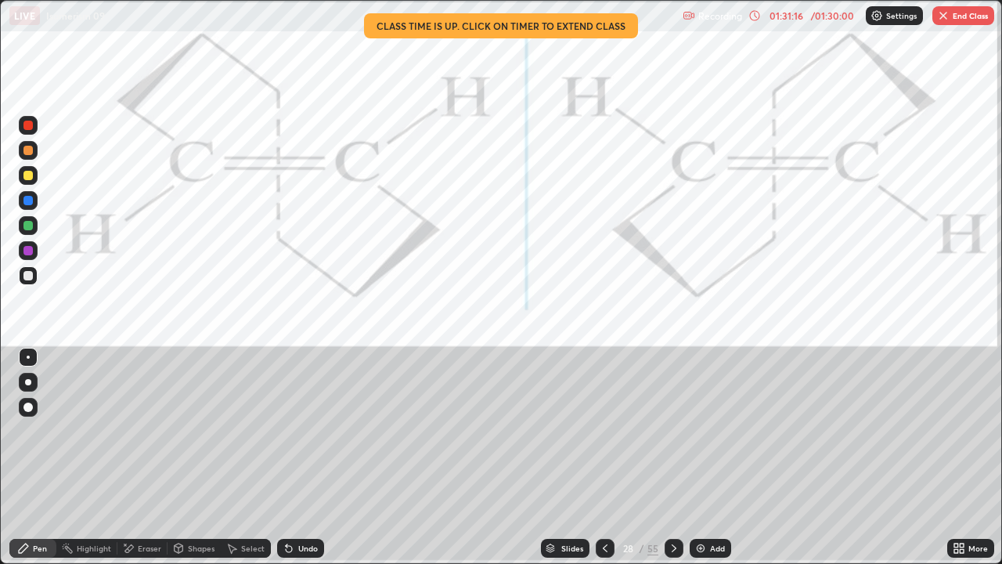
click at [286, 463] on icon at bounding box center [287, 545] width 2 height 2
click at [284, 463] on icon at bounding box center [289, 548] width 13 height 13
click at [286, 463] on icon at bounding box center [287, 545] width 2 height 2
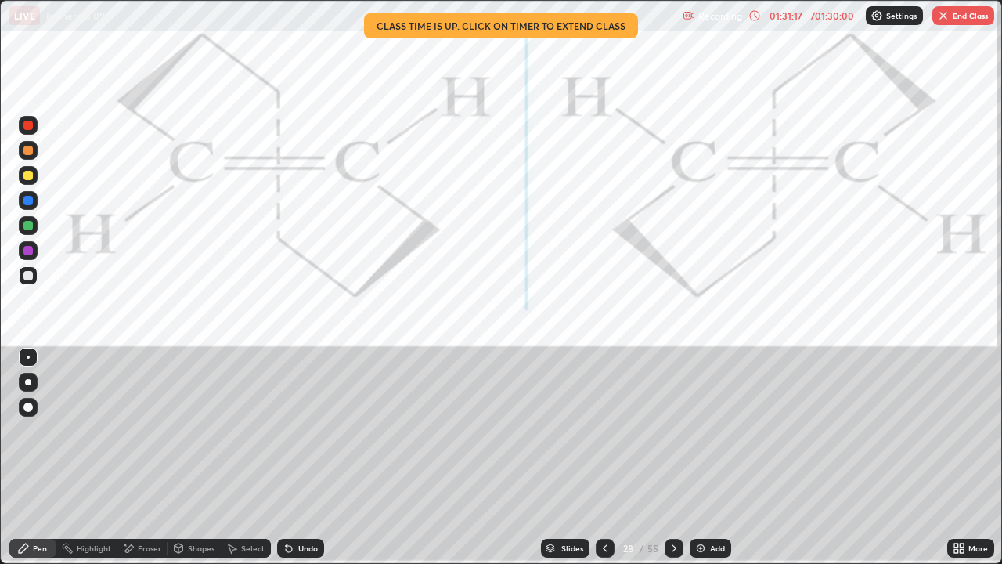
click at [284, 463] on icon at bounding box center [289, 548] width 13 height 13
click at [286, 463] on icon at bounding box center [287, 545] width 2 height 2
click at [283, 463] on div "Undo" at bounding box center [300, 548] width 47 height 19
click at [286, 463] on icon at bounding box center [287, 545] width 2 height 2
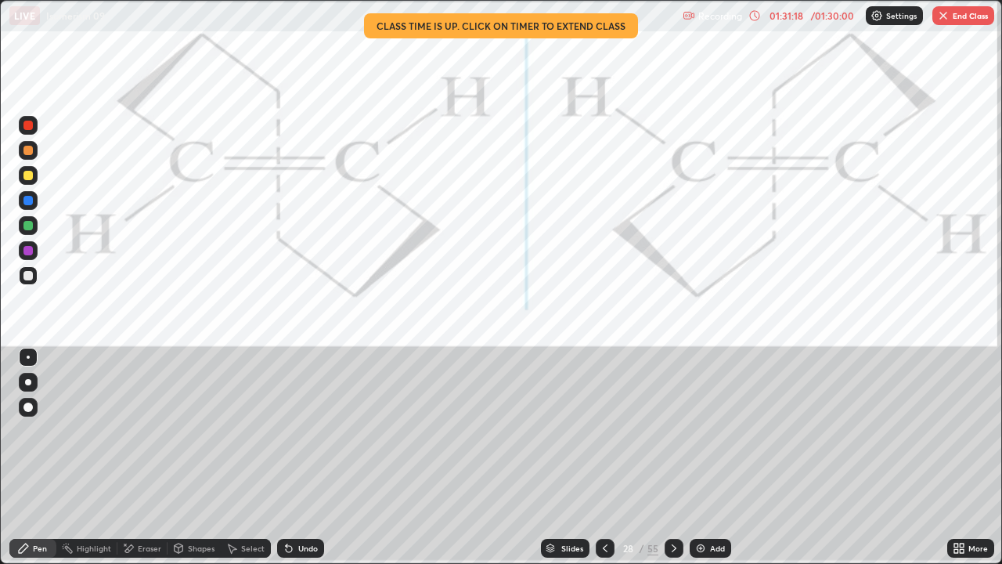
click at [286, 463] on icon at bounding box center [287, 545] width 2 height 2
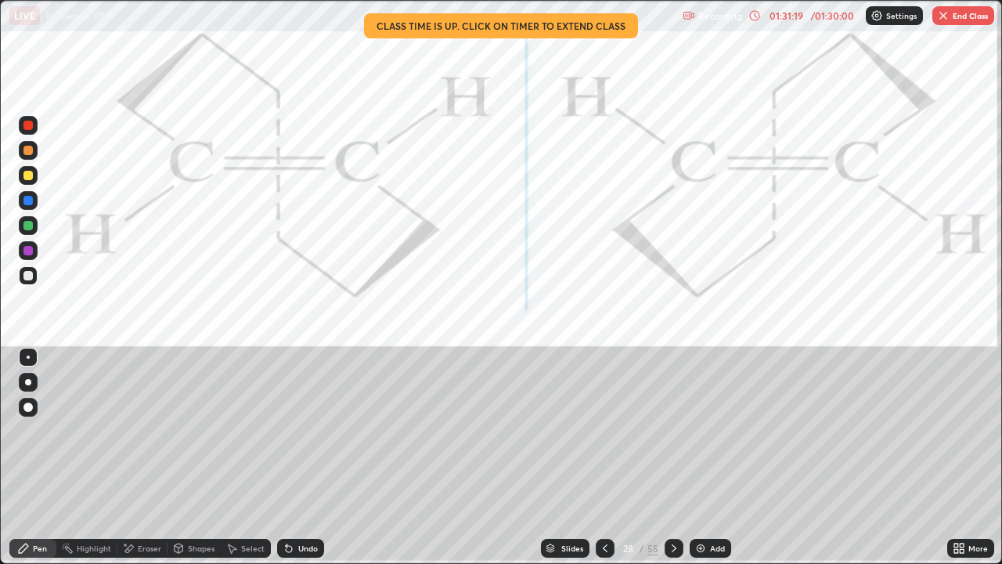
click at [286, 463] on icon at bounding box center [287, 545] width 2 height 2
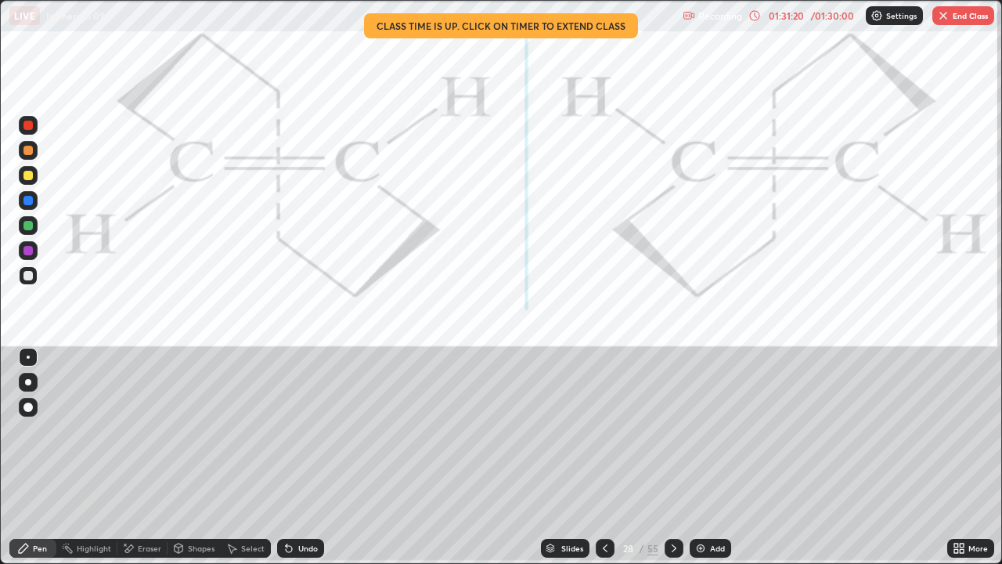
click at [280, 463] on div "Undo" at bounding box center [300, 548] width 47 height 19
click at [43, 463] on div "Pen" at bounding box center [40, 548] width 14 height 8
click at [28, 357] on div at bounding box center [28, 356] width 3 height 3
click at [89, 463] on div "Highlight" at bounding box center [94, 548] width 34 height 8
click at [38, 463] on div "Pen" at bounding box center [40, 548] width 14 height 8
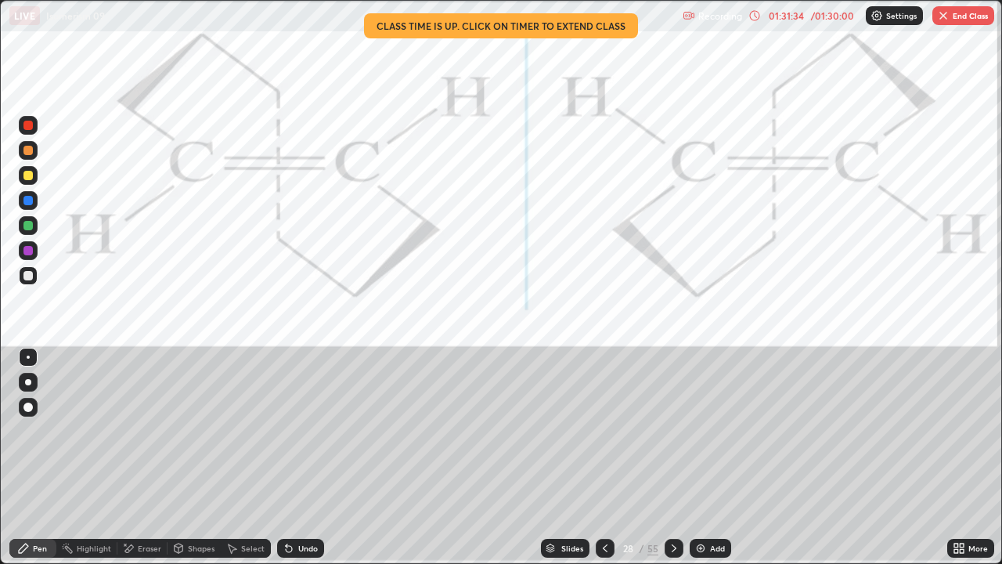
click at [29, 251] on div at bounding box center [27, 250] width 9 height 9
click at [291, 463] on icon at bounding box center [289, 548] width 13 height 13
click at [99, 463] on div "Highlight" at bounding box center [94, 548] width 34 height 8
click at [39, 463] on div "Pen" at bounding box center [40, 548] width 14 height 8
click at [30, 229] on div at bounding box center [27, 225] width 9 height 9
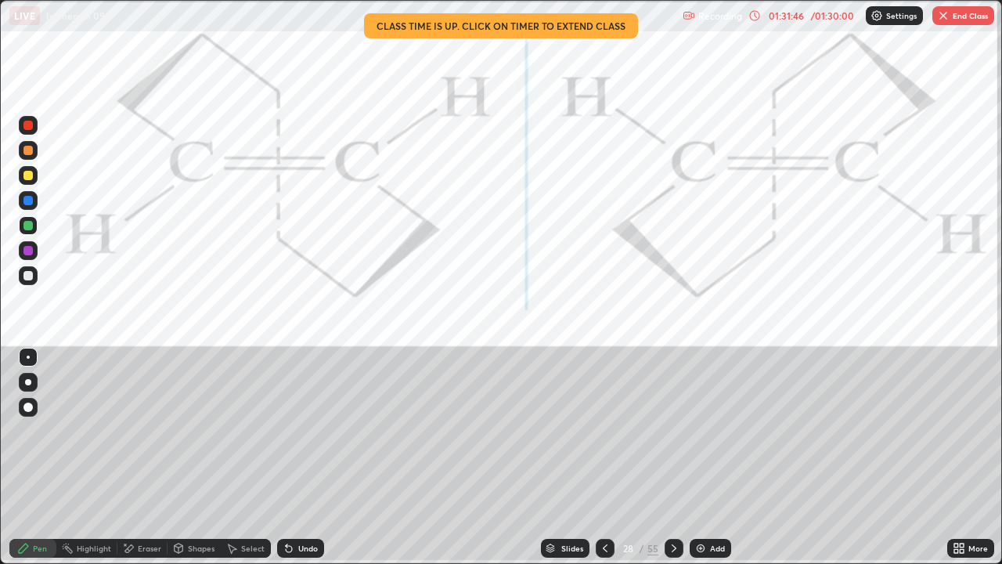
click at [93, 463] on div "Highlight" at bounding box center [94, 548] width 34 height 8
click at [28, 227] on div at bounding box center [27, 225] width 9 height 9
click at [27, 225] on div at bounding box center [27, 225] width 9 height 9
click at [27, 200] on div at bounding box center [27, 200] width 9 height 9
click at [34, 463] on div "Pen" at bounding box center [40, 548] width 14 height 8
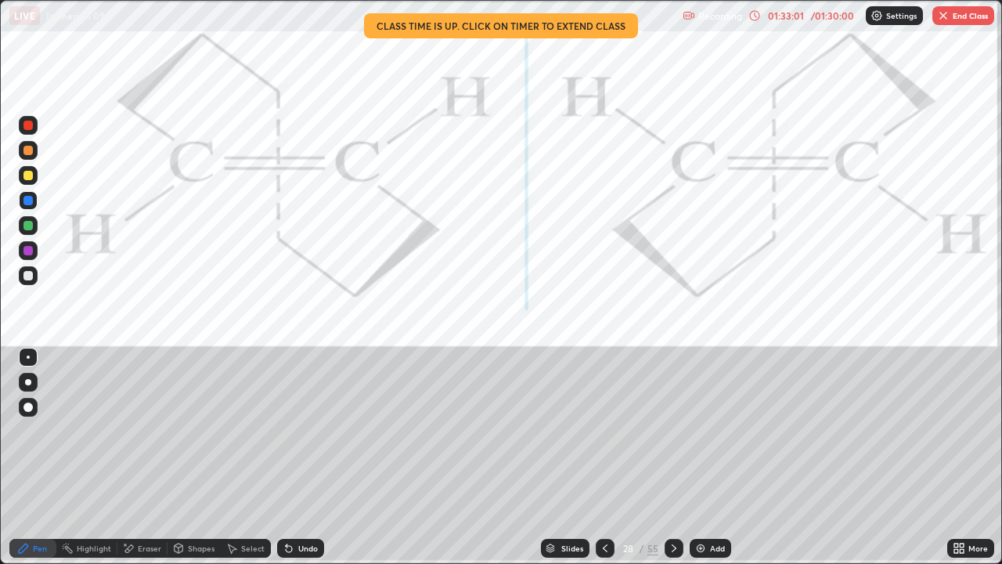
click at [36, 228] on div at bounding box center [28, 225] width 19 height 19
click at [830, 18] on div "/ 01:30:00" at bounding box center [832, 15] width 49 height 9
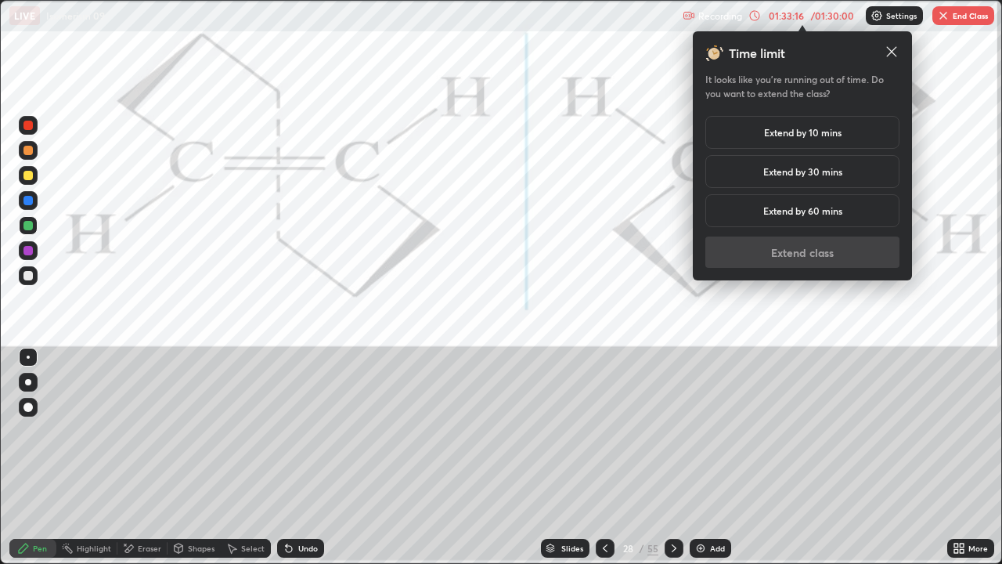
click at [842, 132] on div "Extend by 10 mins" at bounding box center [802, 132] width 194 height 33
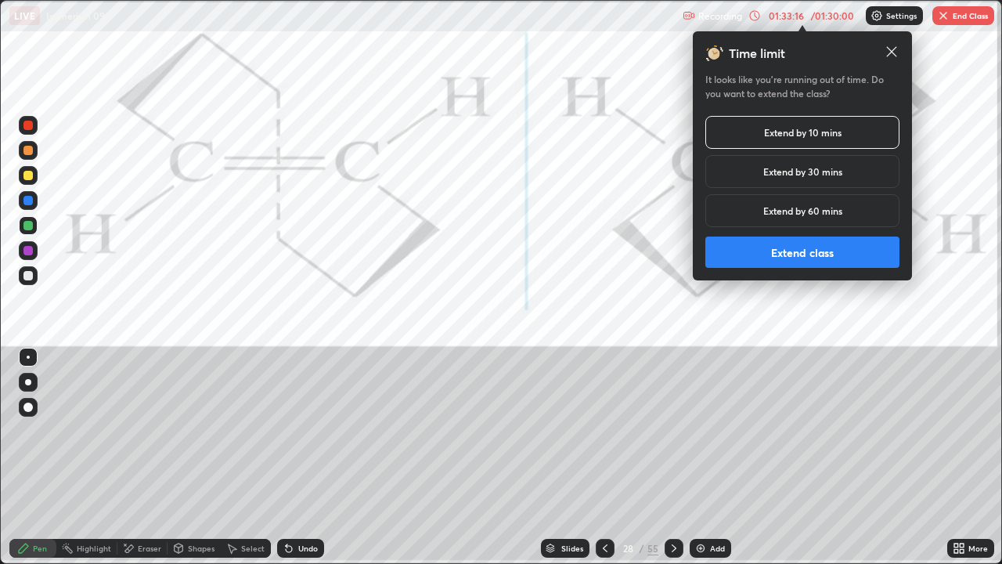
click at [828, 254] on button "Extend class" at bounding box center [802, 251] width 194 height 31
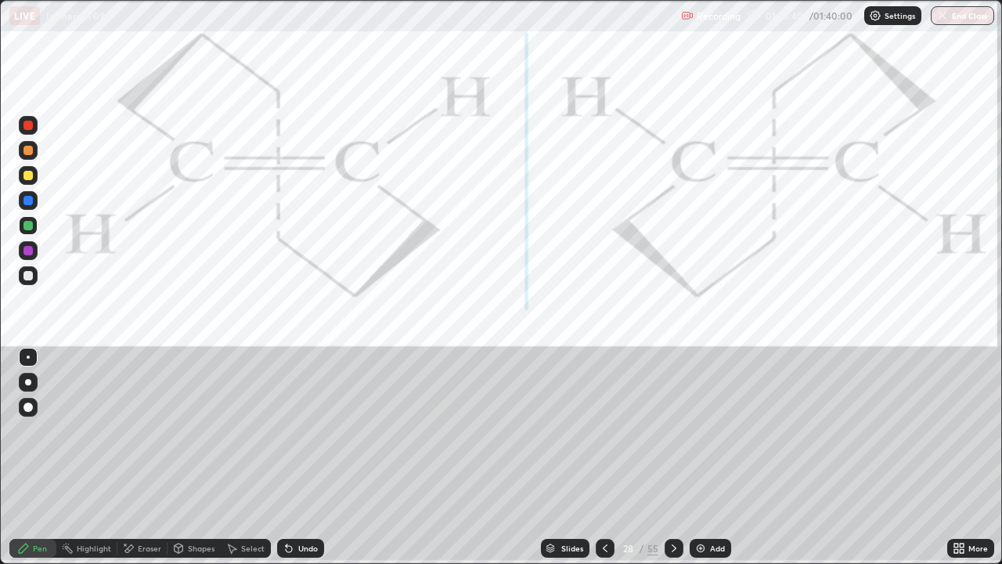
click at [604, 463] on icon at bounding box center [605, 548] width 13 height 13
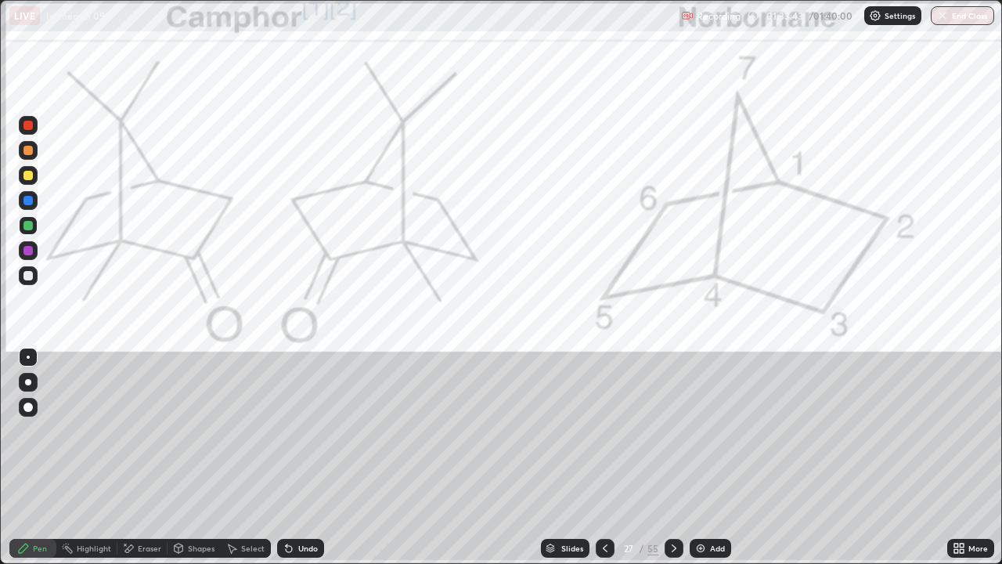
click at [604, 463] on icon at bounding box center [605, 548] width 13 height 13
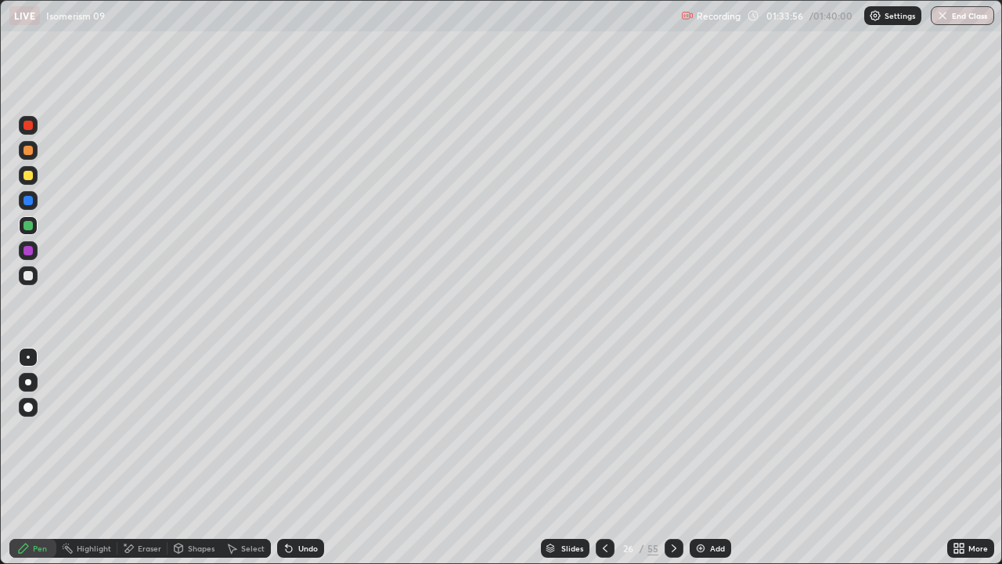
click at [604, 463] on icon at bounding box center [605, 548] width 13 height 13
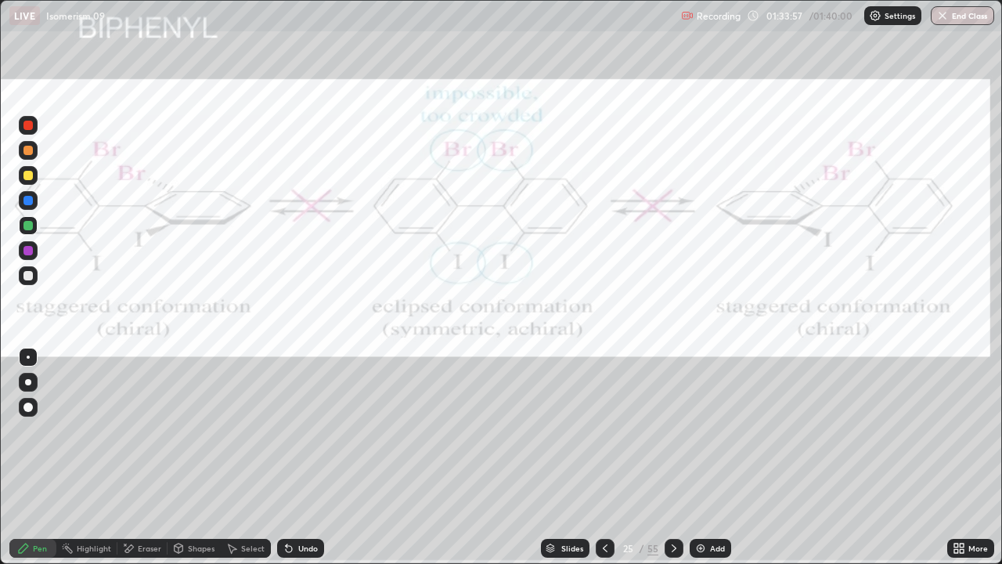
click at [607, 463] on div at bounding box center [605, 548] width 19 height 19
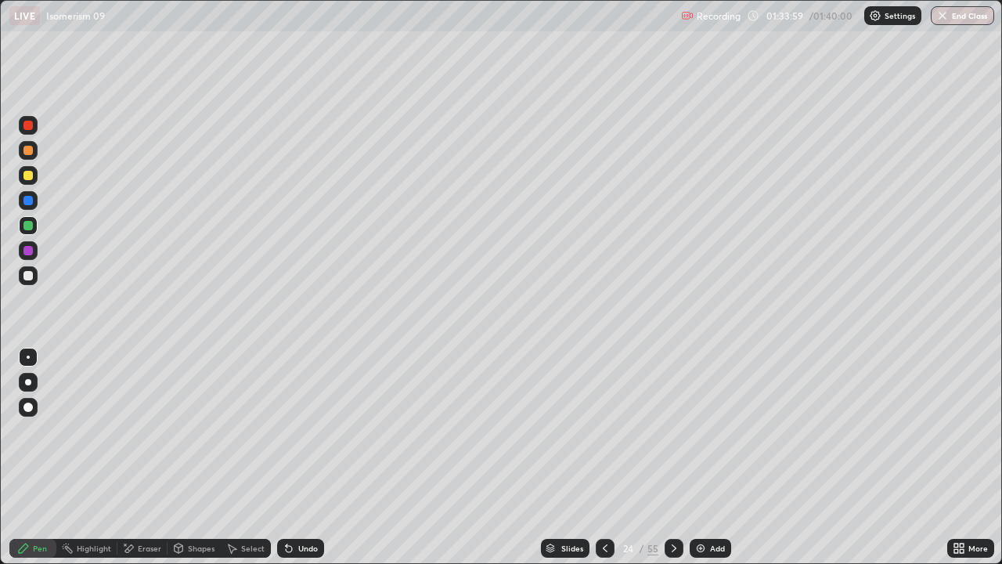
click at [604, 463] on div at bounding box center [605, 548] width 19 height 19
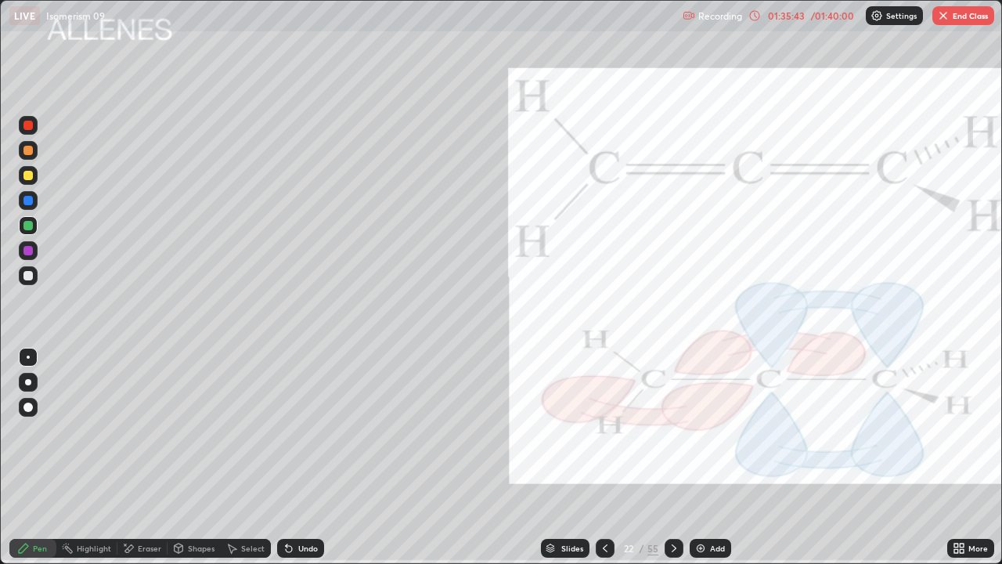
click at [673, 463] on icon at bounding box center [674, 548] width 13 height 13
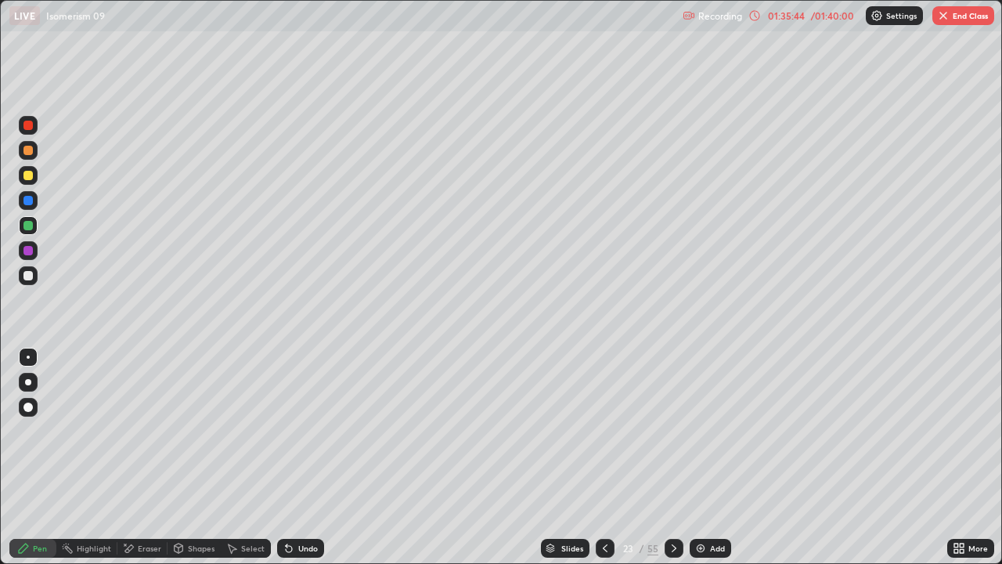
click at [665, 463] on div at bounding box center [674, 548] width 19 height 19
click at [672, 463] on icon at bounding box center [674, 548] width 13 height 13
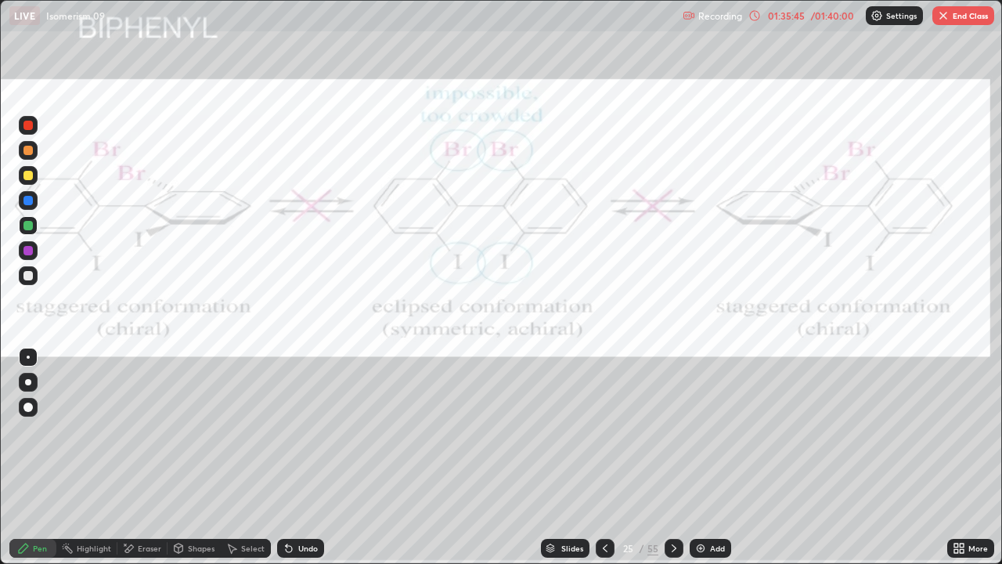
click at [669, 463] on icon at bounding box center [674, 548] width 13 height 13
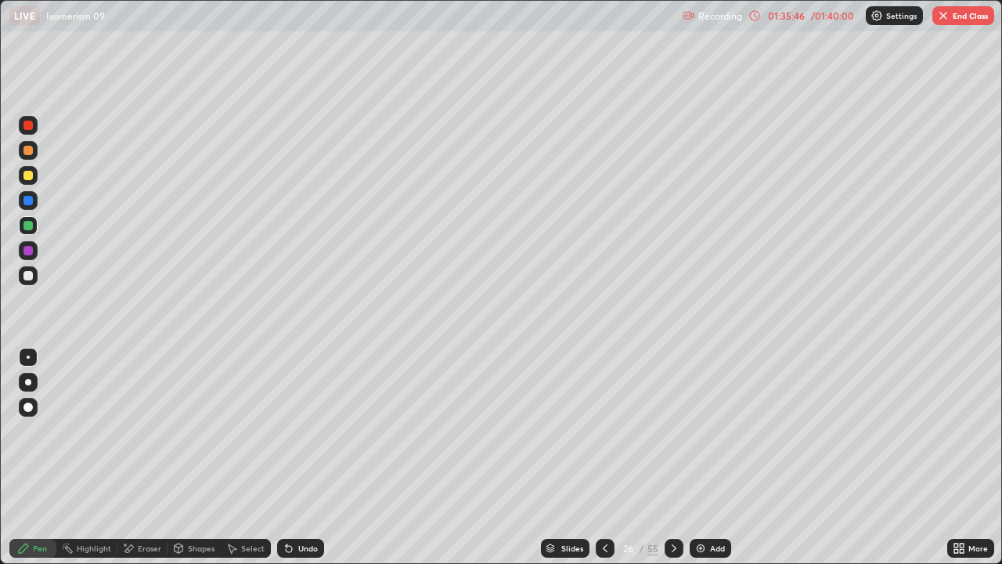
click at [670, 463] on icon at bounding box center [674, 548] width 13 height 13
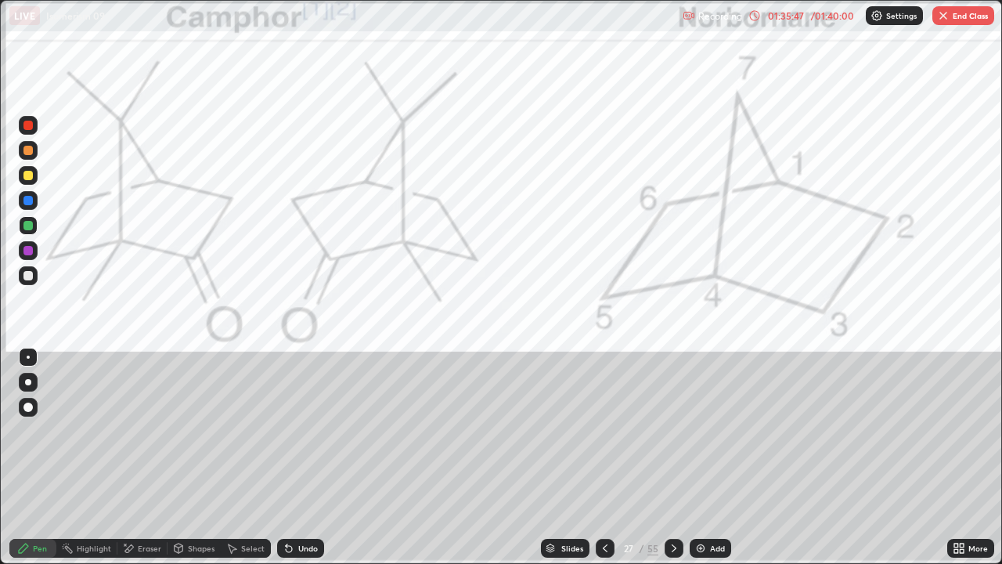
click at [670, 463] on icon at bounding box center [674, 548] width 13 height 13
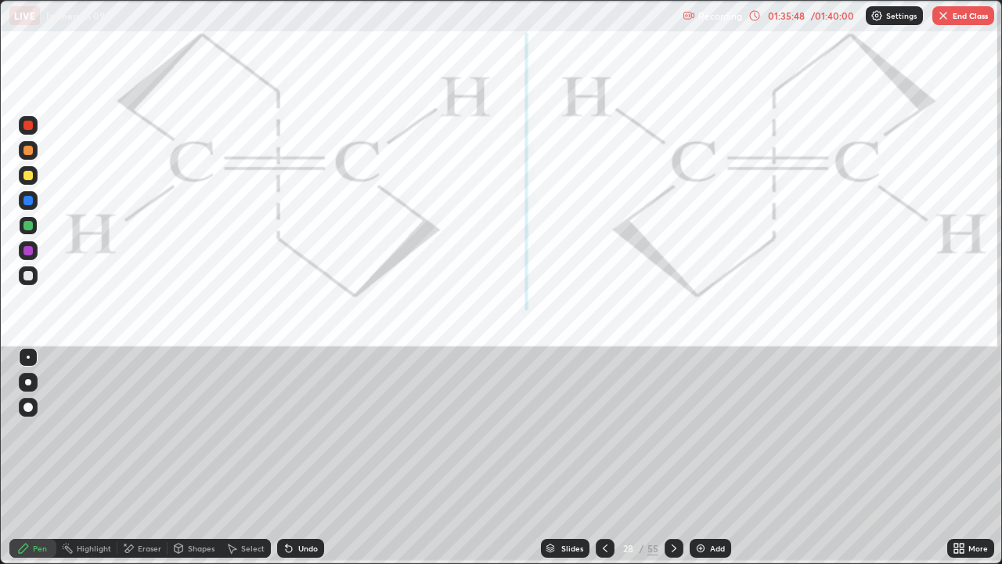
click at [674, 463] on icon at bounding box center [674, 548] width 13 height 13
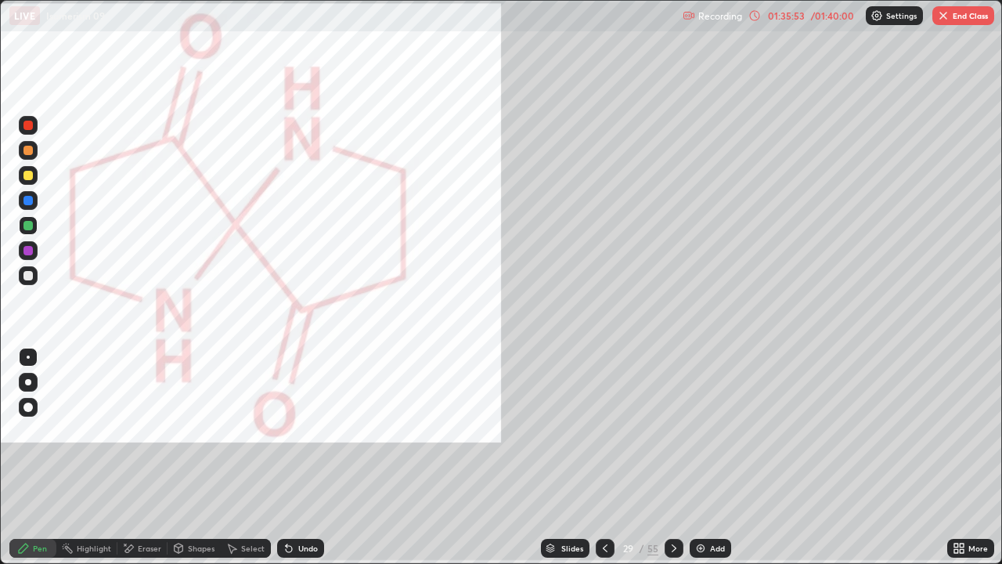
click at [29, 276] on div at bounding box center [27, 275] width 9 height 9
click at [36, 463] on div "Pen" at bounding box center [32, 548] width 47 height 19
click at [298, 463] on div "Undo" at bounding box center [308, 548] width 20 height 8
click at [293, 463] on icon at bounding box center [289, 548] width 13 height 13
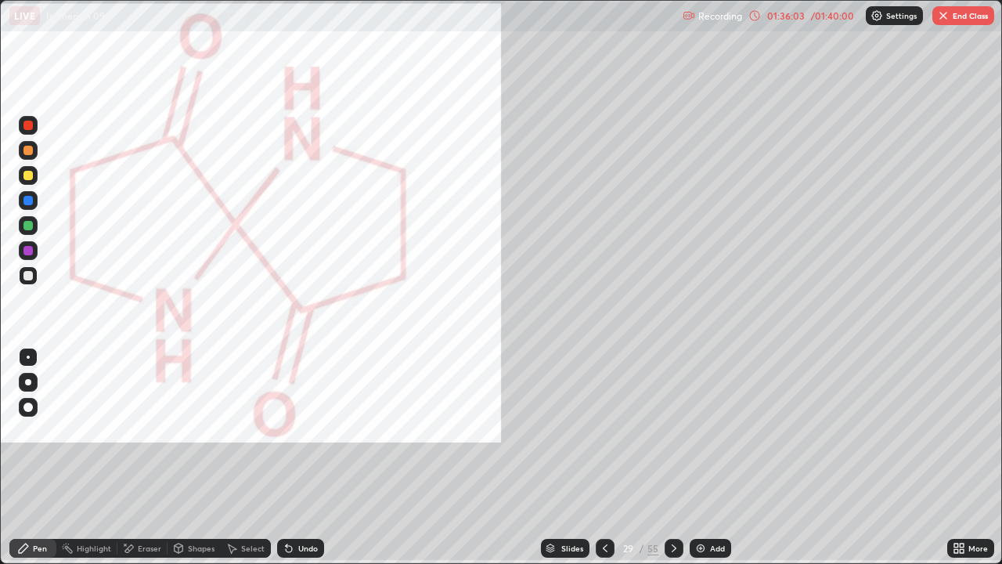
click at [299, 463] on div "Undo" at bounding box center [308, 548] width 20 height 8
click at [294, 463] on div "Undo" at bounding box center [300, 548] width 47 height 19
click at [88, 463] on div "Highlight" at bounding box center [94, 548] width 34 height 8
click at [39, 463] on div "Pen" at bounding box center [40, 548] width 14 height 8
click at [27, 225] on div at bounding box center [27, 225] width 9 height 9
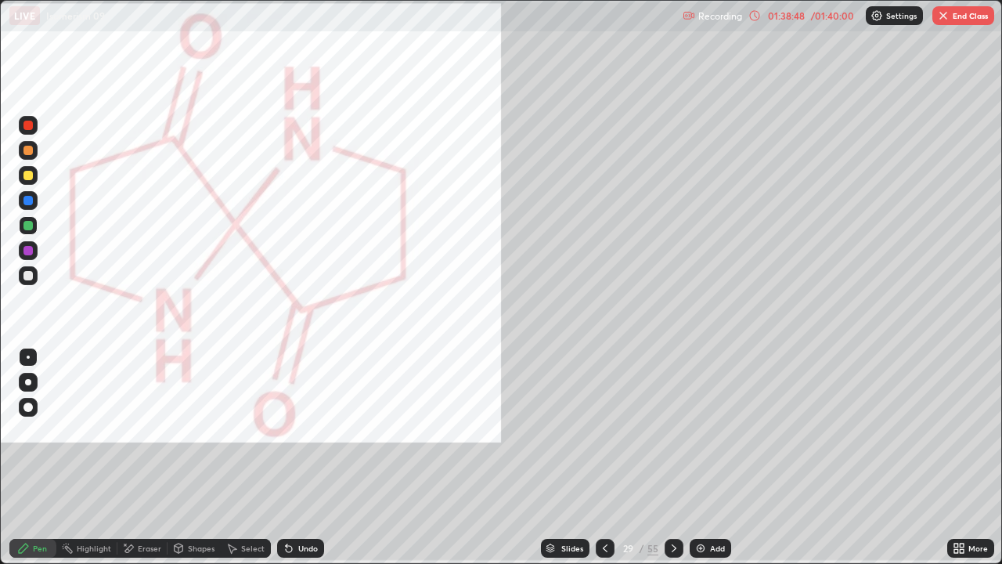
click at [31, 200] on div at bounding box center [27, 200] width 9 height 9
click at [676, 463] on icon at bounding box center [674, 548] width 13 height 13
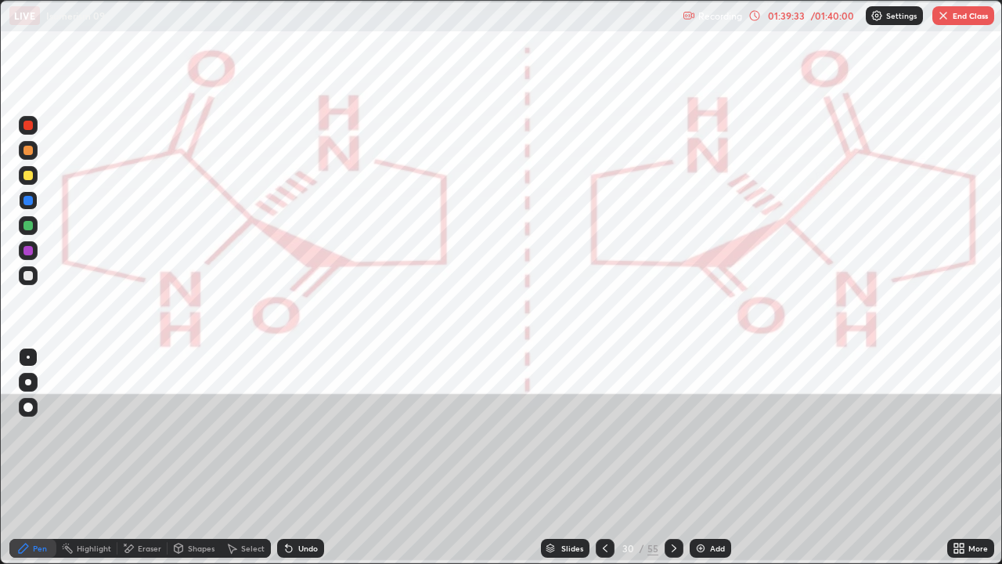
click at [673, 463] on icon at bounding box center [674, 548] width 13 height 13
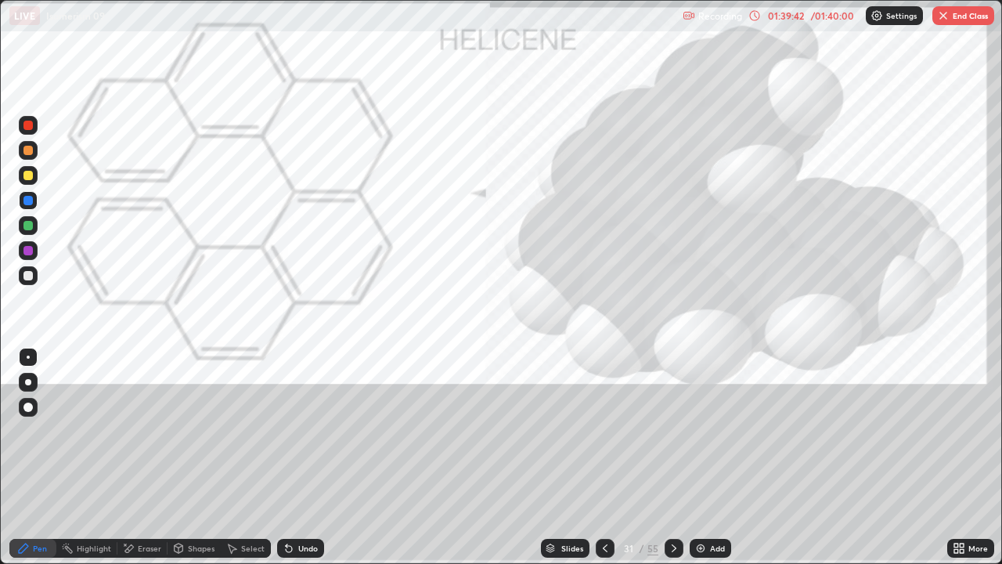
click at [29, 126] on div at bounding box center [27, 125] width 9 height 9
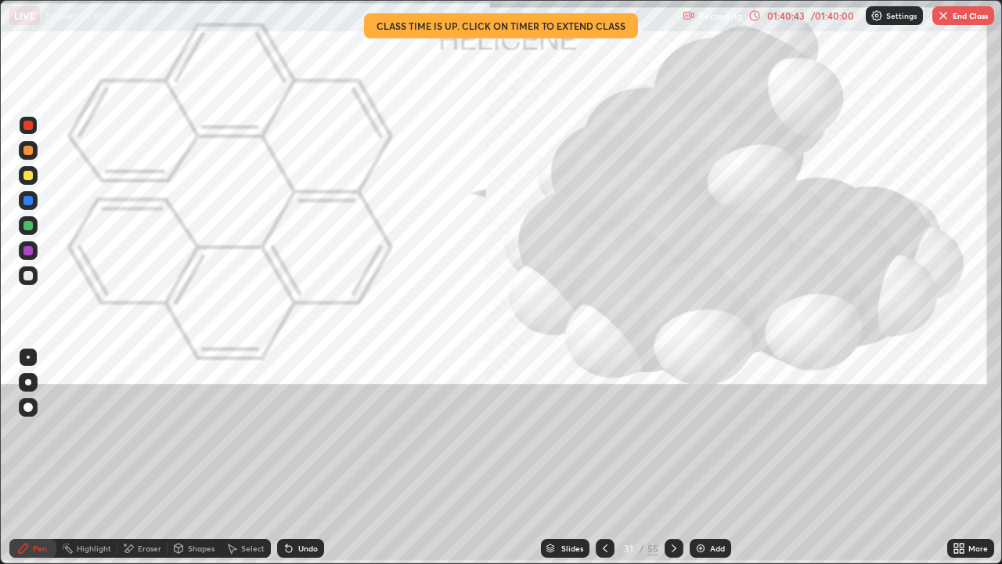
click at [99, 463] on div "Highlight" at bounding box center [94, 548] width 34 height 8
click at [672, 463] on icon at bounding box center [674, 548] width 13 height 13
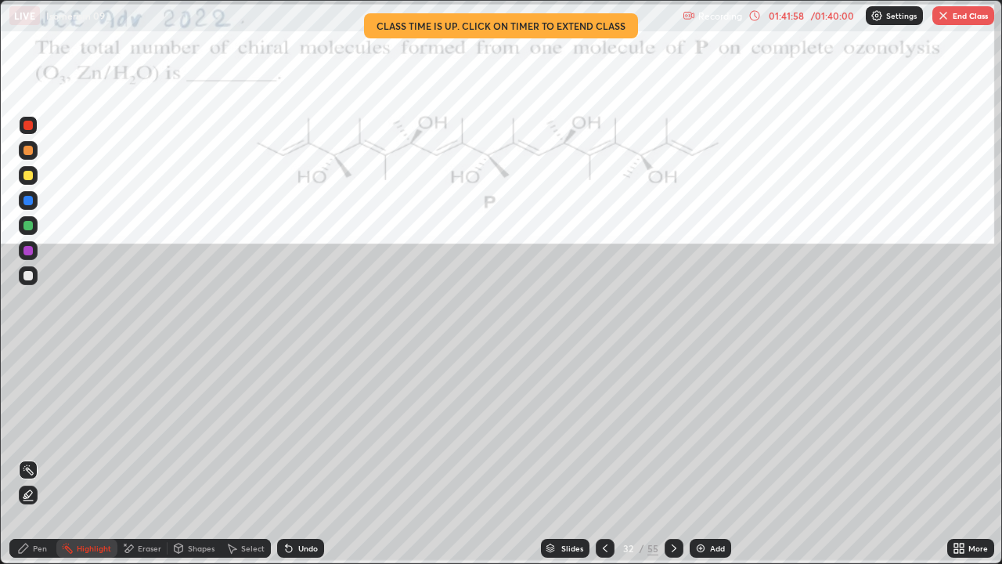
click at [596, 463] on div at bounding box center [605, 548] width 19 height 19
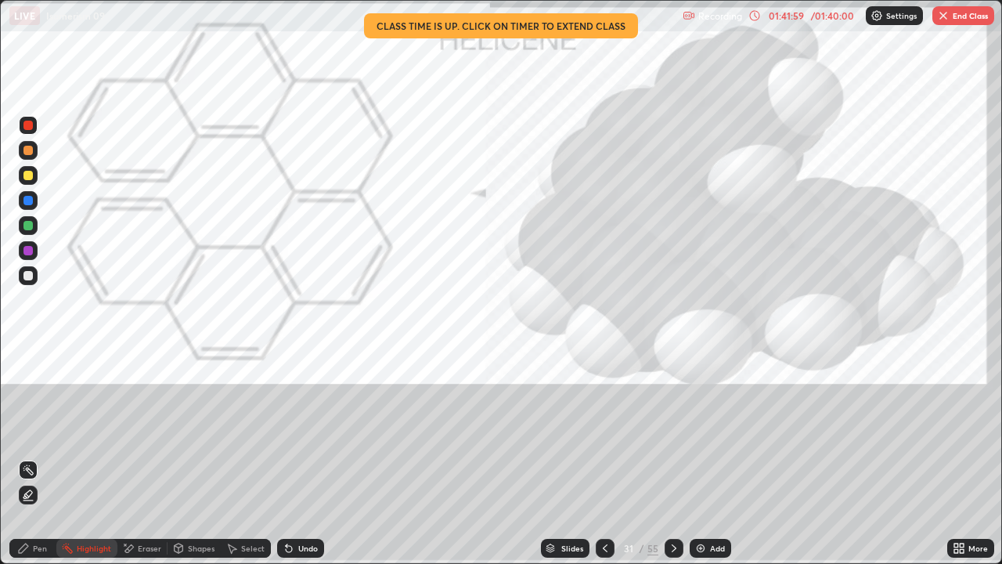
click at [672, 463] on icon at bounding box center [674, 548] width 13 height 13
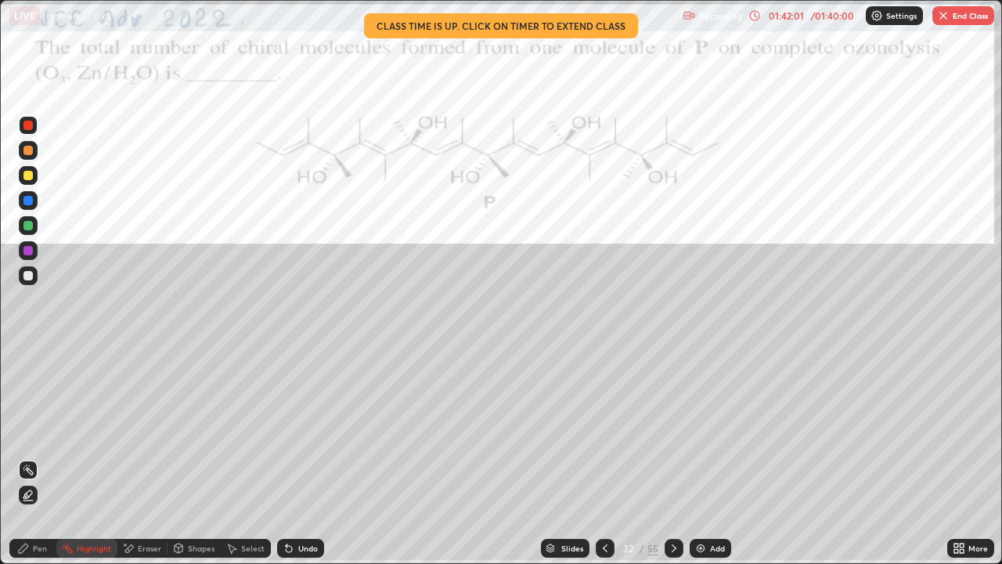
click at [605, 463] on icon at bounding box center [605, 548] width 5 height 8
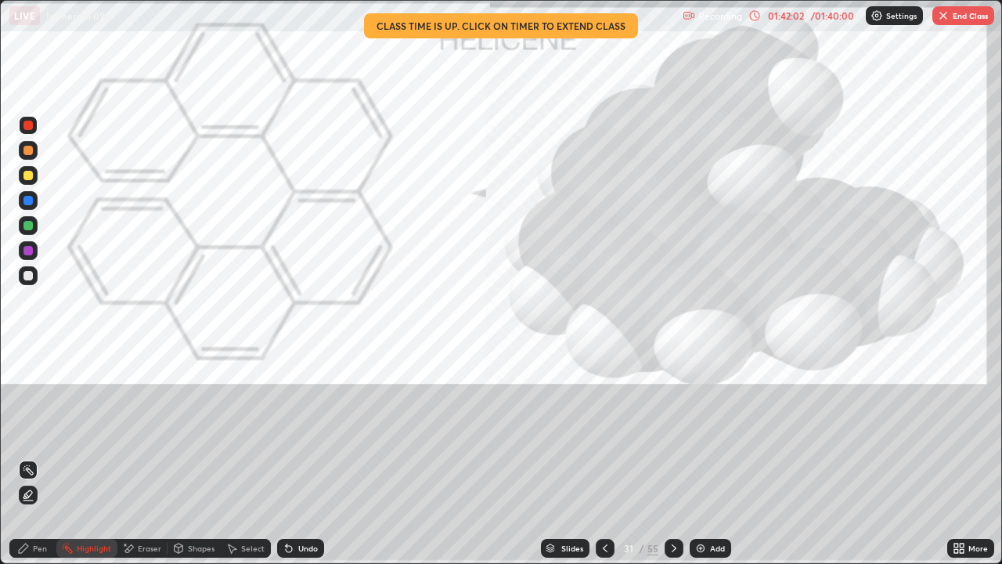
click at [703, 463] on img at bounding box center [700, 548] width 13 height 13
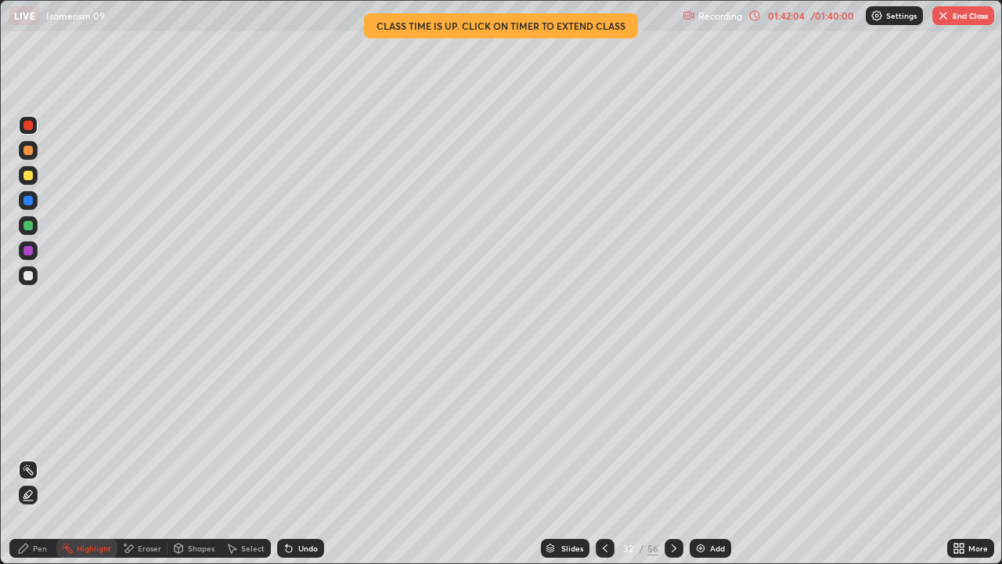
click at [29, 276] on div at bounding box center [27, 275] width 9 height 9
click at [39, 463] on div "Pen" at bounding box center [40, 548] width 14 height 8
click at [306, 463] on div "Undo" at bounding box center [308, 548] width 20 height 8
click at [301, 463] on div "Undo" at bounding box center [300, 548] width 47 height 19
click at [289, 463] on icon at bounding box center [289, 549] width 6 height 6
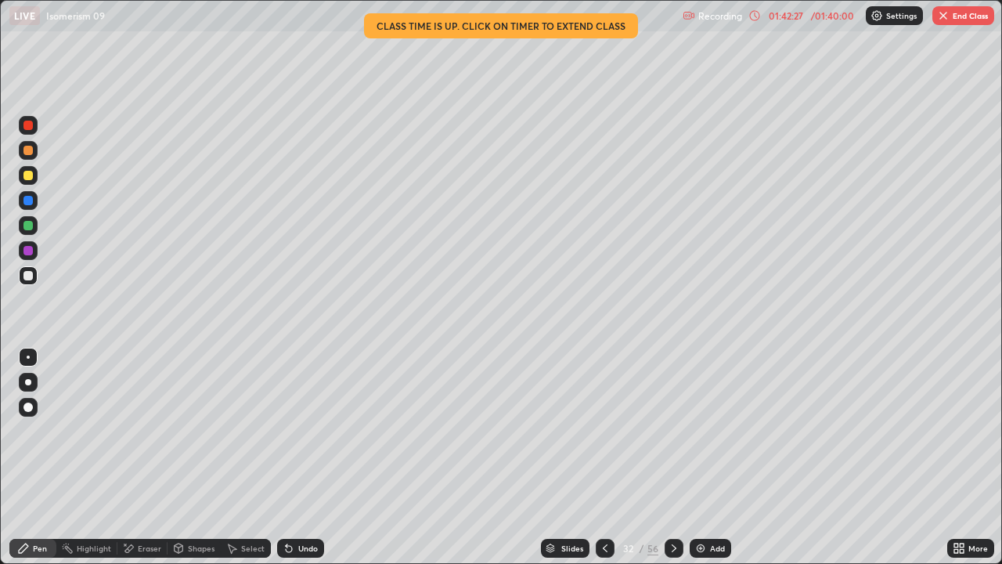
click at [289, 463] on icon at bounding box center [289, 549] width 6 height 6
click at [291, 463] on icon at bounding box center [289, 548] width 13 height 13
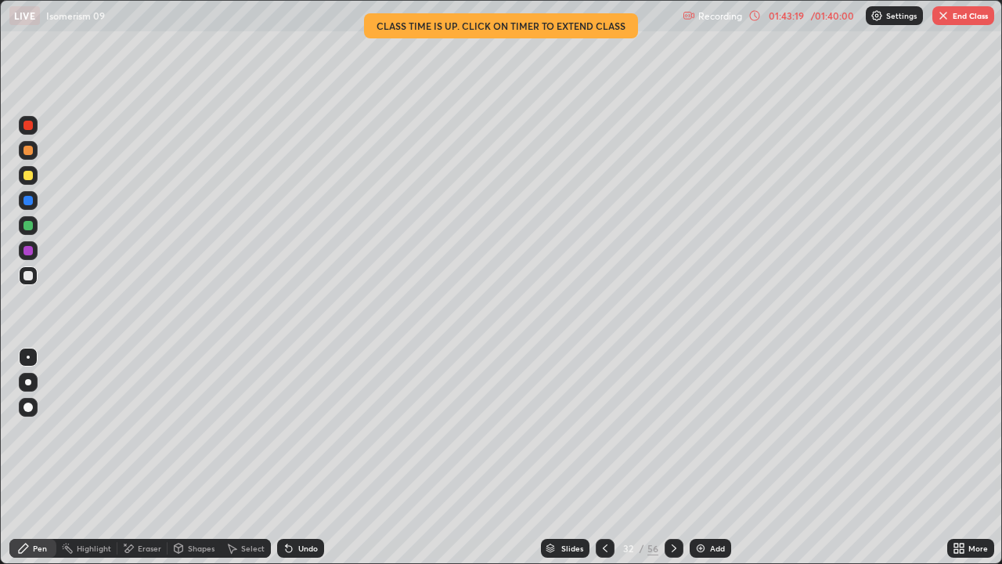
click at [31, 227] on div at bounding box center [27, 225] width 9 height 9
click at [672, 463] on icon at bounding box center [674, 548] width 13 height 13
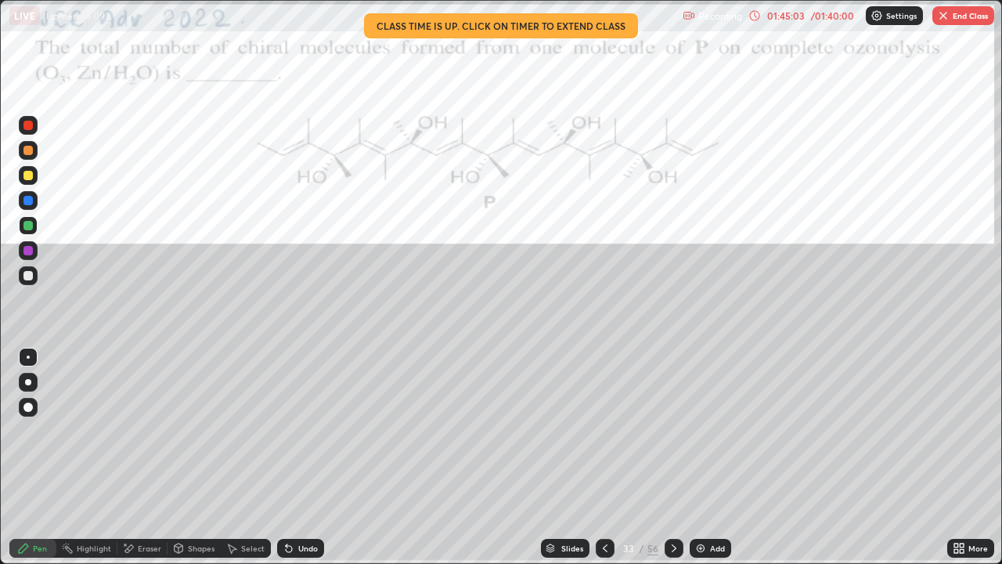
click at [672, 463] on icon at bounding box center [674, 548] width 13 height 13
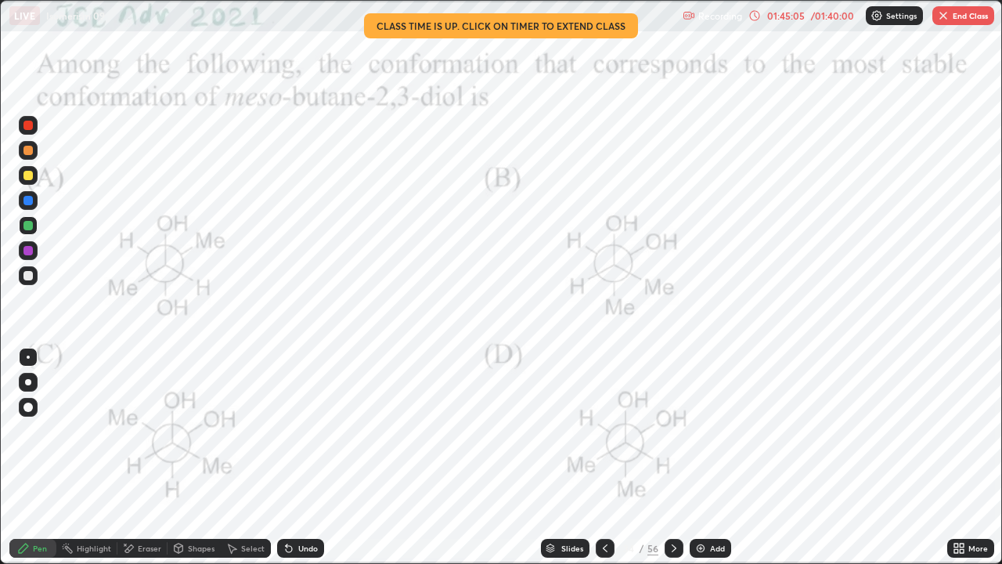
click at [672, 463] on icon at bounding box center [674, 548] width 13 height 13
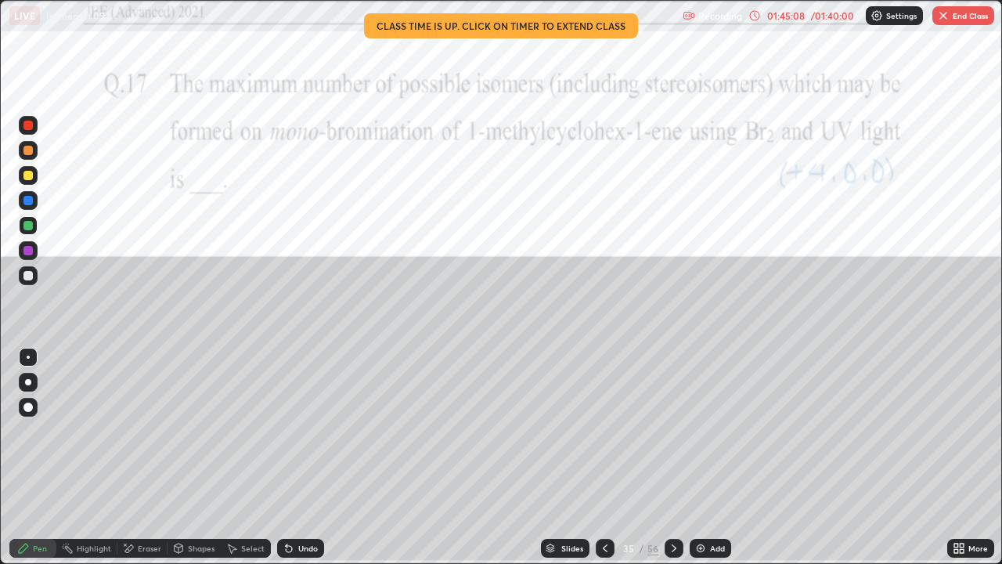
click at [672, 463] on icon at bounding box center [674, 548] width 13 height 13
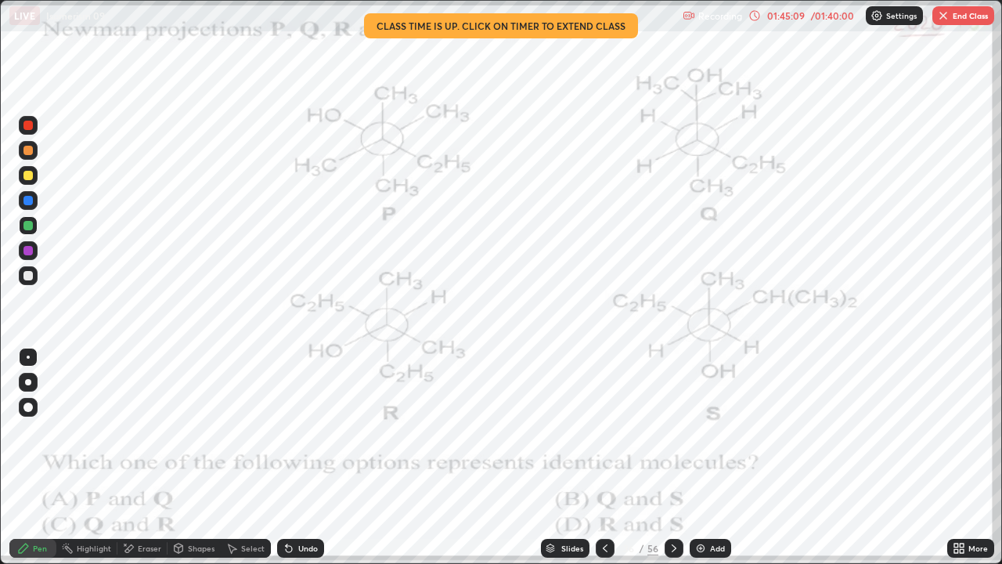
click at [673, 463] on icon at bounding box center [674, 548] width 13 height 13
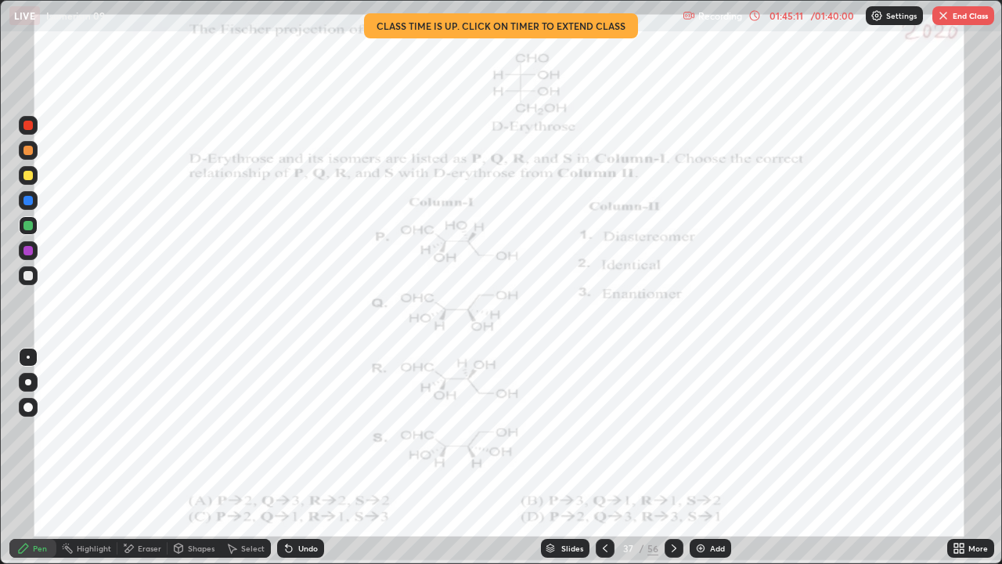
click at [672, 463] on icon at bounding box center [674, 548] width 13 height 13
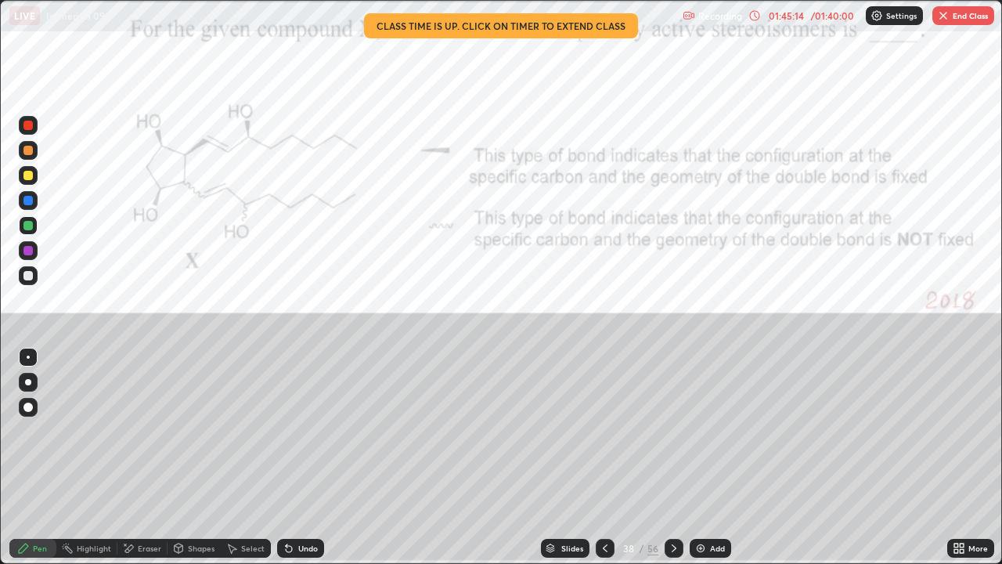
click at [672, 463] on icon at bounding box center [674, 548] width 13 height 13
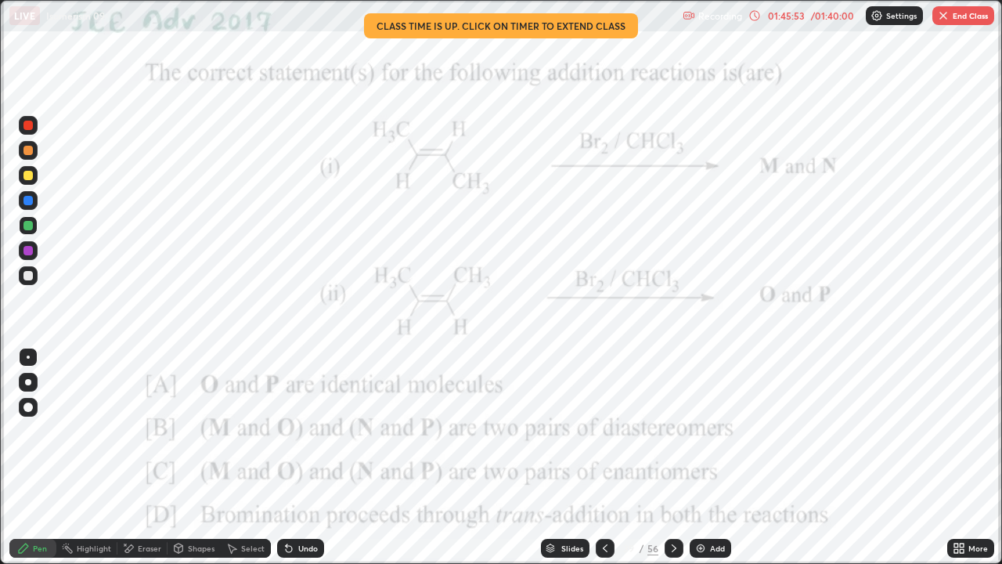
click at [603, 463] on icon at bounding box center [605, 548] width 5 height 8
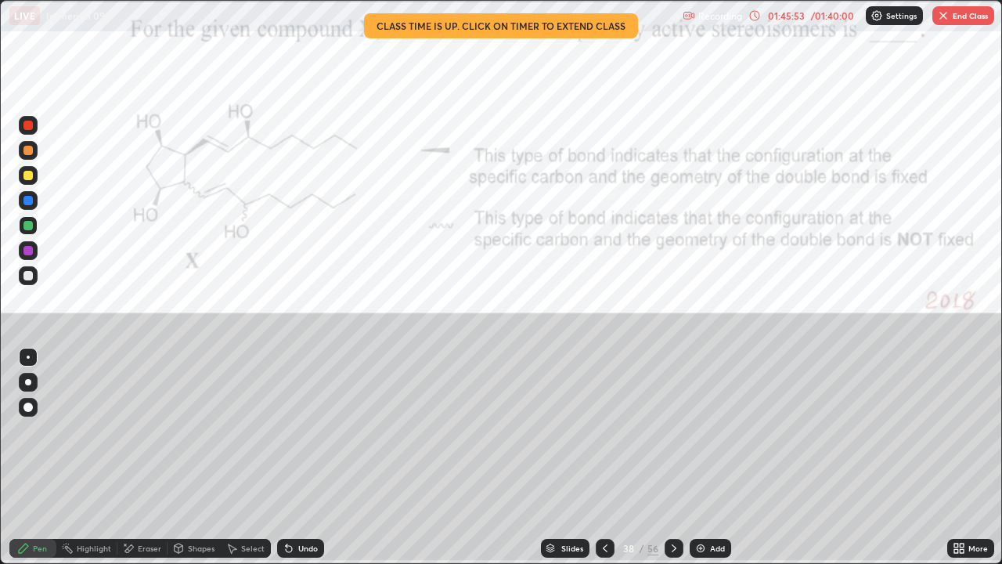
click at [603, 463] on icon at bounding box center [605, 548] width 5 height 8
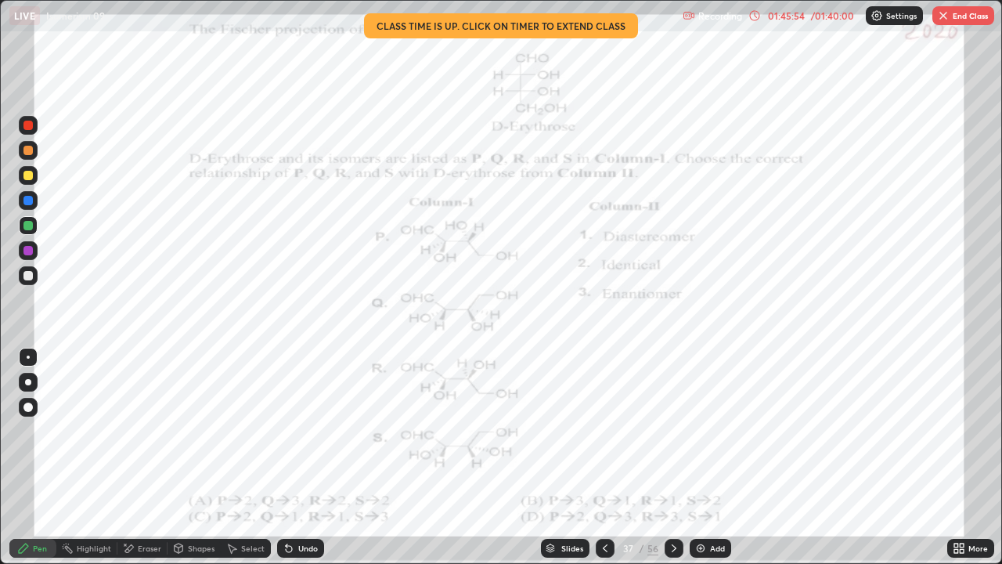
click at [601, 463] on icon at bounding box center [605, 548] width 13 height 13
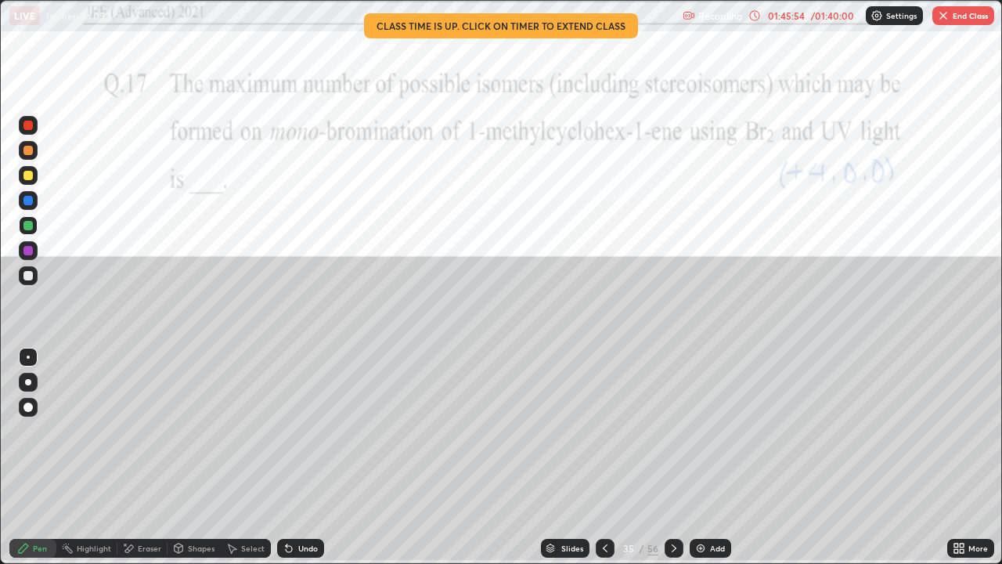
click at [603, 463] on icon at bounding box center [605, 548] width 13 height 13
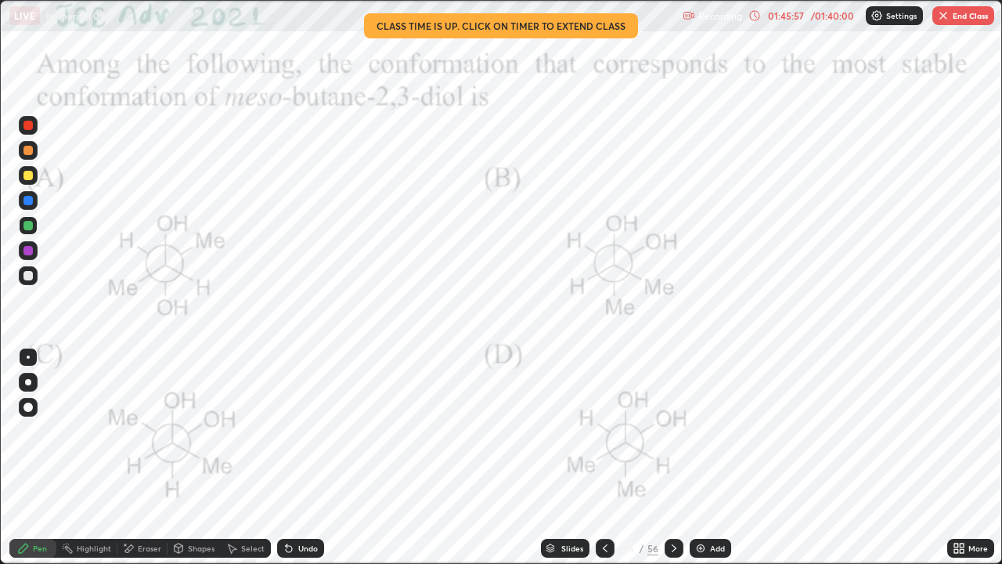
click at [605, 463] on icon at bounding box center [605, 548] width 13 height 13
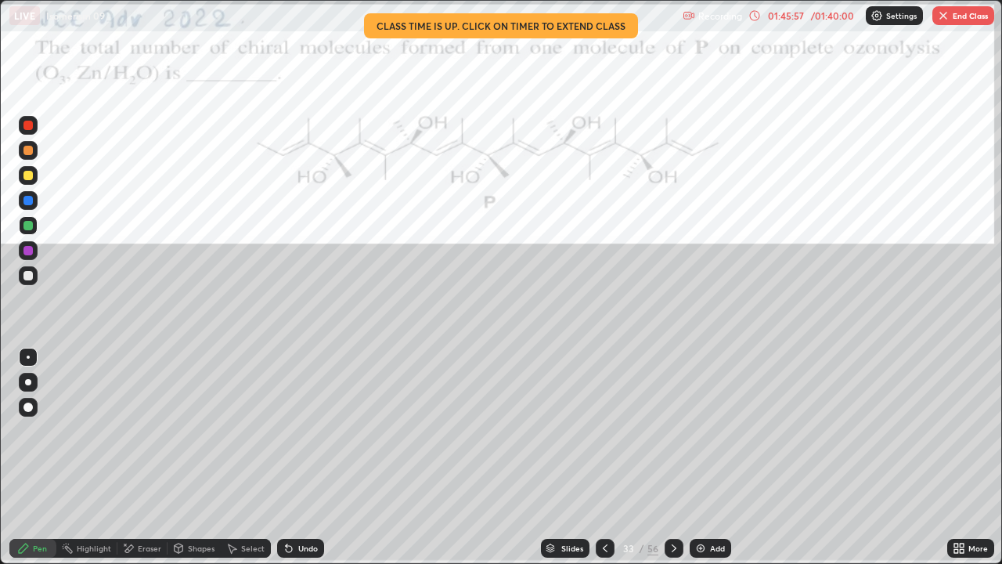
click at [604, 463] on icon at bounding box center [605, 548] width 13 height 13
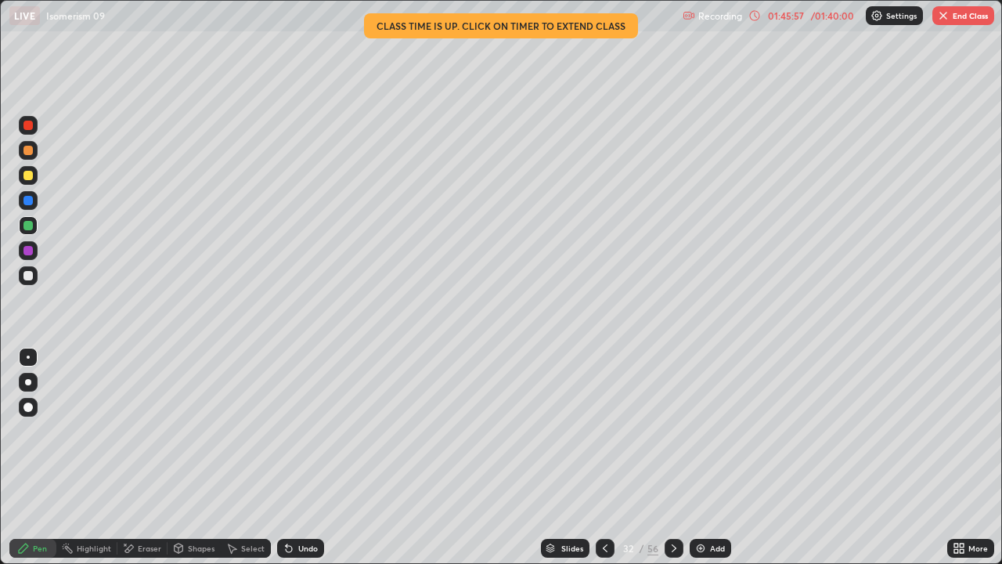
click at [601, 463] on icon at bounding box center [605, 548] width 13 height 13
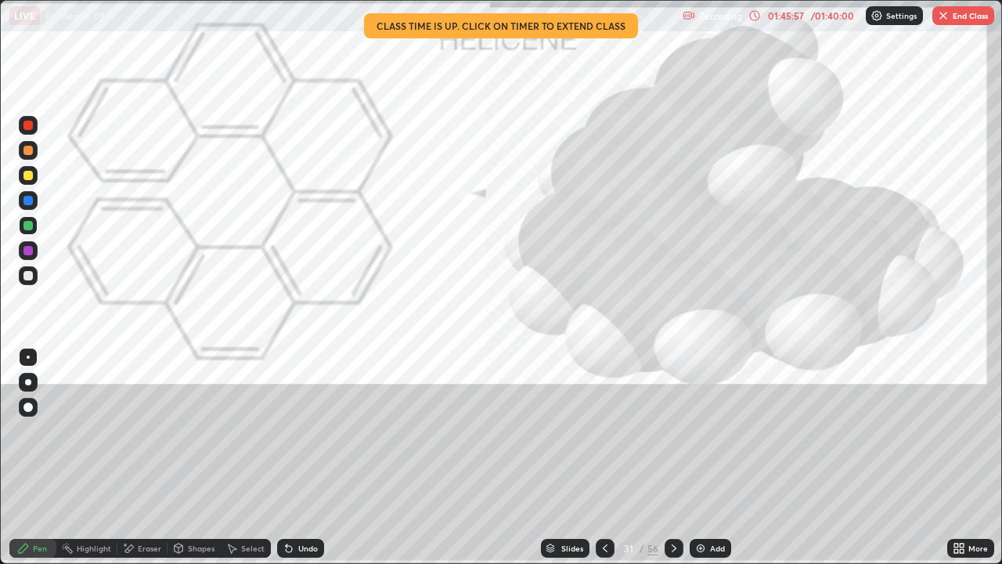
click at [601, 463] on icon at bounding box center [605, 548] width 13 height 13
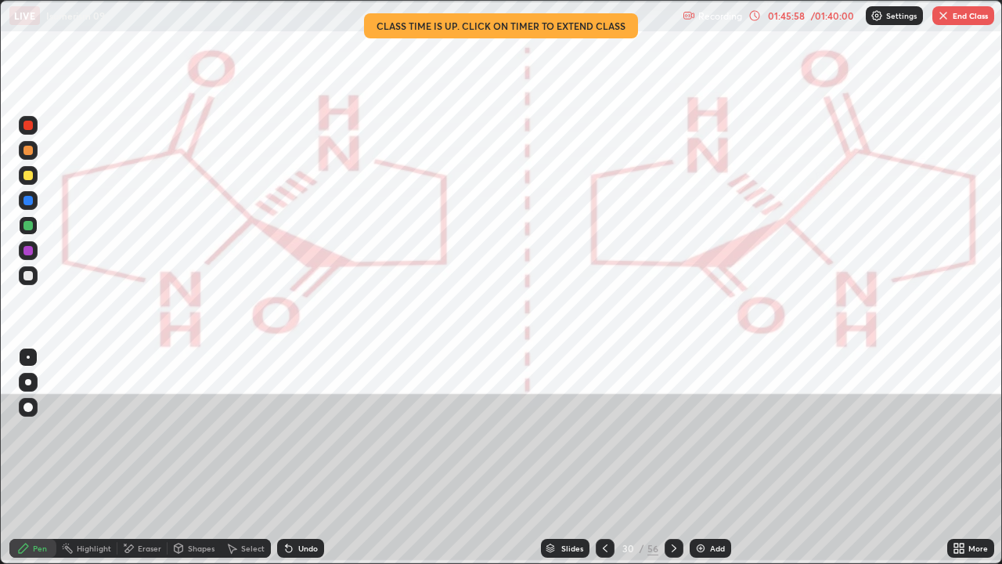
click at [604, 463] on icon at bounding box center [605, 548] width 13 height 13
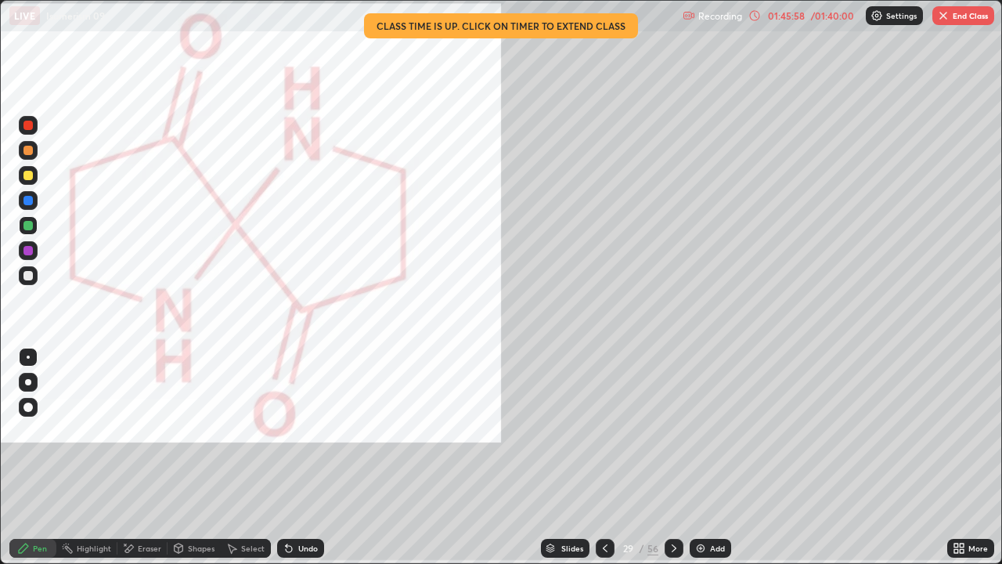
click at [604, 463] on icon at bounding box center [605, 548] width 13 height 13
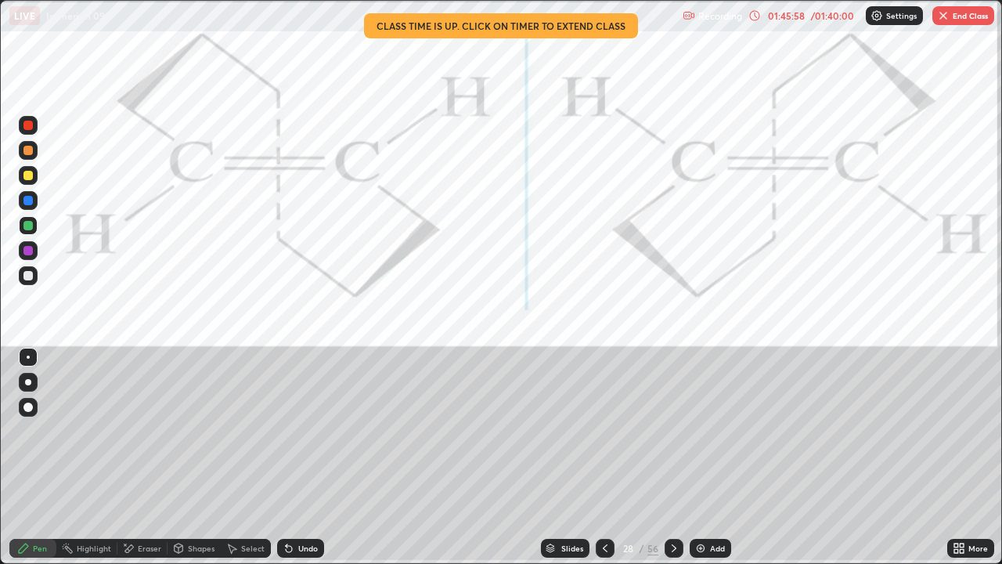
click at [602, 463] on icon at bounding box center [605, 548] width 13 height 13
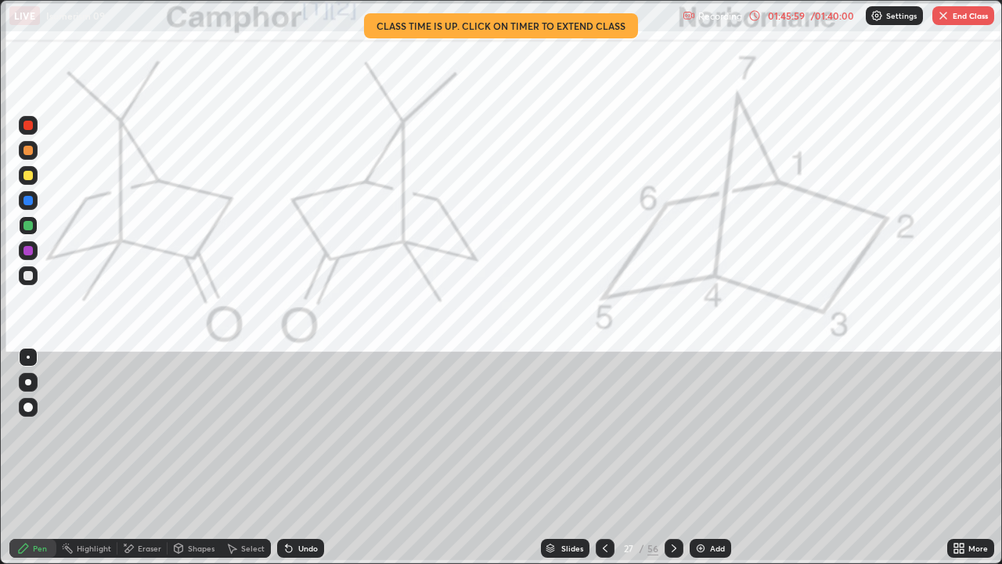
click at [602, 463] on icon at bounding box center [605, 548] width 13 height 13
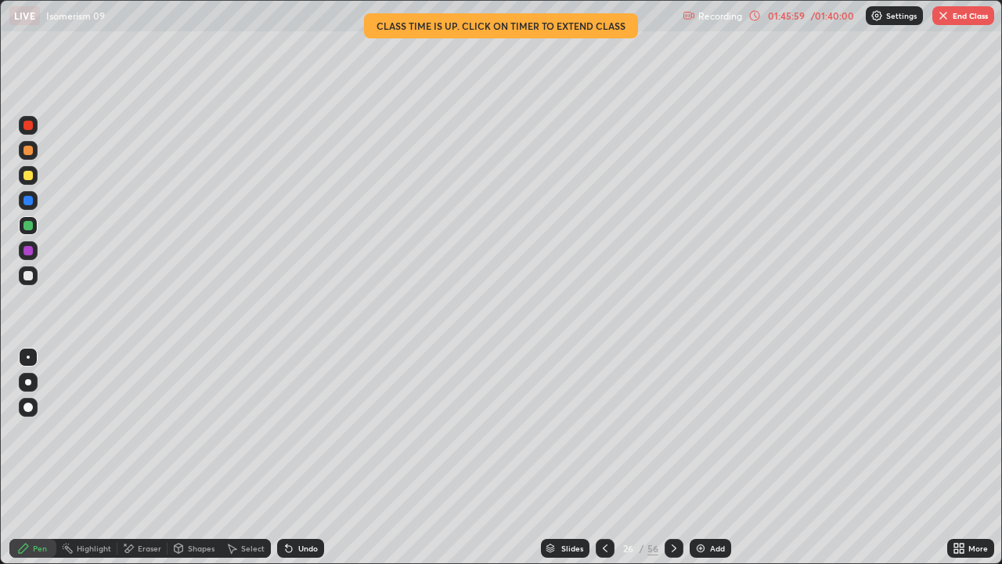
click at [601, 463] on icon at bounding box center [605, 548] width 13 height 13
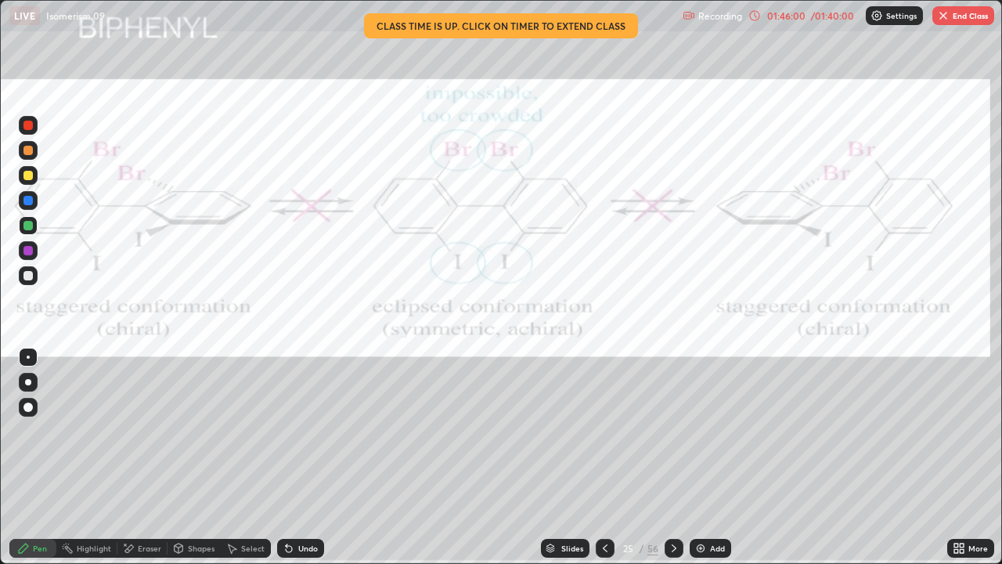
click at [601, 463] on icon at bounding box center [605, 548] width 13 height 13
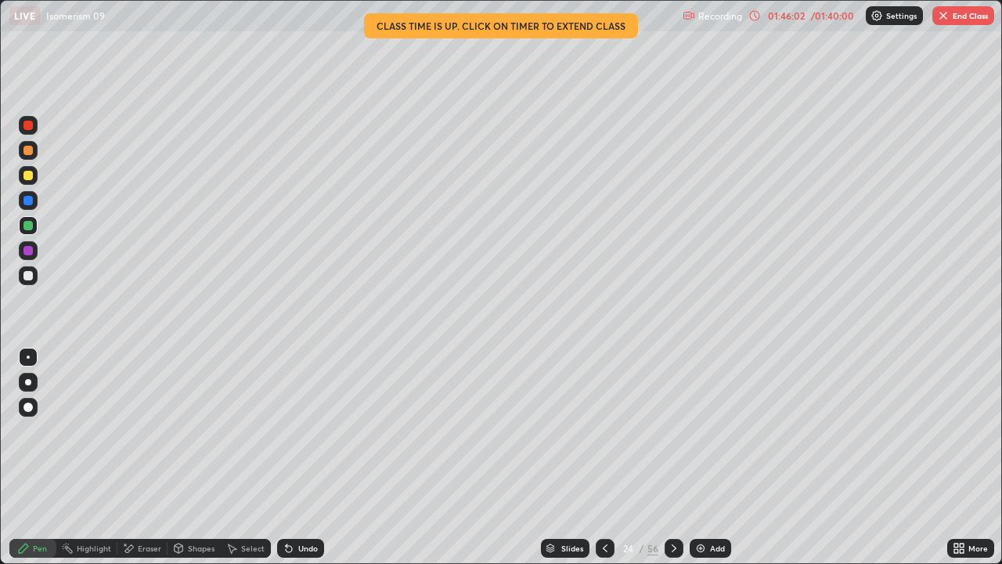
click at [602, 463] on icon at bounding box center [605, 548] width 13 height 13
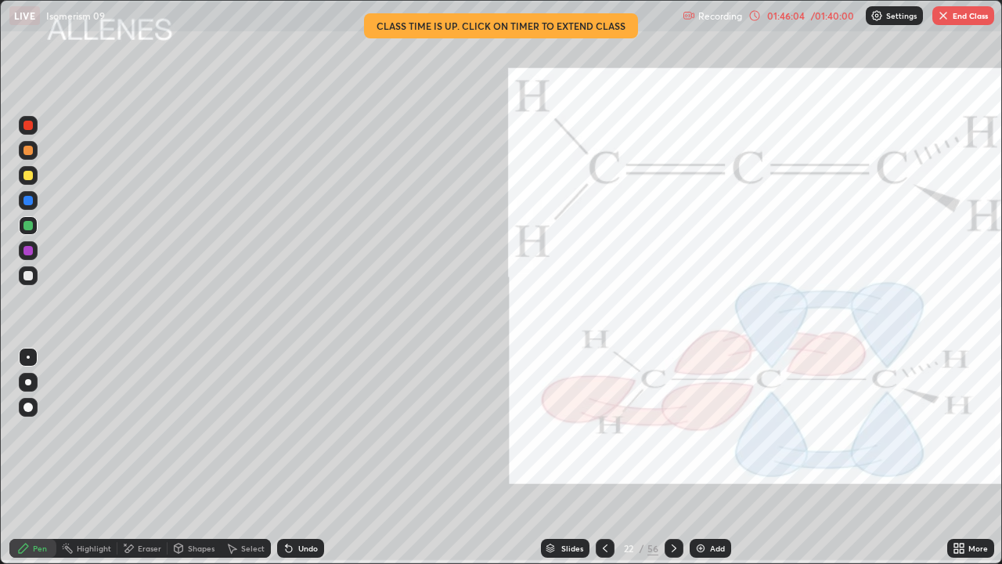
click at [601, 463] on icon at bounding box center [605, 548] width 13 height 13
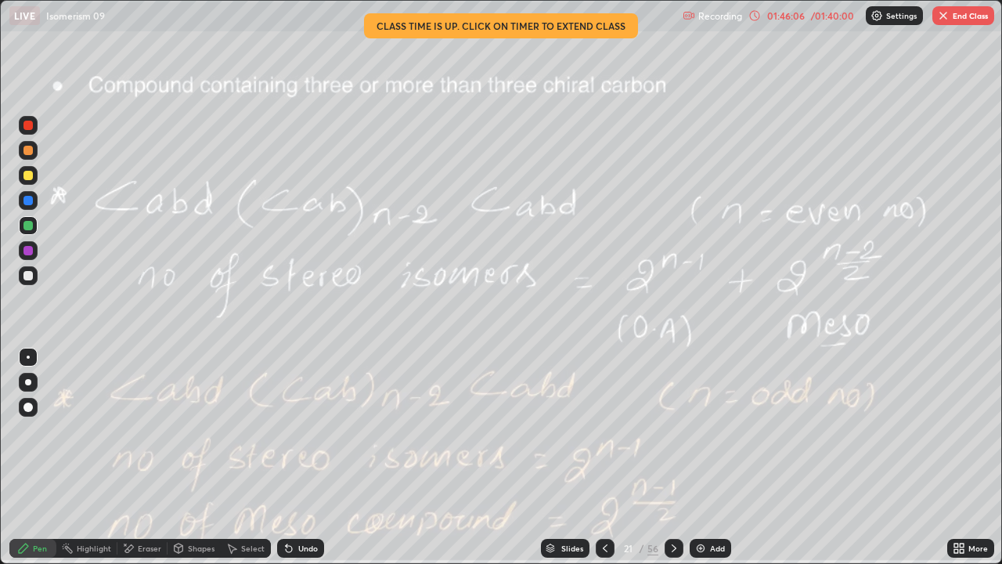
click at [606, 463] on icon at bounding box center [605, 548] width 13 height 13
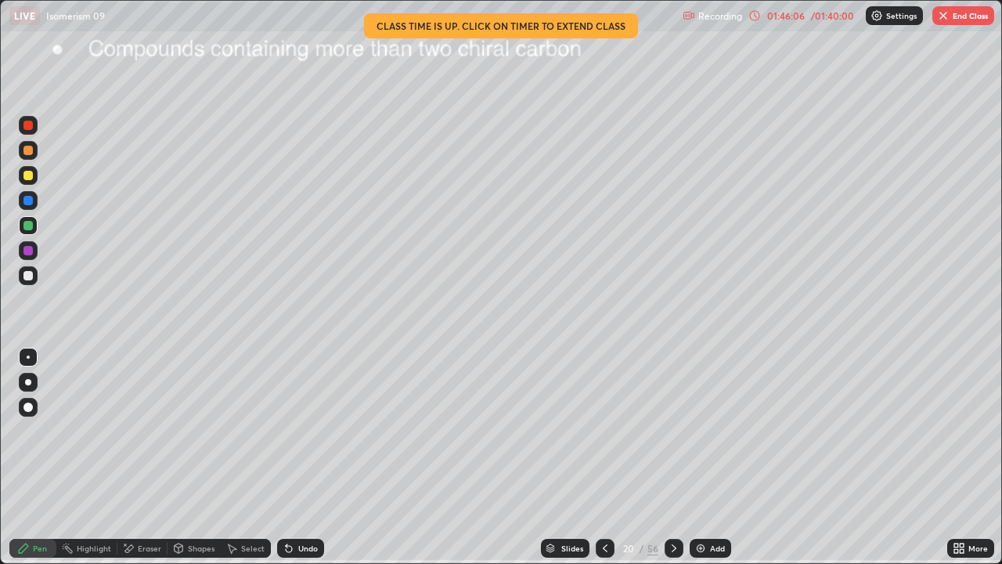
click at [604, 463] on icon at bounding box center [605, 548] width 13 height 13
click at [672, 463] on icon at bounding box center [674, 548] width 13 height 13
click at [674, 463] on icon at bounding box center [674, 548] width 13 height 13
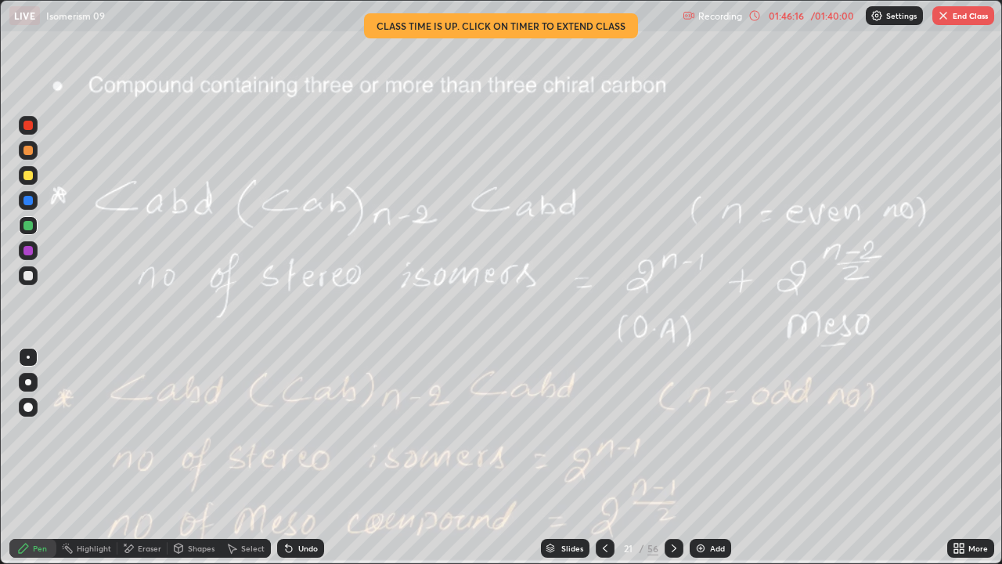
click at [604, 463] on icon at bounding box center [605, 548] width 13 height 13
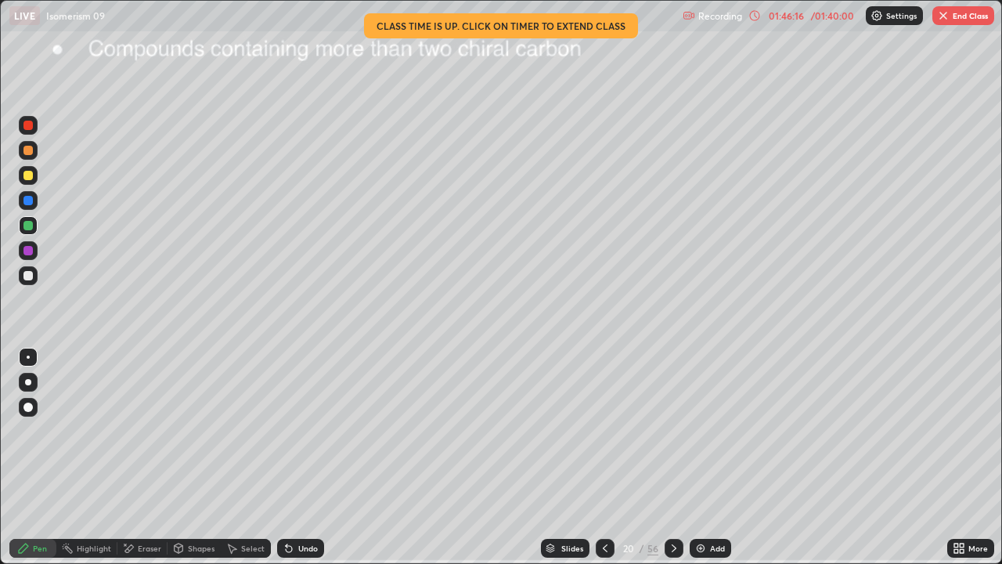
click at [611, 463] on div at bounding box center [605, 548] width 19 height 19
click at [604, 463] on icon at bounding box center [605, 548] width 13 height 13
click at [671, 463] on icon at bounding box center [674, 548] width 13 height 13
click at [601, 463] on icon at bounding box center [605, 548] width 13 height 13
click at [670, 463] on icon at bounding box center [674, 548] width 13 height 13
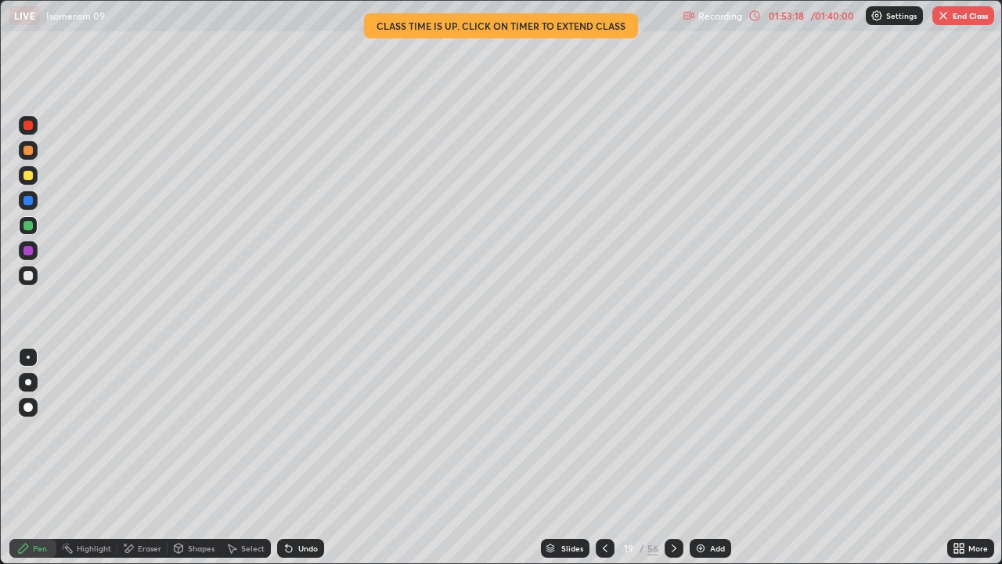
click at [665, 463] on div at bounding box center [674, 548] width 19 height 19
click at [670, 463] on icon at bounding box center [674, 548] width 13 height 13
click at [673, 463] on icon at bounding box center [674, 548] width 13 height 13
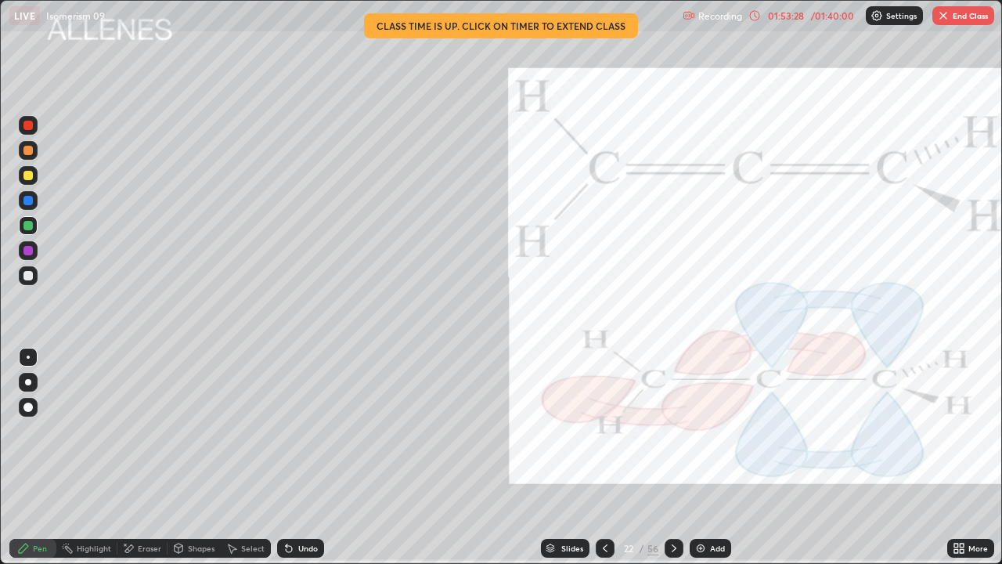
click at [604, 463] on icon at bounding box center [605, 548] width 13 height 13
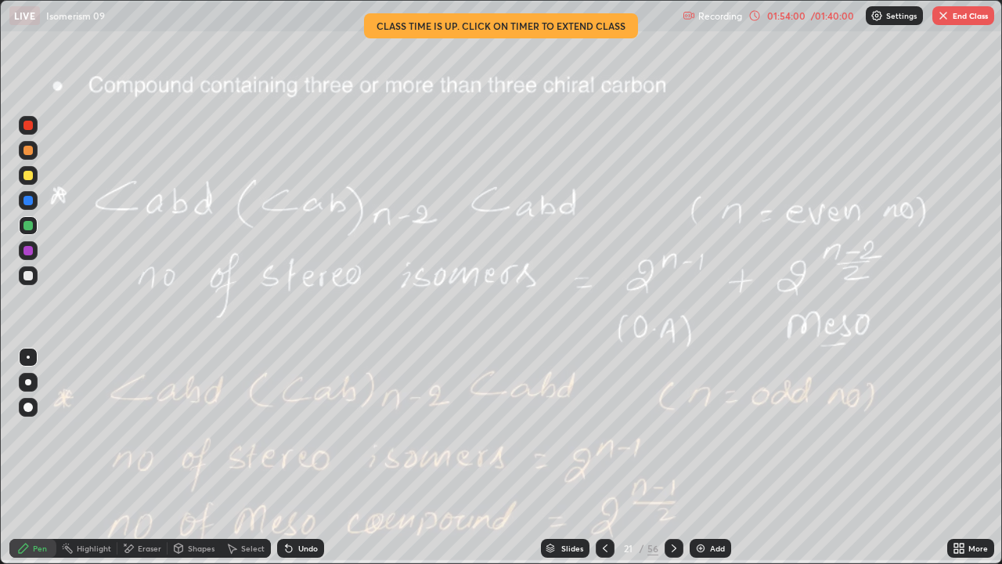
click at [669, 463] on icon at bounding box center [674, 548] width 13 height 13
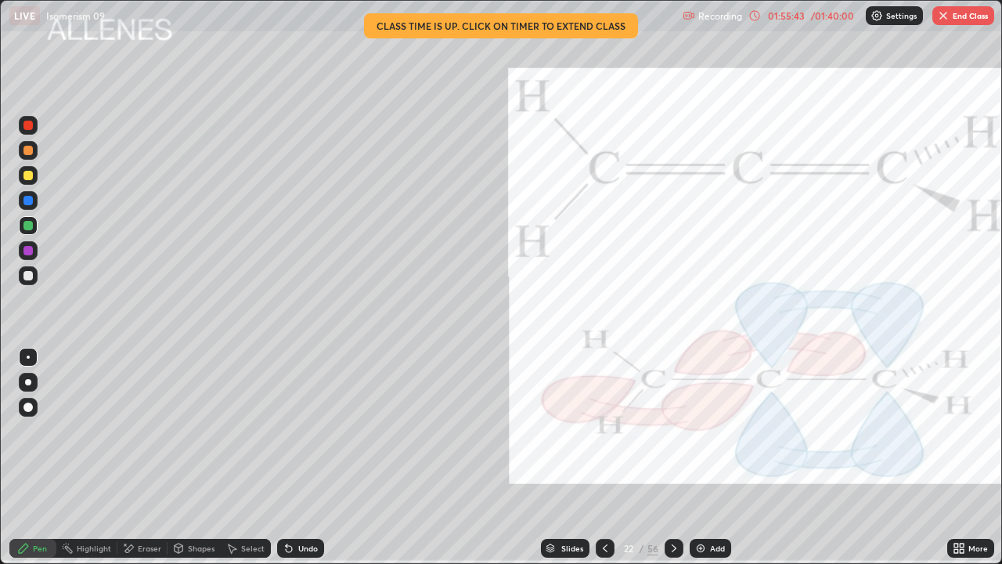
click at [672, 463] on icon at bounding box center [674, 548] width 5 height 8
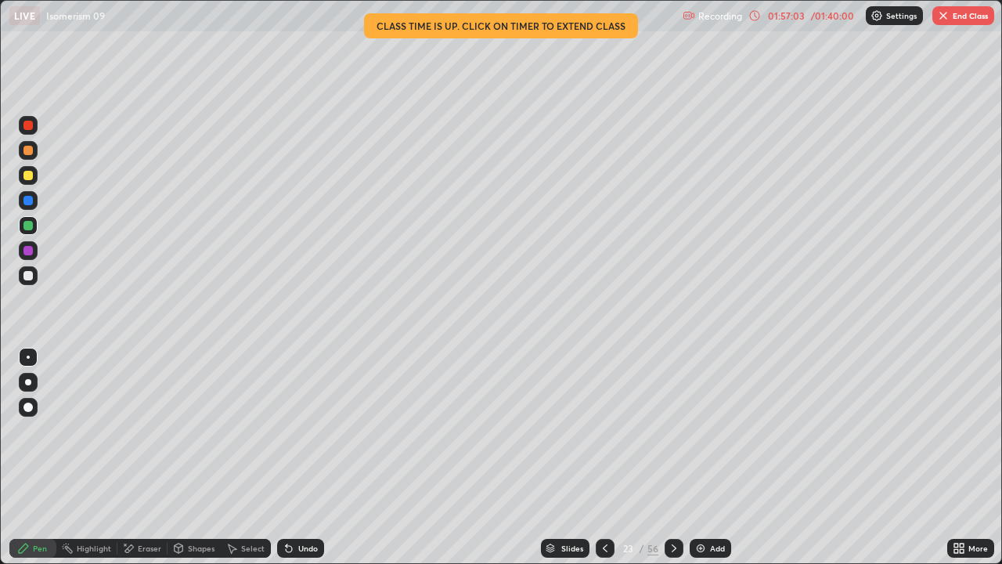
click at [665, 463] on div at bounding box center [674, 547] width 19 height 31
click at [672, 463] on icon at bounding box center [674, 548] width 13 height 13
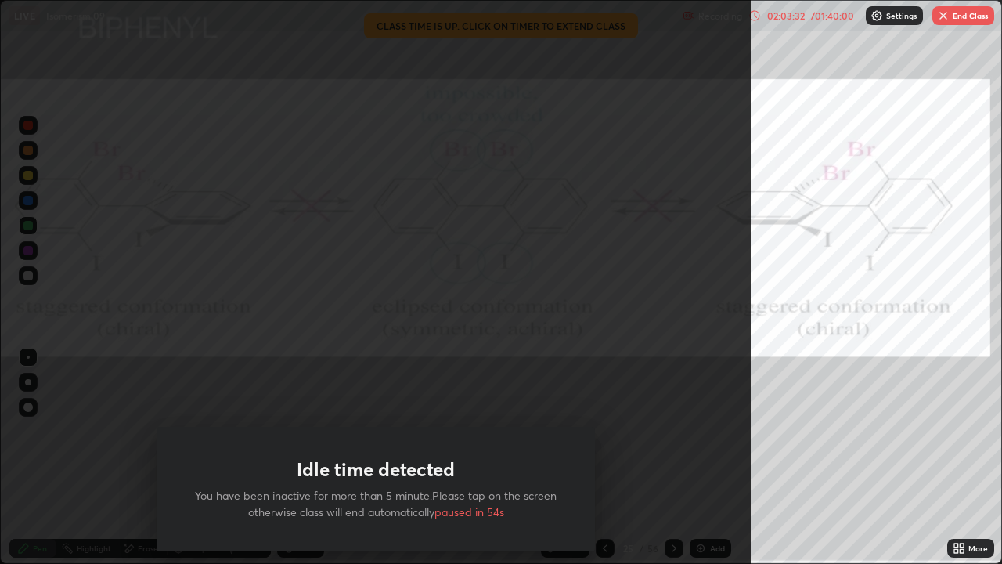
click at [724, 322] on div "Idle time detected You have been inactive for more than 5 minute.Please tap on …" at bounding box center [375, 282] width 751 height 564
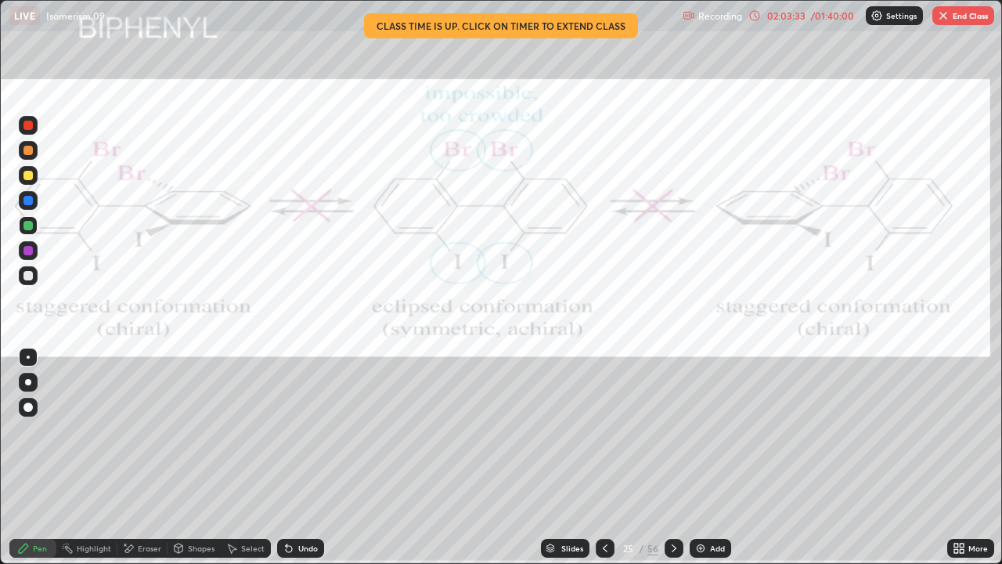
click at [797, 16] on div "02:03:33" at bounding box center [786, 15] width 44 height 9
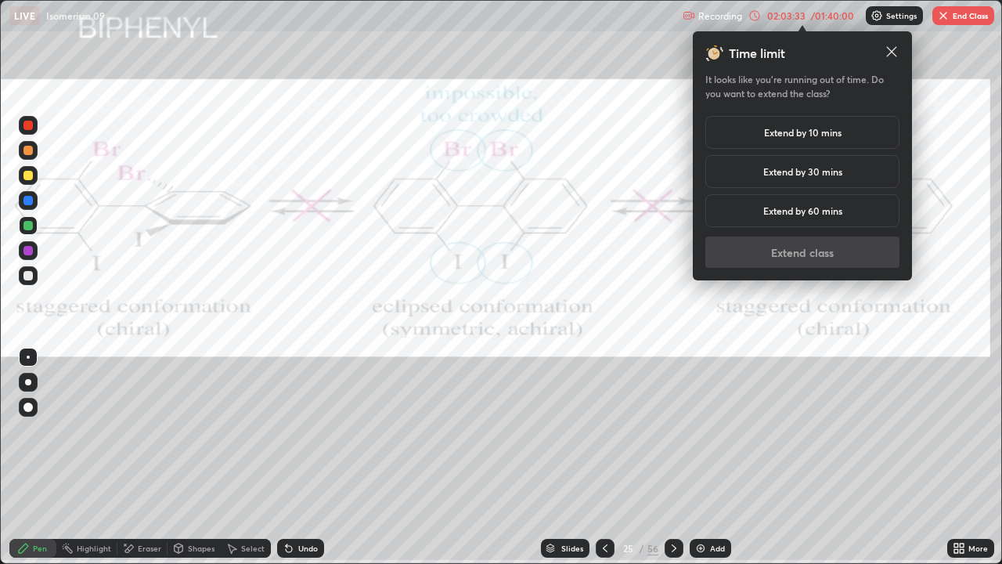
click at [795, 16] on div "02:03:33" at bounding box center [786, 15] width 44 height 9
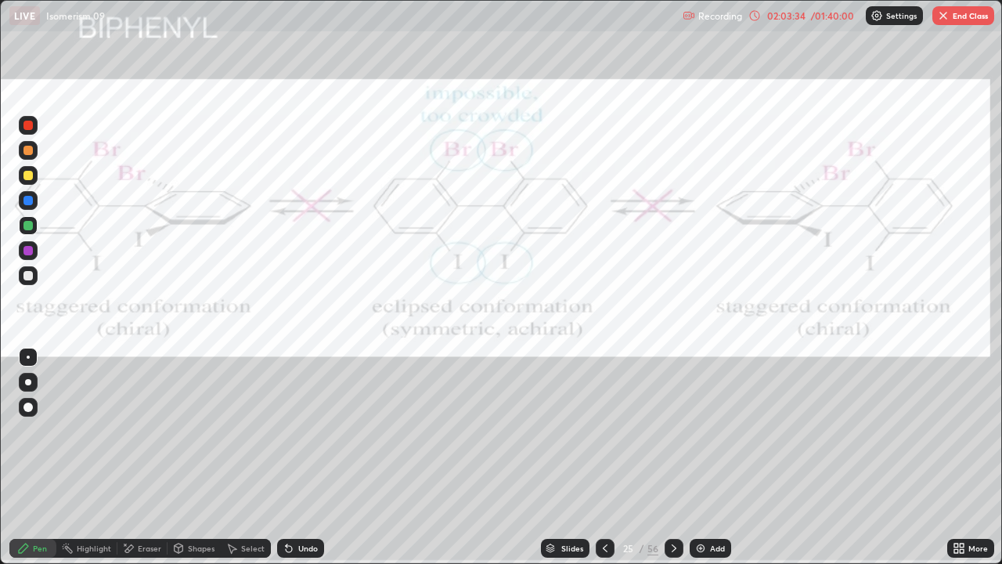
click at [804, 17] on div "02:03:34" at bounding box center [786, 15] width 44 height 9
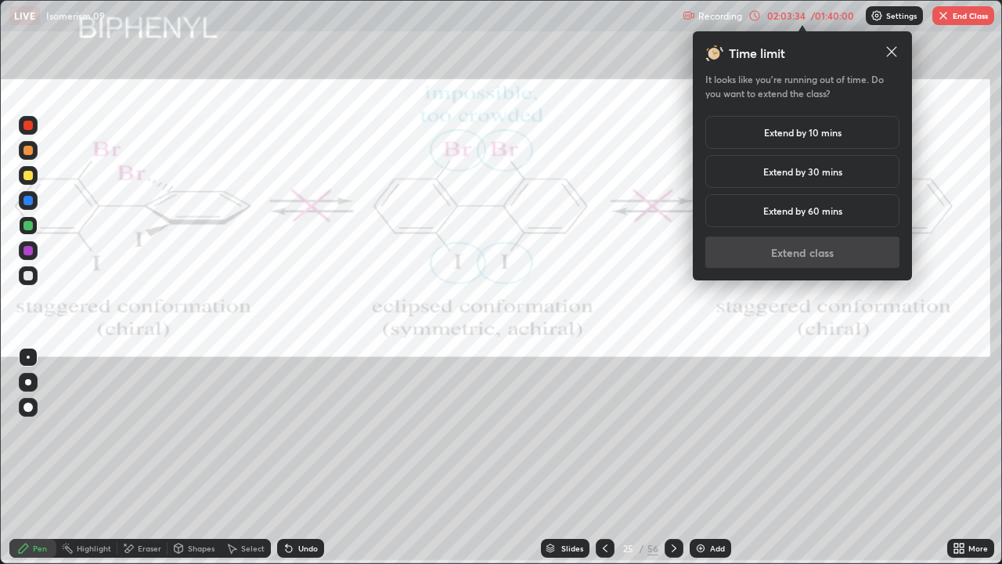
click at [799, 127] on h5 "Extend by 10 mins" at bounding box center [802, 132] width 77 height 14
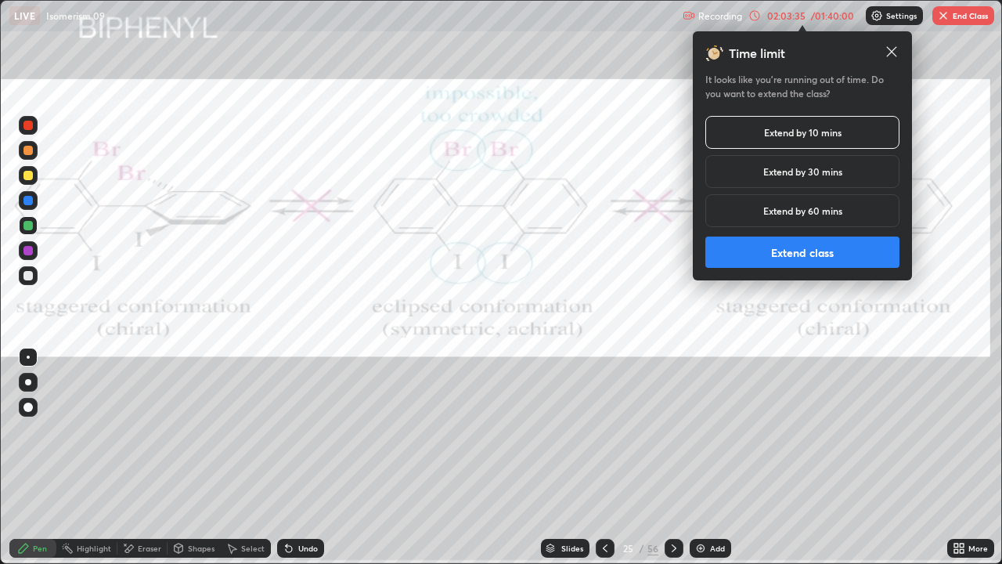
click at [796, 253] on button "Extend class" at bounding box center [802, 251] width 194 height 31
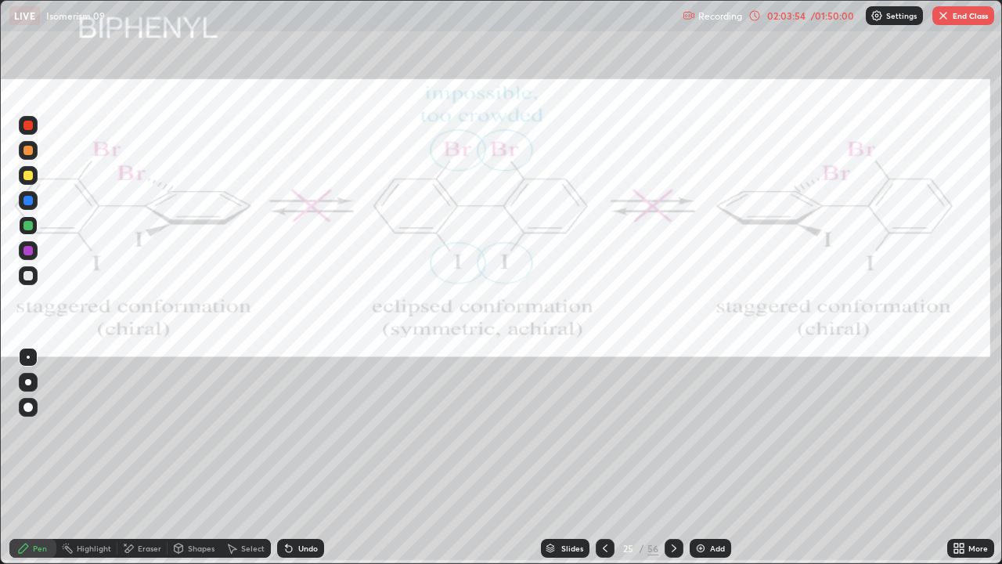
click at [825, 17] on div "/ 01:50:00" at bounding box center [832, 15] width 49 height 9
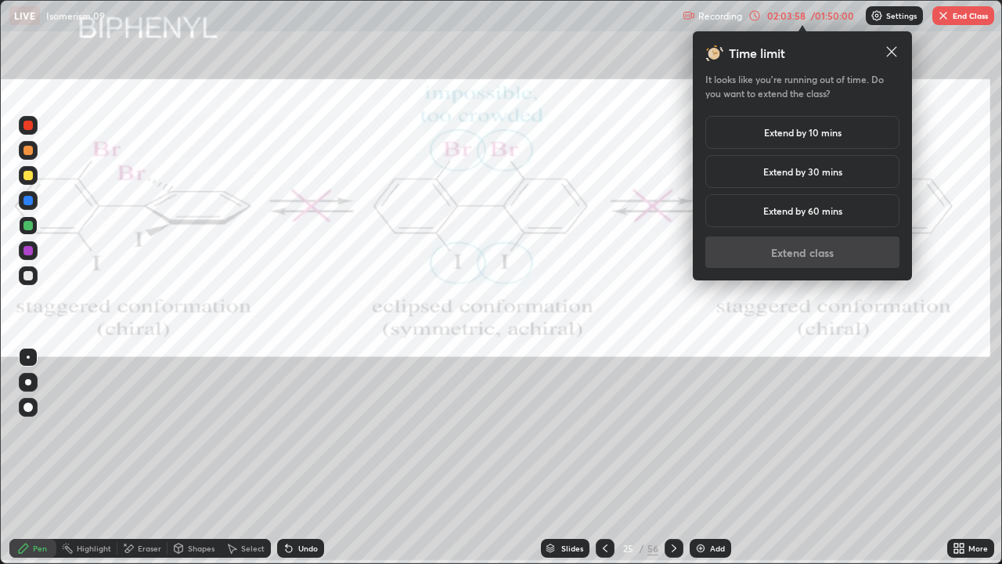
click at [886, 149] on div "Extend by 10 mins" at bounding box center [802, 132] width 194 height 33
